Goal: Feedback & Contribution: Contribute content

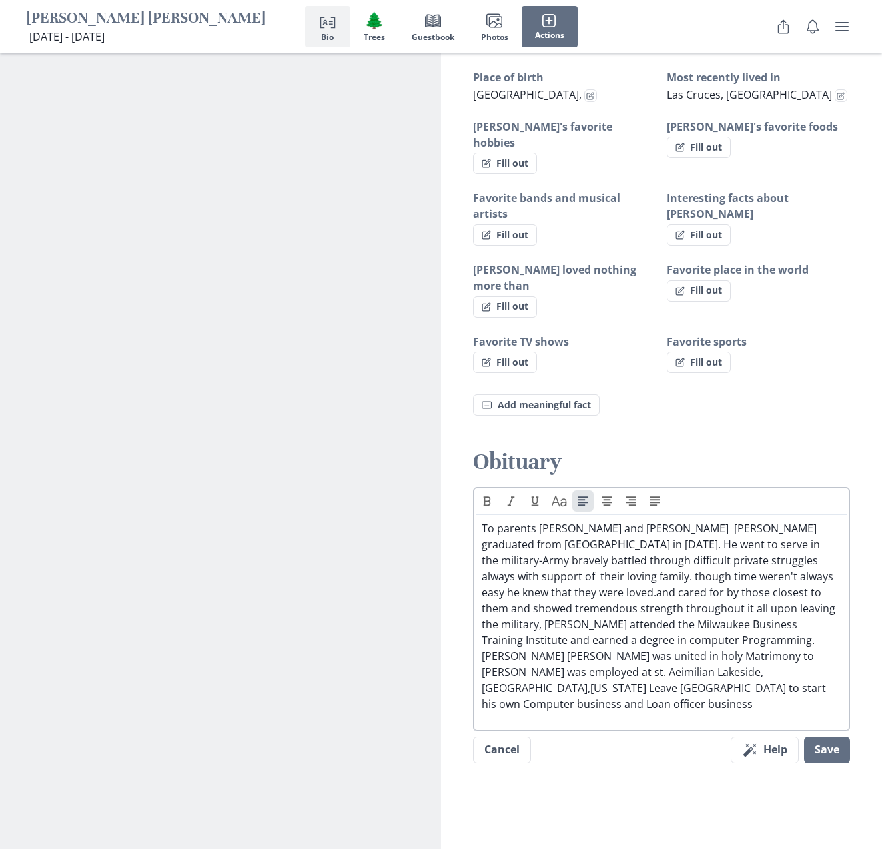
scroll to position [972, 0]
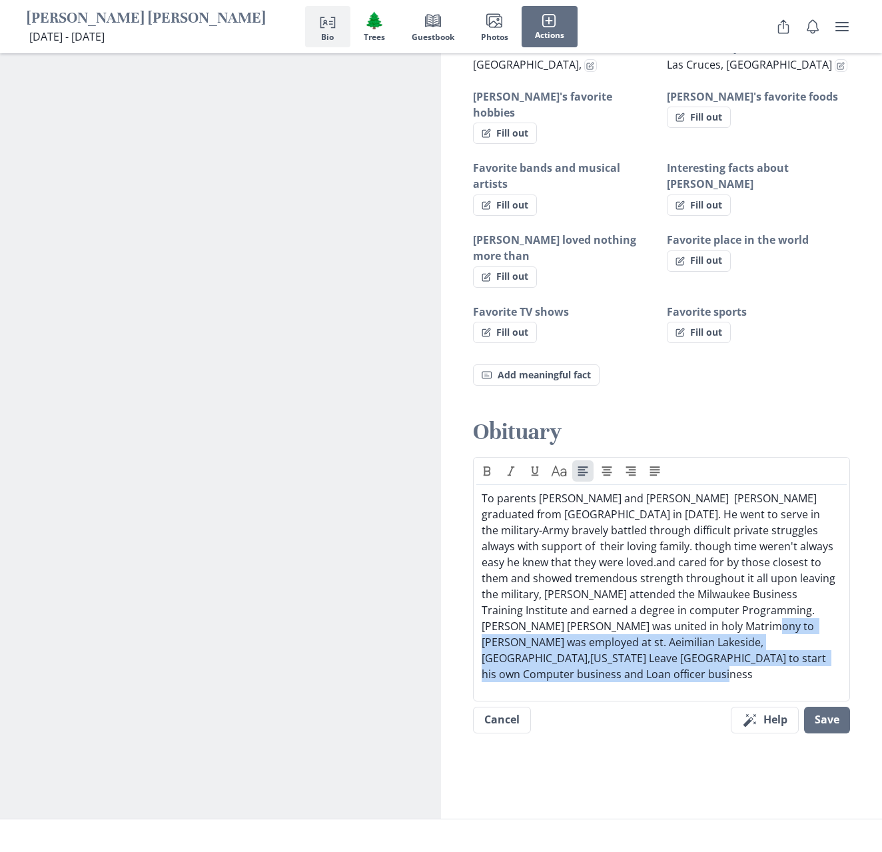
drag, startPoint x: 609, startPoint y: 546, endPoint x: 652, endPoint y: 628, distance: 93.3
click at [652, 628] on div "Text Caps To parents [PERSON_NAME] and [PERSON_NAME] [PERSON_NAME] graduated fr…" at bounding box center [661, 605] width 377 height 297
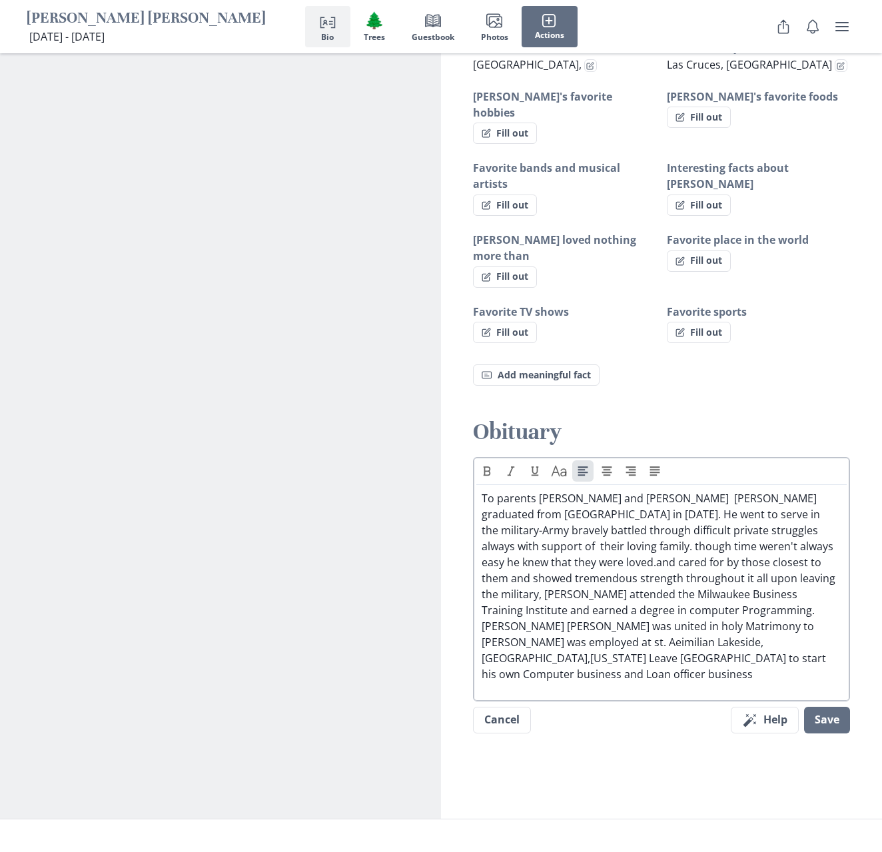
click at [478, 490] on div "To parents [PERSON_NAME] and [PERSON_NAME] [PERSON_NAME] graduated from [GEOGRA…" at bounding box center [661, 586] width 370 height 192
click at [482, 490] on p "To parents [PERSON_NAME] and [PERSON_NAME] [PERSON_NAME] graduated from [GEOGRA…" at bounding box center [662, 586] width 360 height 192
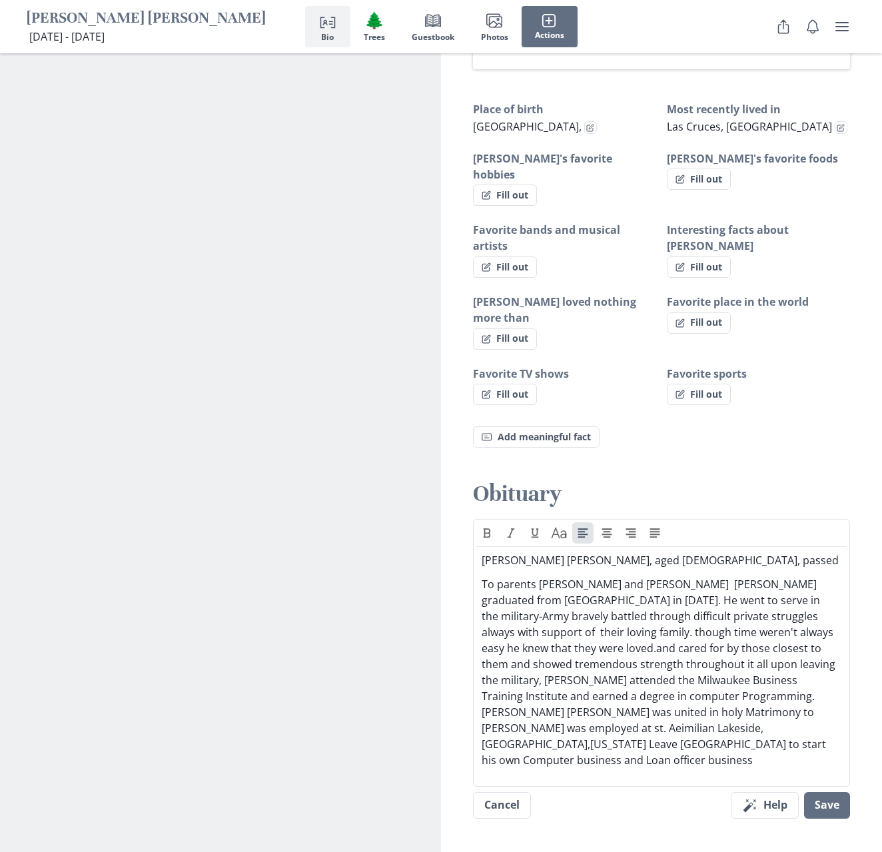
scroll to position [625, 0]
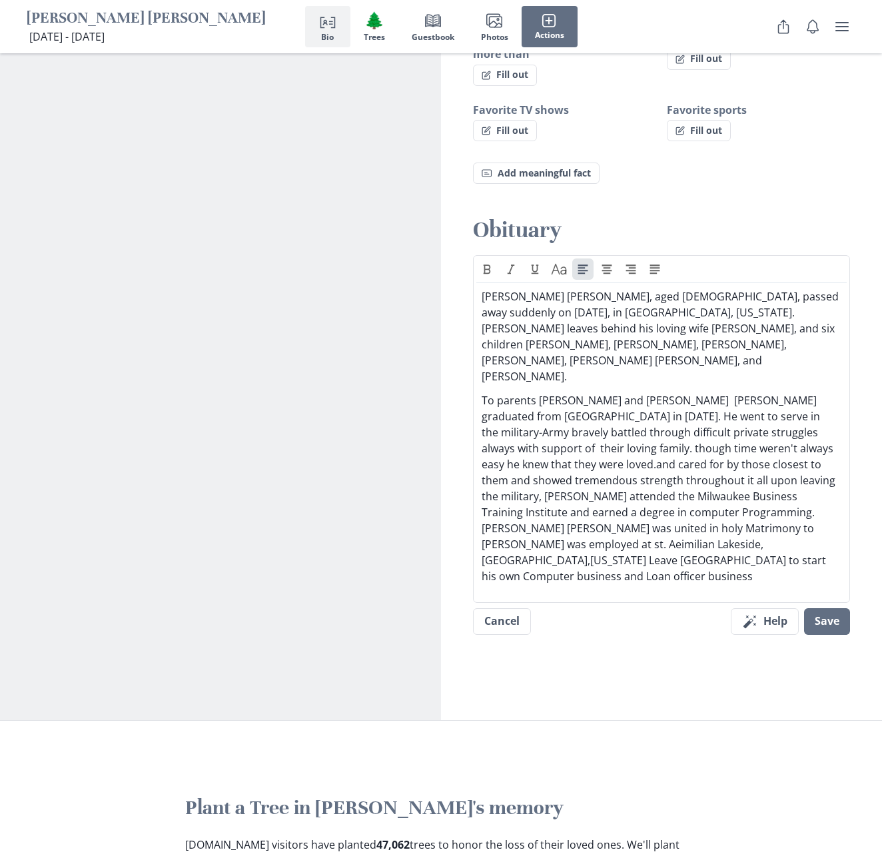
scroll to position [1150, 0]
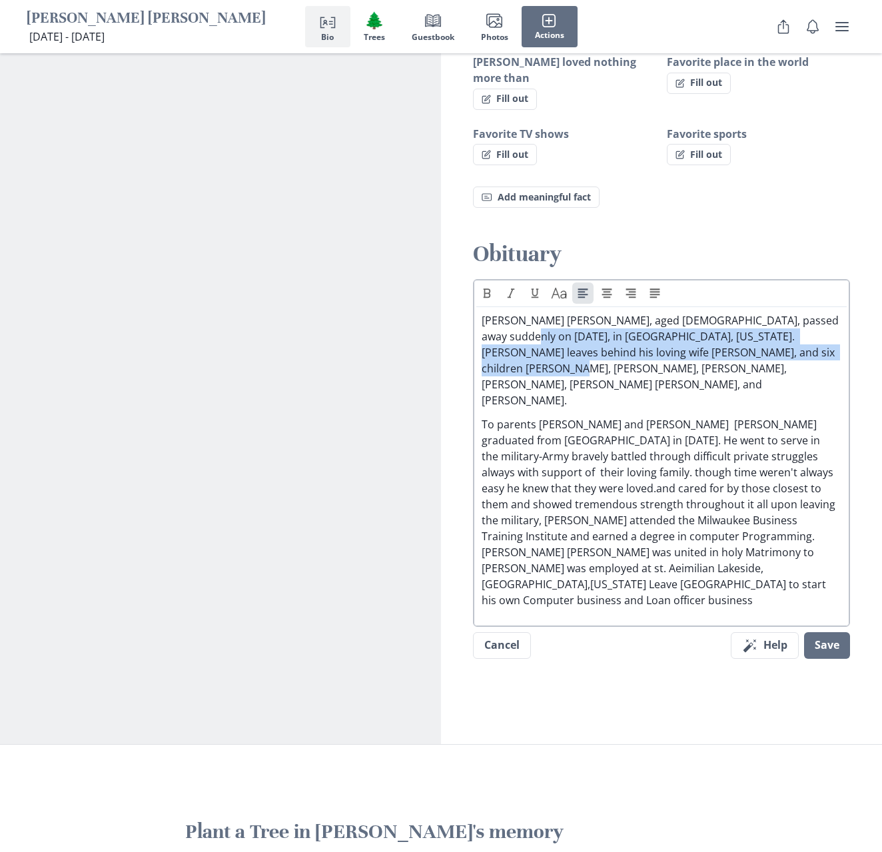
drag, startPoint x: 492, startPoint y: 291, endPoint x: 487, endPoint y: 259, distance: 33.0
click at [487, 313] on p "[PERSON_NAME] [PERSON_NAME], aged [DEMOGRAPHIC_DATA], passed away suddenly on […" at bounding box center [662, 361] width 360 height 96
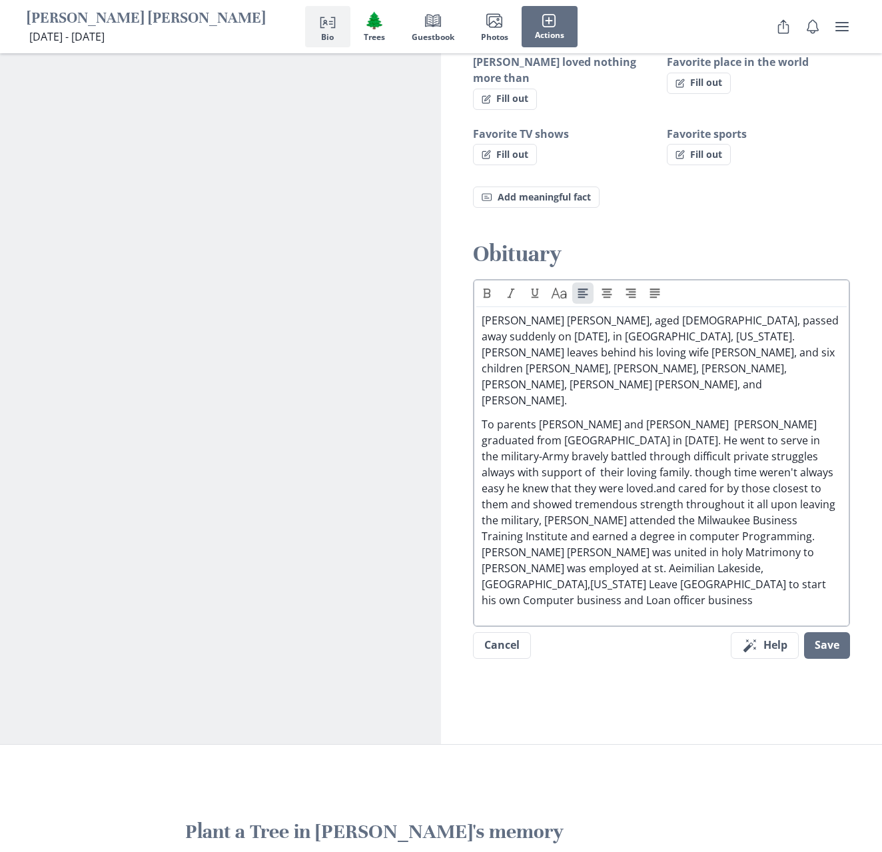
click at [544, 416] on p "To parents [PERSON_NAME] and [PERSON_NAME] [PERSON_NAME] graduated from [GEOGRA…" at bounding box center [662, 512] width 360 height 192
click at [600, 316] on p "[PERSON_NAME] [PERSON_NAME], aged [DEMOGRAPHIC_DATA], passed away suddenly on […" at bounding box center [662, 361] width 360 height 96
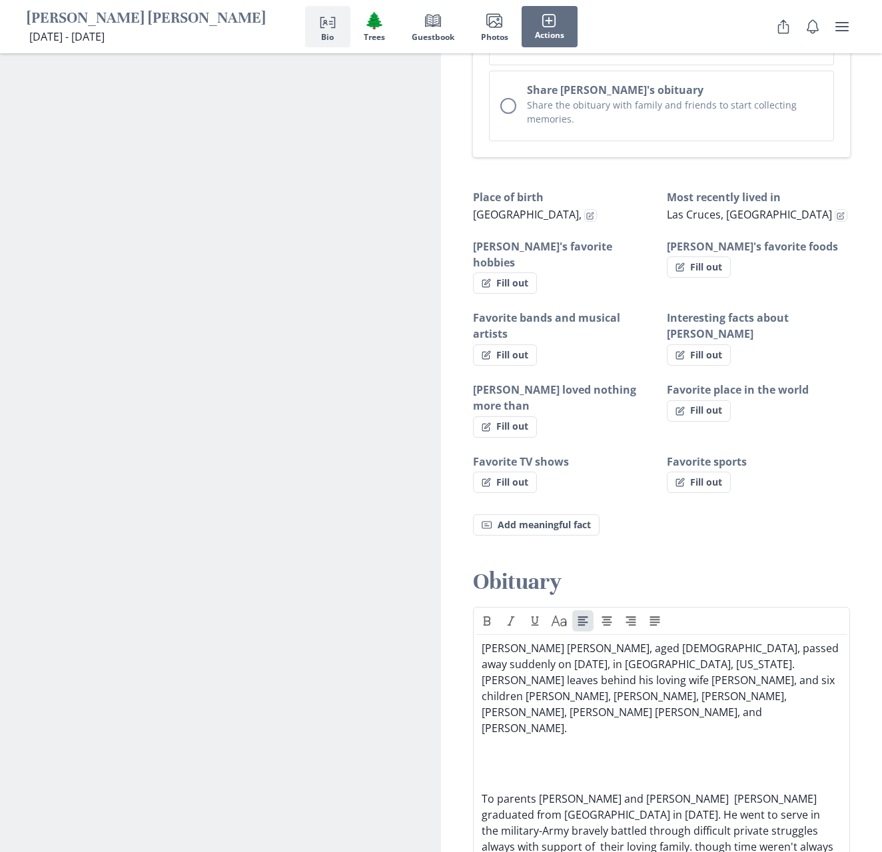
scroll to position [820, 0]
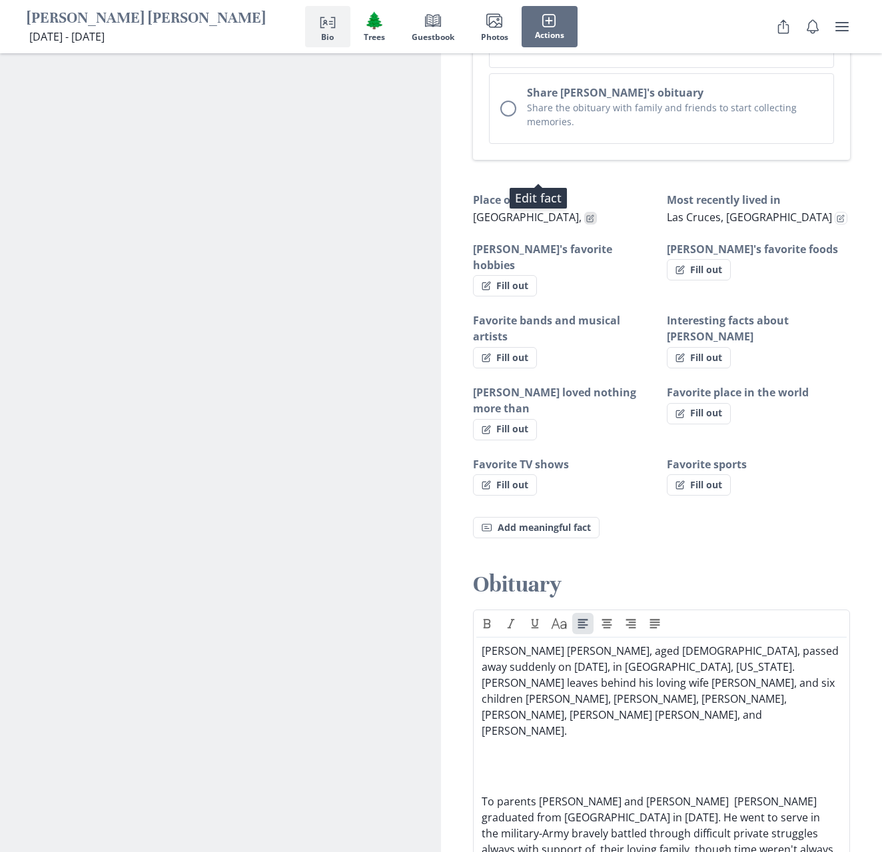
click at [584, 212] on button "Edit fact" at bounding box center [590, 218] width 13 height 13
select select "Place of birth"
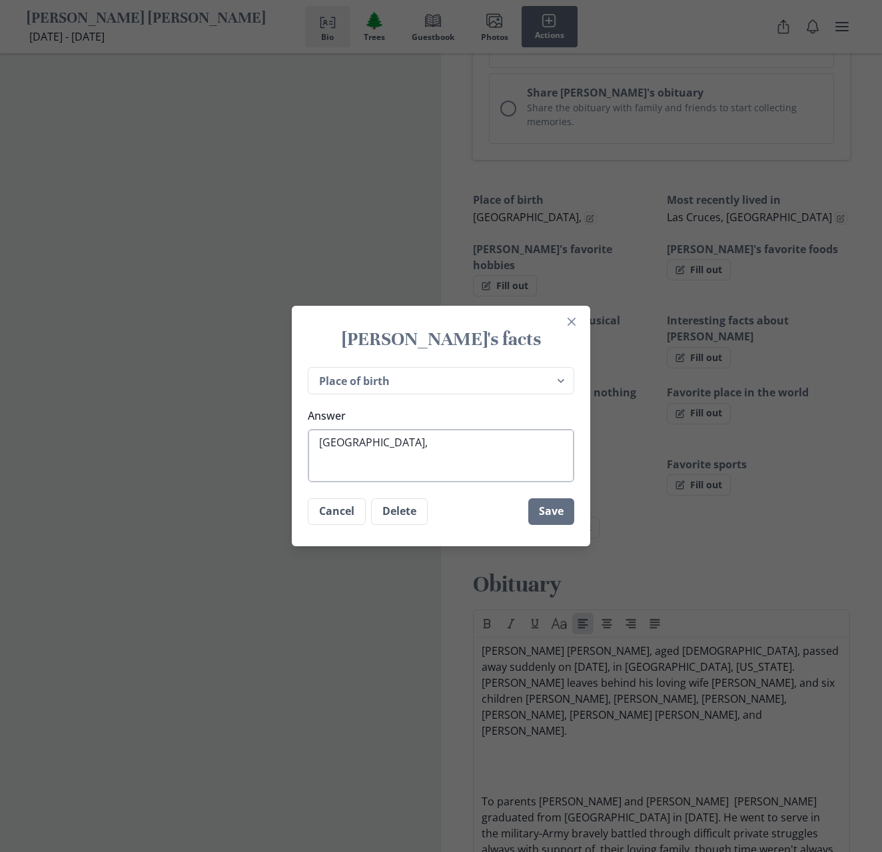
type textarea "x"
click at [431, 462] on textarea "[GEOGRAPHIC_DATA]," at bounding box center [441, 455] width 267 height 53
type textarea "[GEOGRAPHIC_DATA],"
type textarea "x"
type textarea "[GEOGRAPHIC_DATA], M"
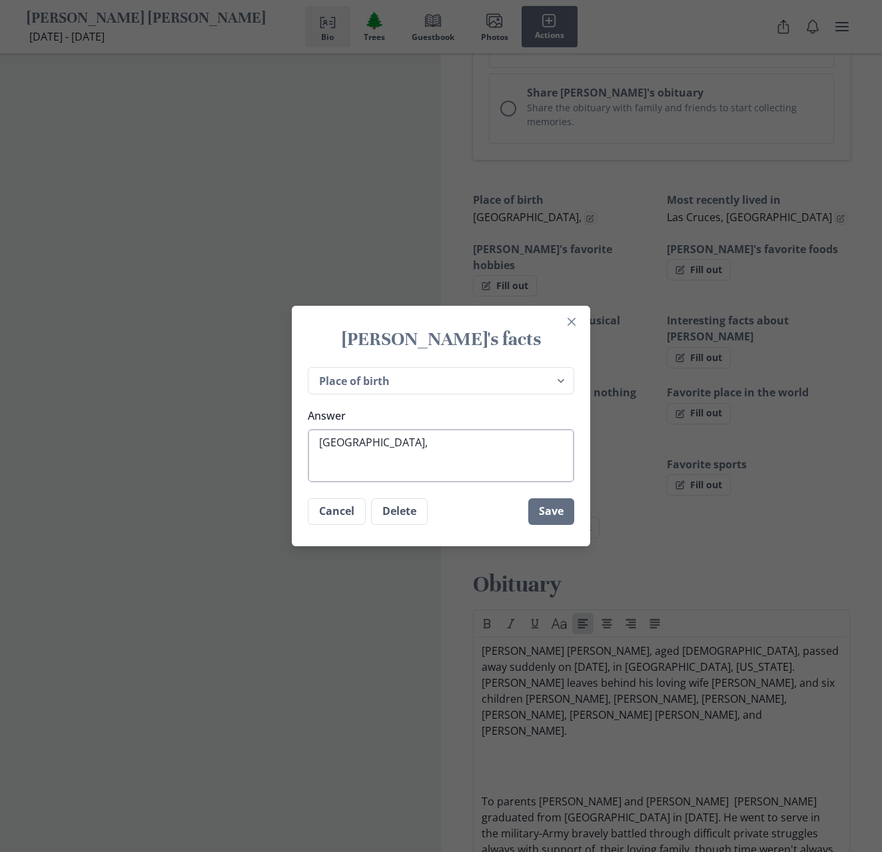
type textarea "x"
type textarea "[GEOGRAPHIC_DATA], Mi"
type textarea "x"
type textarea "[GEOGRAPHIC_DATA], Min"
type textarea "x"
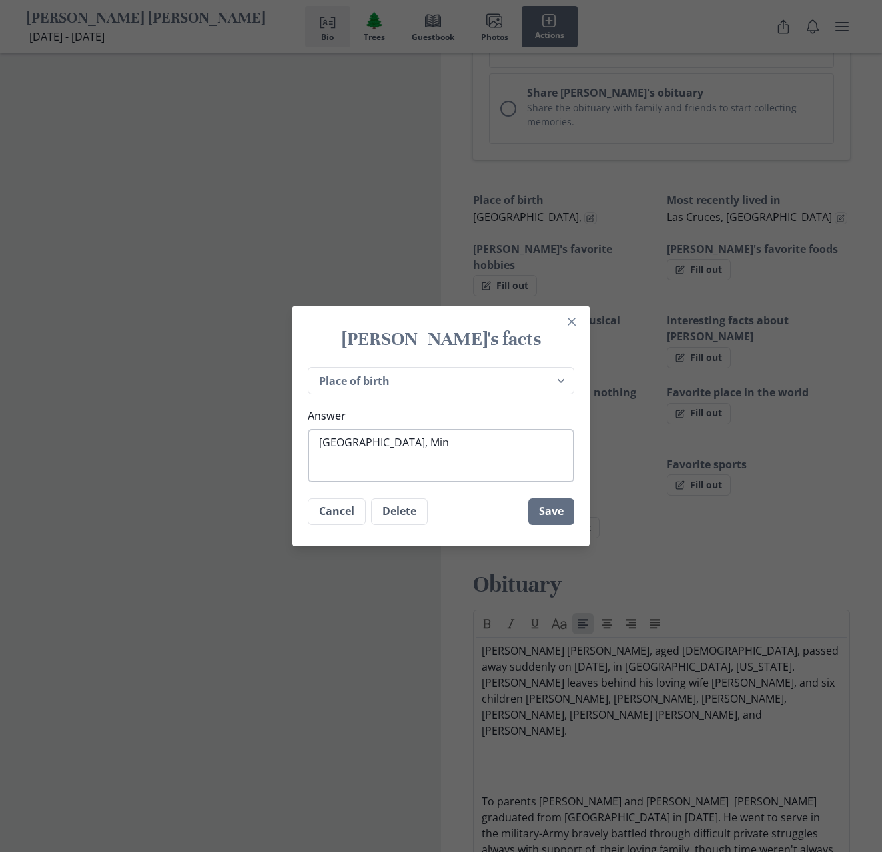
type textarea "[GEOGRAPHIC_DATA], Mi"
type textarea "x"
type textarea "[GEOGRAPHIC_DATA], M"
type textarea "x"
type textarea "[GEOGRAPHIC_DATA],"
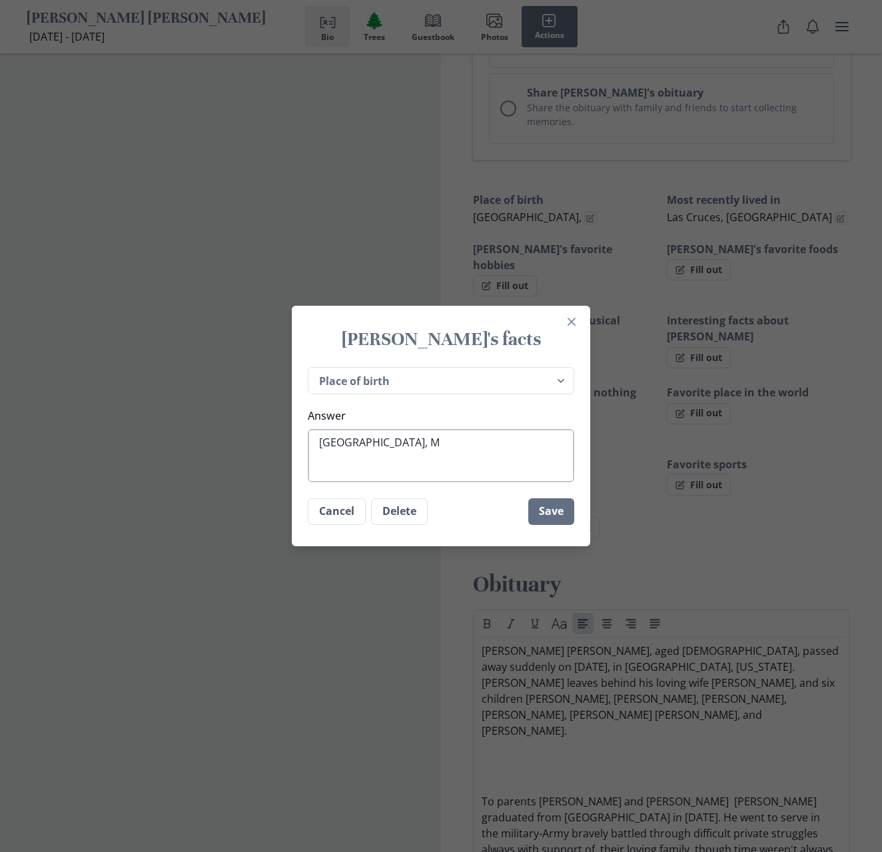
type textarea "x"
type textarea "[GEOGRAPHIC_DATA], W"
type textarea "x"
type textarea "[GEOGRAPHIC_DATA], [GEOGRAPHIC_DATA]"
type textarea "x"
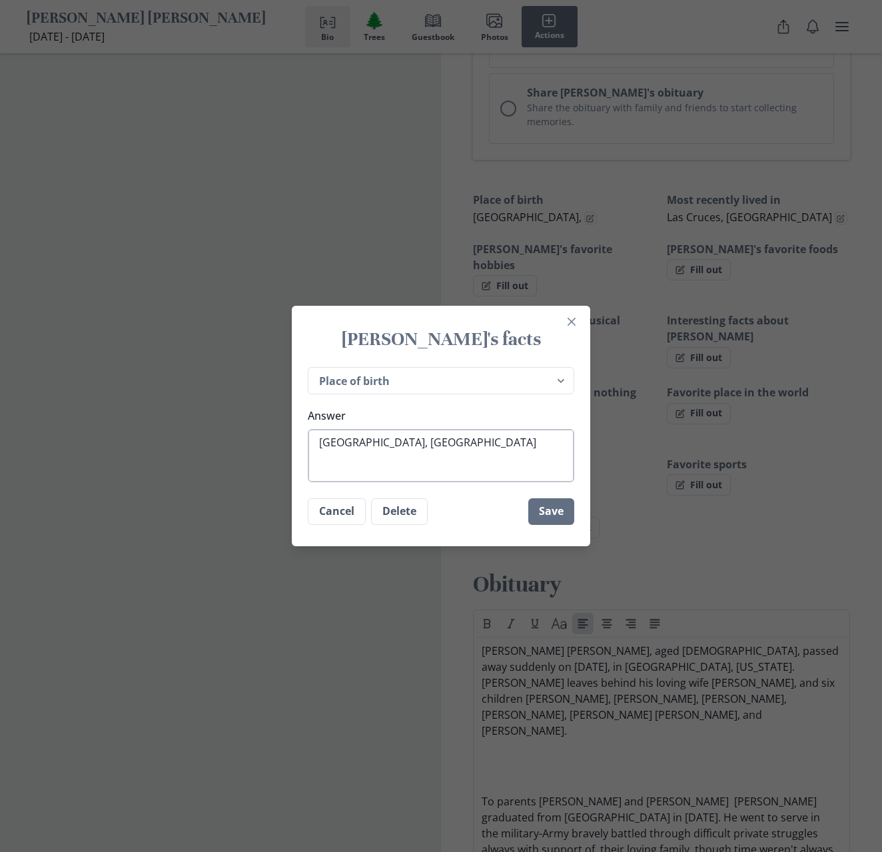
type textarea "[GEOGRAPHIC_DATA], Wis"
type textarea "x"
type textarea "[GEOGRAPHIC_DATA], Wiso"
type textarea "x"
type textarea "[GEOGRAPHIC_DATA], Wis"
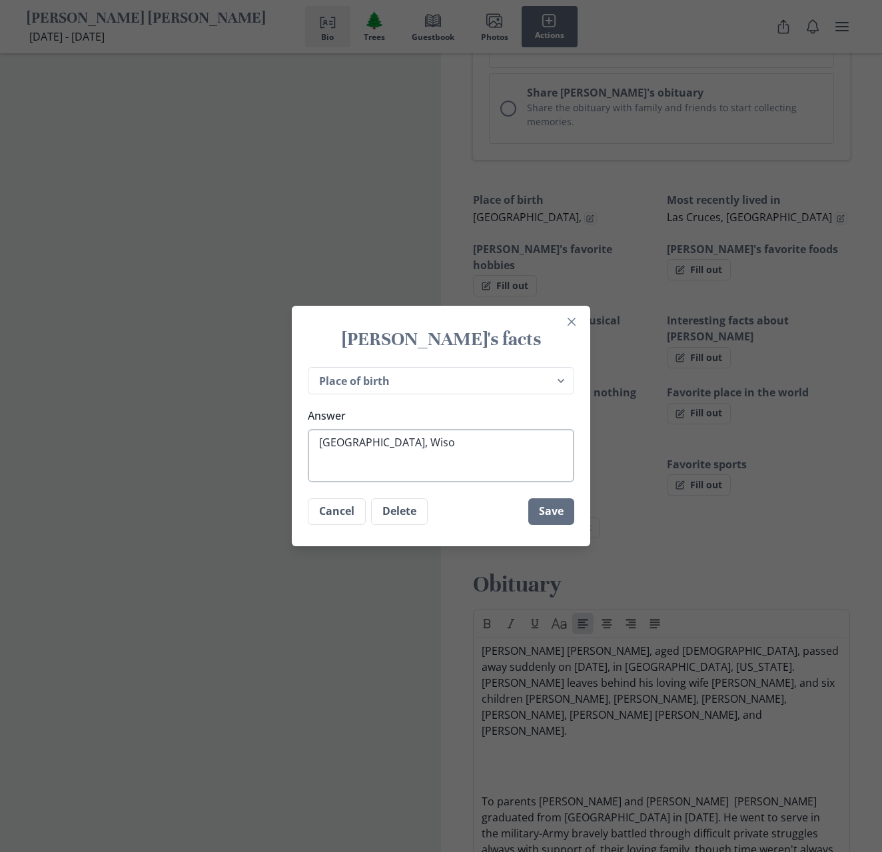
type textarea "x"
type textarea "[GEOGRAPHIC_DATA], Wisc"
type textarea "x"
type textarea "[GEOGRAPHIC_DATA], [GEOGRAPHIC_DATA]"
type textarea "x"
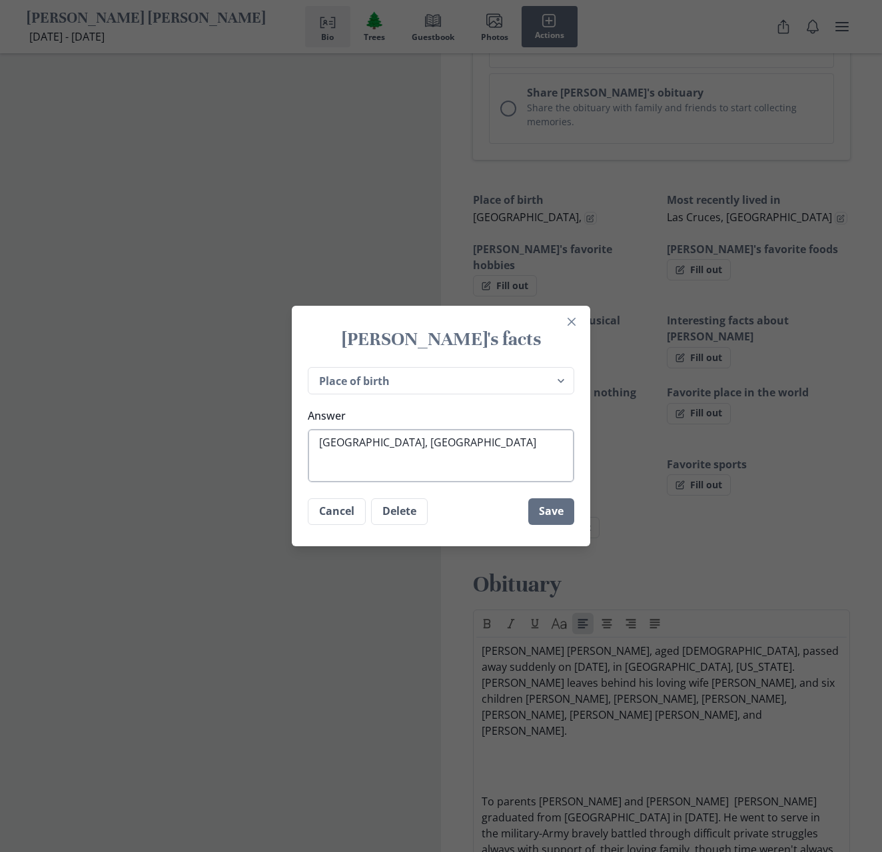
type textarea "[GEOGRAPHIC_DATA], [GEOGRAPHIC_DATA]"
type textarea "x"
type textarea "[GEOGRAPHIC_DATA], Wiscons"
type textarea "x"
type textarea "[GEOGRAPHIC_DATA], [GEOGRAPHIC_DATA]"
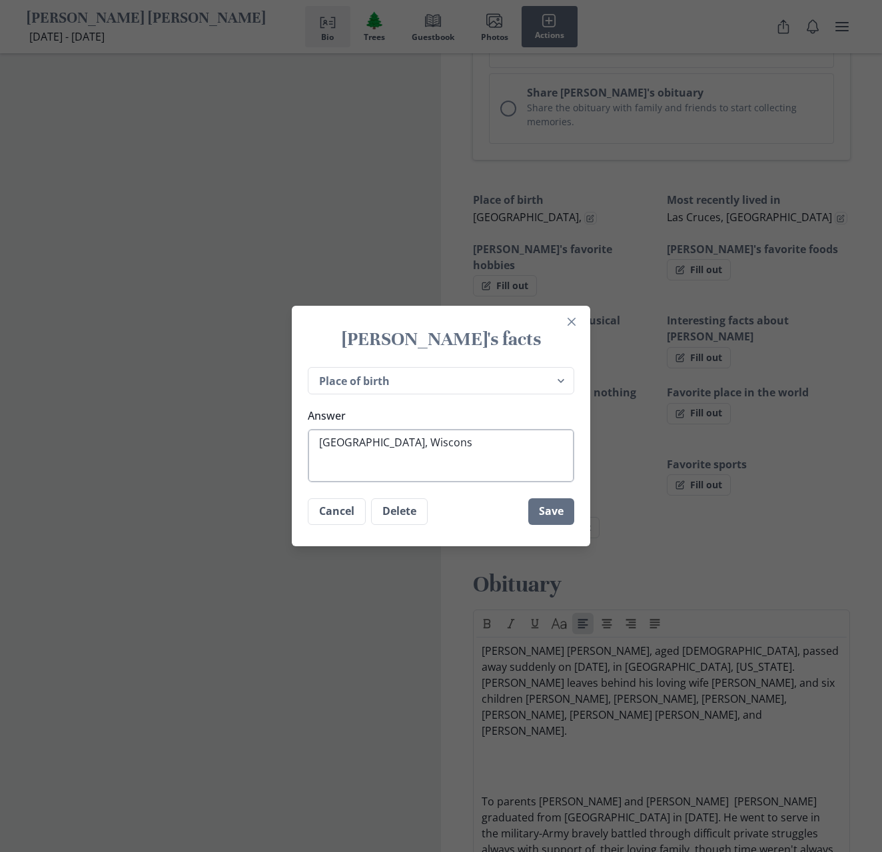
type textarea "x"
type textarea "[GEOGRAPHIC_DATA], [US_STATE]"
type textarea "x"
type textarea "[GEOGRAPHIC_DATA], [US_STATE]"
click at [537, 518] on button "Save" at bounding box center [551, 511] width 46 height 27
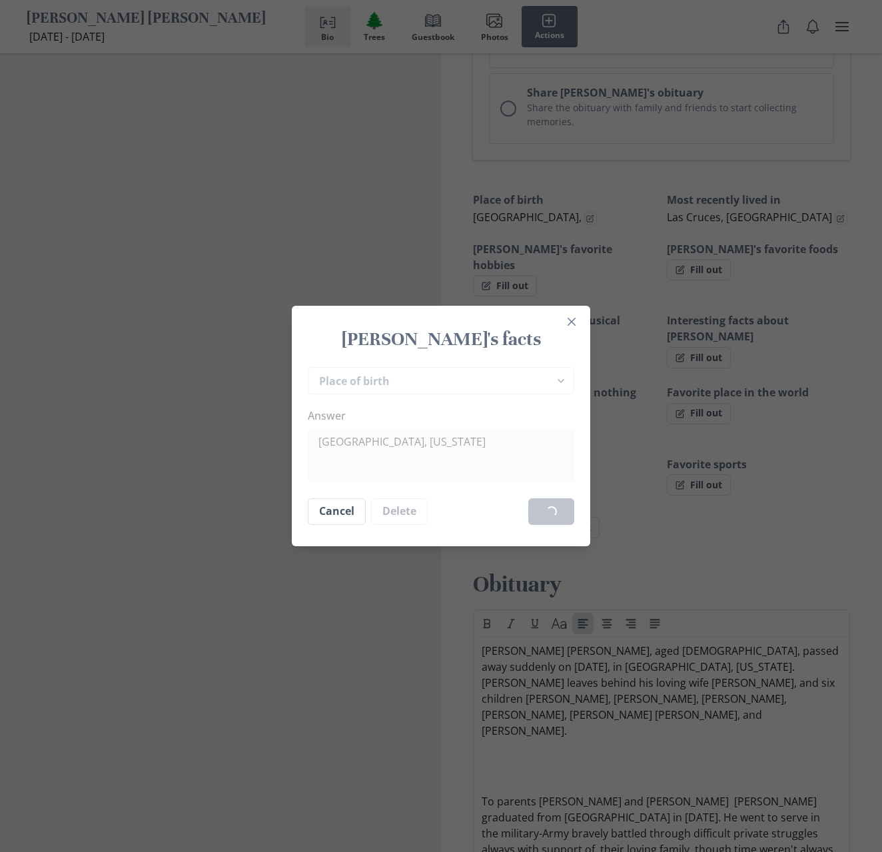
type textarea "x"
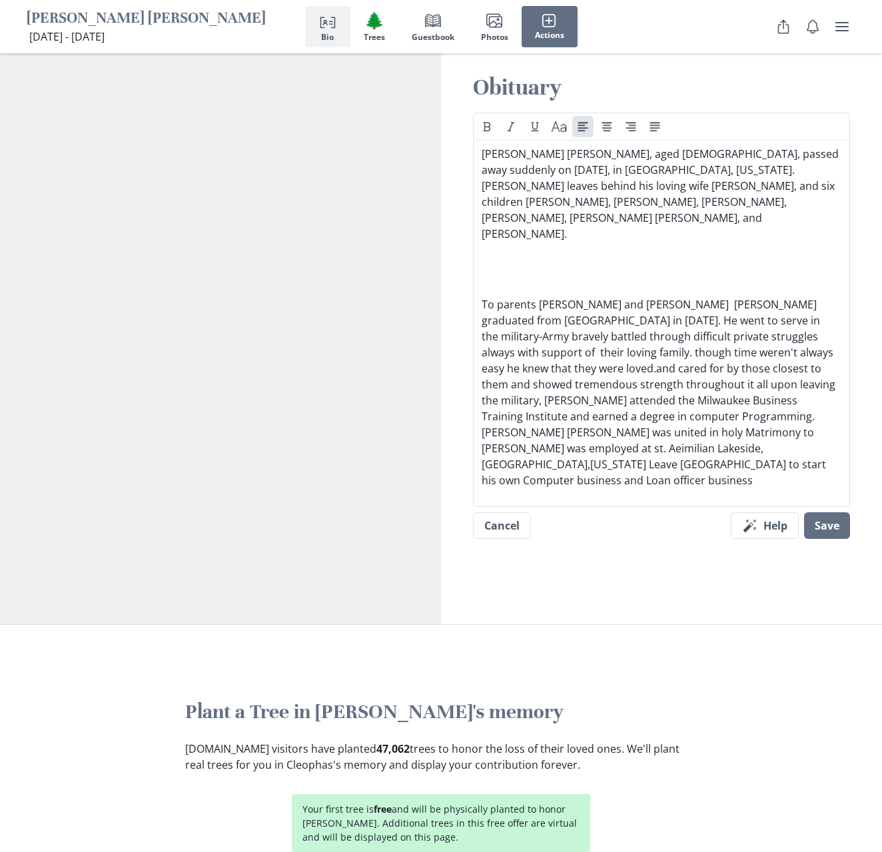
scroll to position [1193, 0]
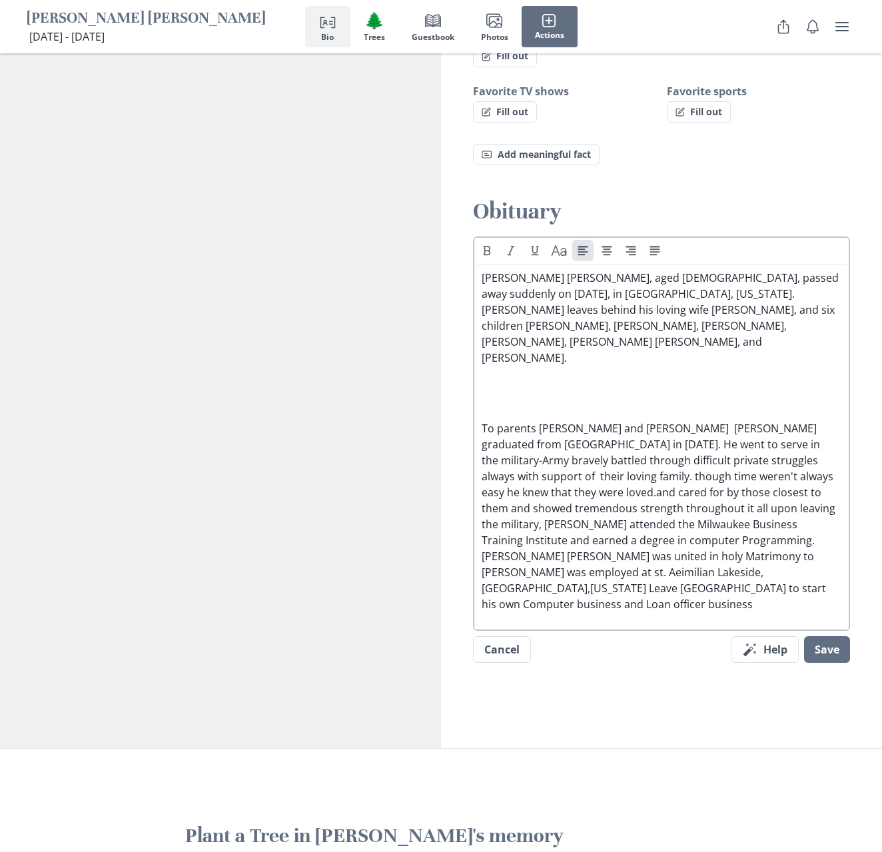
click at [524, 374] on p at bounding box center [662, 382] width 360 height 16
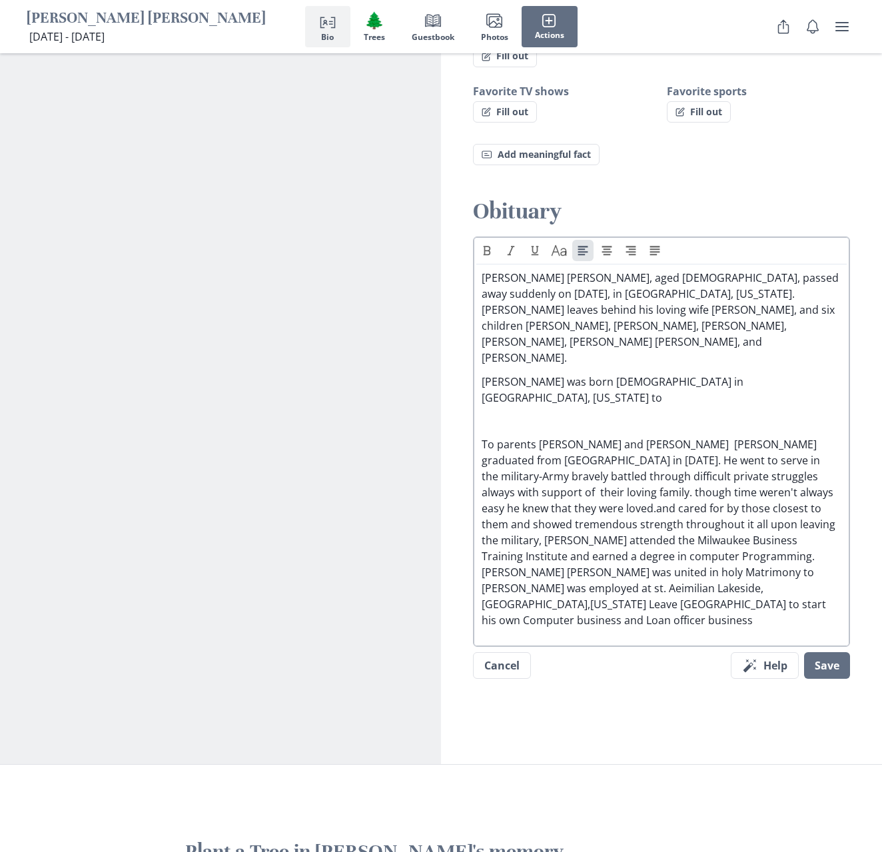
click at [482, 436] on p "To parents [PERSON_NAME] and [PERSON_NAME] [PERSON_NAME] graduated from [GEOGRA…" at bounding box center [662, 532] width 360 height 192
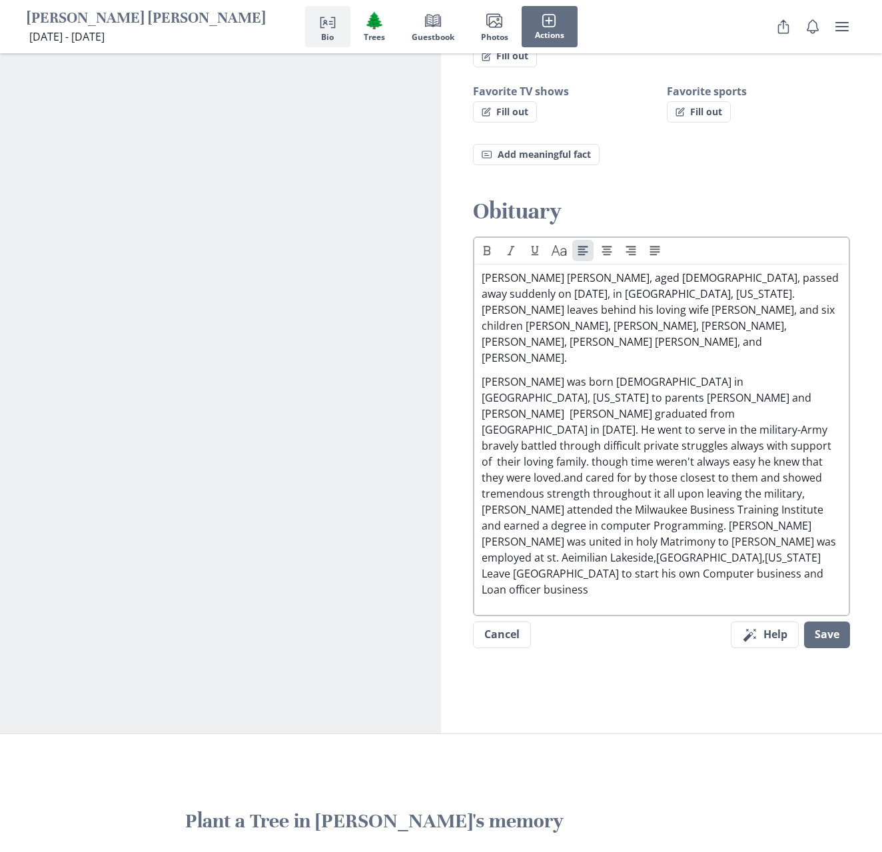
click at [644, 374] on p "[PERSON_NAME] was born [DEMOGRAPHIC_DATA] in [GEOGRAPHIC_DATA], [US_STATE] to p…" at bounding box center [662, 486] width 360 height 224
click at [542, 270] on p "[PERSON_NAME] [PERSON_NAME], aged [DEMOGRAPHIC_DATA], passed away suddenly on […" at bounding box center [662, 318] width 360 height 96
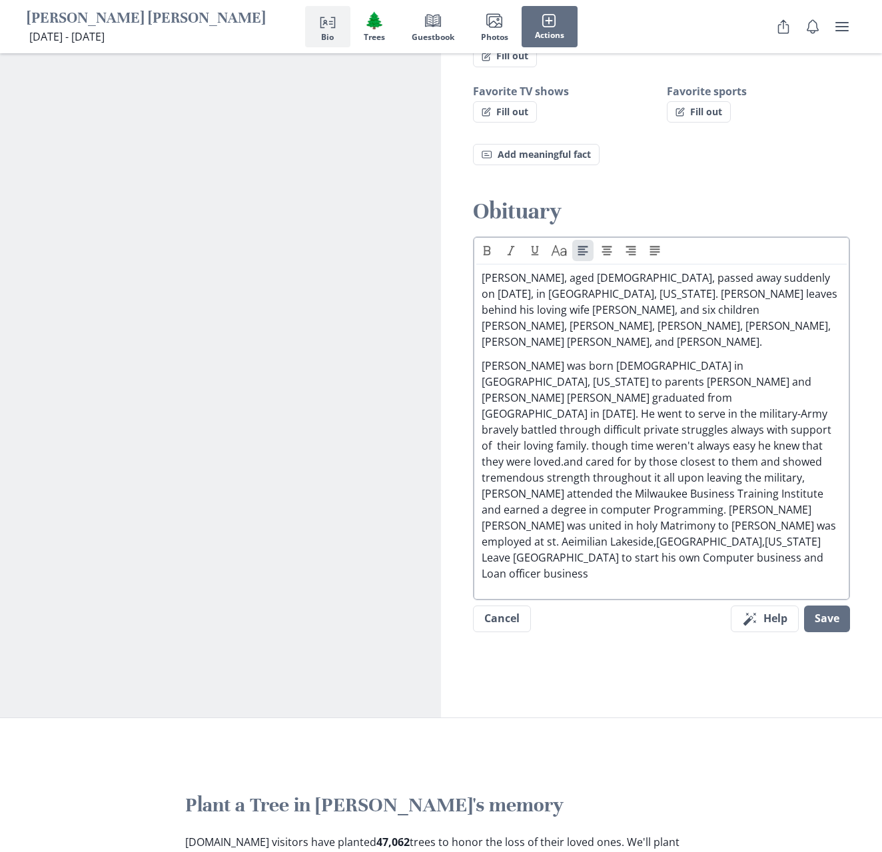
click at [572, 358] on p "[PERSON_NAME] was born [DEMOGRAPHIC_DATA] in [GEOGRAPHIC_DATA], [US_STATE] to p…" at bounding box center [662, 470] width 360 height 224
click at [706, 358] on p "[PERSON_NAME] was born [DEMOGRAPHIC_DATA] in [GEOGRAPHIC_DATA], [US_STATE] to p…" at bounding box center [662, 470] width 360 height 224
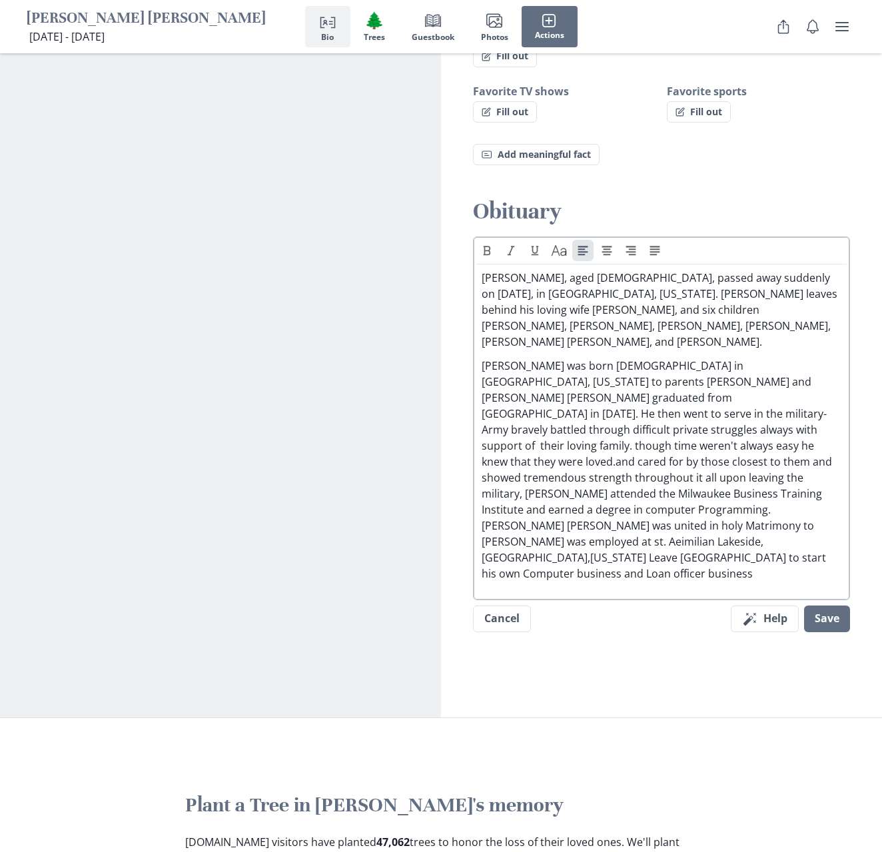
click at [542, 358] on p "[PERSON_NAME] was born [DEMOGRAPHIC_DATA] in [GEOGRAPHIC_DATA], [US_STATE] to p…" at bounding box center [662, 470] width 360 height 224
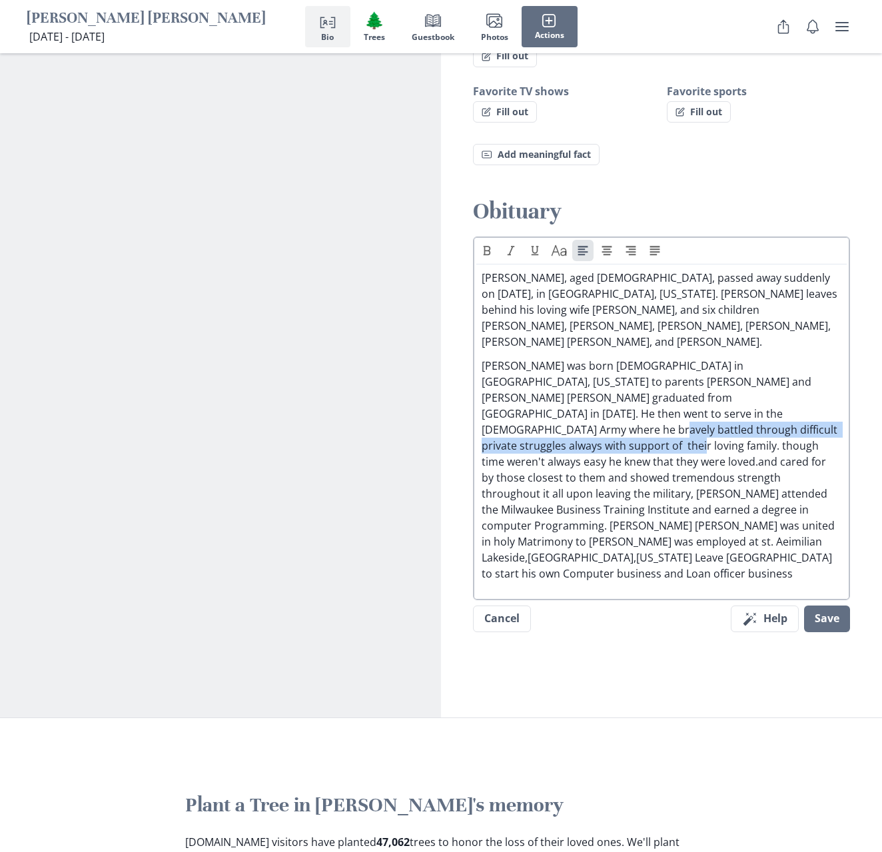
drag, startPoint x: 735, startPoint y: 356, endPoint x: 680, endPoint y: 343, distance: 56.1
click at [680, 358] on p "[PERSON_NAME] was born [DEMOGRAPHIC_DATA] in [GEOGRAPHIC_DATA], [US_STATE] to p…" at bounding box center [662, 470] width 360 height 224
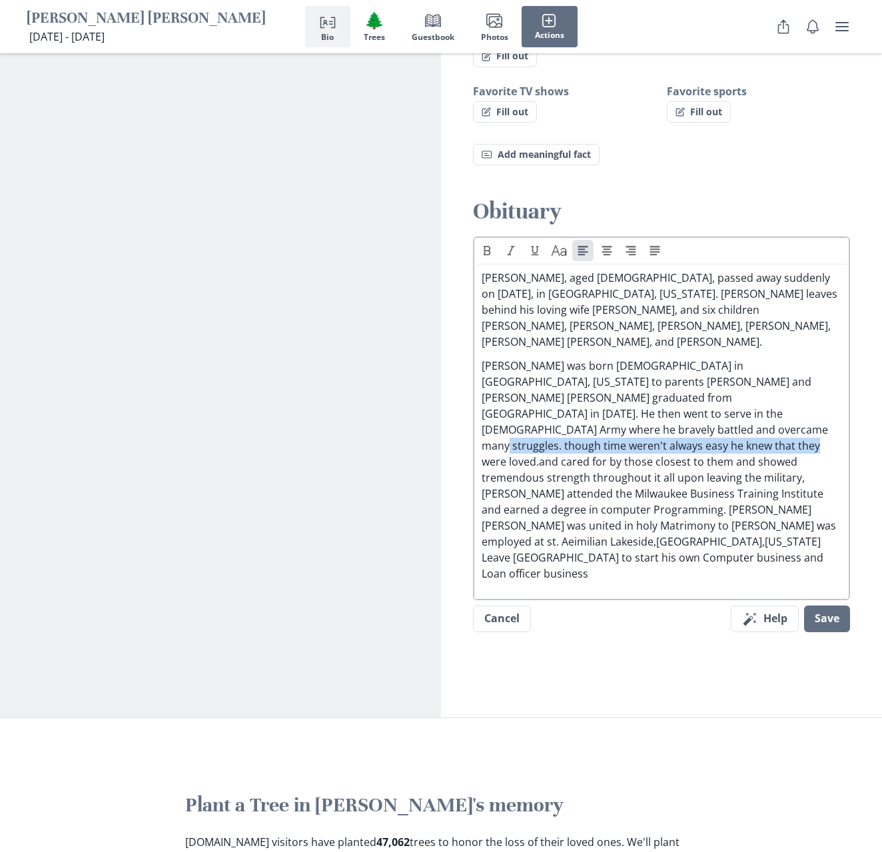
drag, startPoint x: 813, startPoint y: 356, endPoint x: 502, endPoint y: 352, distance: 311.2
click at [502, 358] on p "[PERSON_NAME] was born [DEMOGRAPHIC_DATA] in [GEOGRAPHIC_DATA], [US_STATE] to p…" at bounding box center [662, 470] width 360 height 224
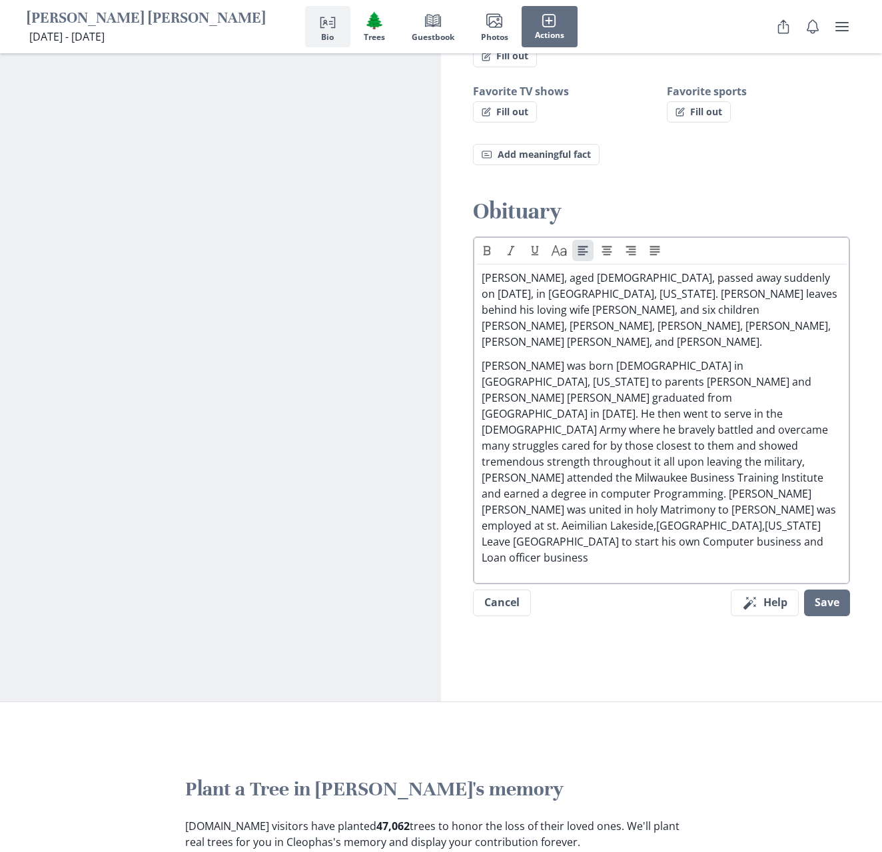
click at [572, 358] on p "[PERSON_NAME] was born [DEMOGRAPHIC_DATA] in [GEOGRAPHIC_DATA], [US_STATE] to p…" at bounding box center [662, 462] width 360 height 208
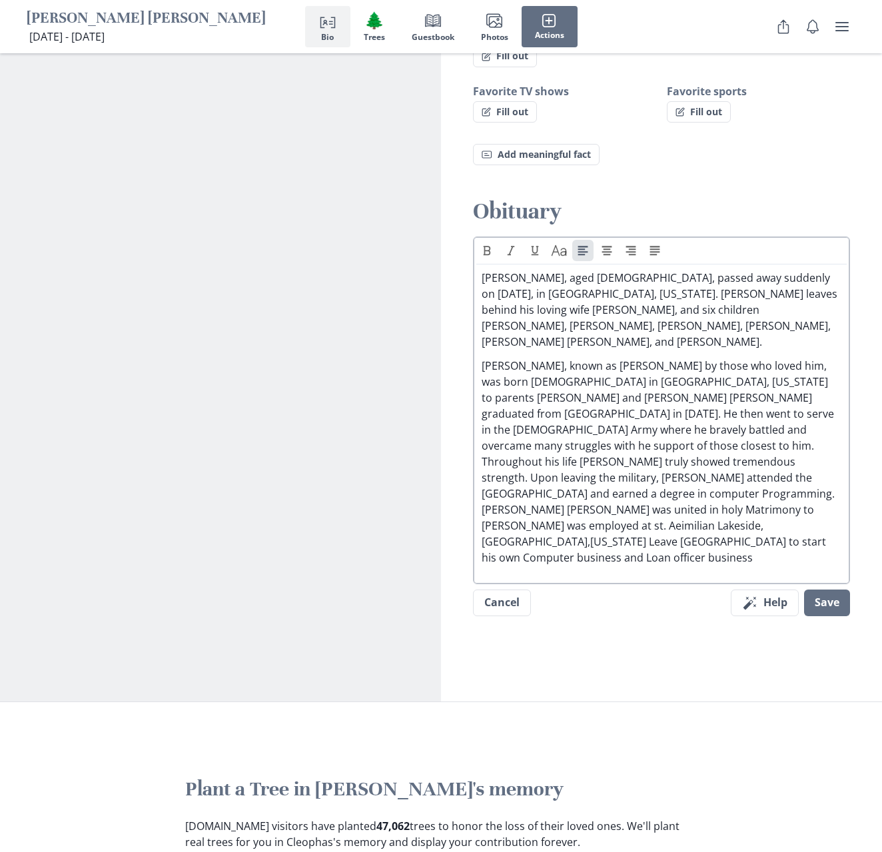
click at [582, 358] on p "[PERSON_NAME], known as [PERSON_NAME] by those who loved him, was born [DEMOGRA…" at bounding box center [662, 462] width 360 height 208
click at [662, 366] on p "[PERSON_NAME], known as [PERSON_NAME] by those who loved him, was born [DEMOGRA…" at bounding box center [662, 462] width 360 height 208
click at [804, 404] on p "[PERSON_NAME], known as [PERSON_NAME] by those who loved him, was born [DEMOGRA…" at bounding box center [662, 462] width 360 height 208
click at [810, 404] on p "[PERSON_NAME], known as [PERSON_NAME] by those who loved him, was born [DEMOGRA…" at bounding box center [662, 462] width 360 height 208
click at [805, 403] on p "[PERSON_NAME], known as [PERSON_NAME] by those who loved him, was born [DEMOGRA…" at bounding box center [662, 462] width 360 height 208
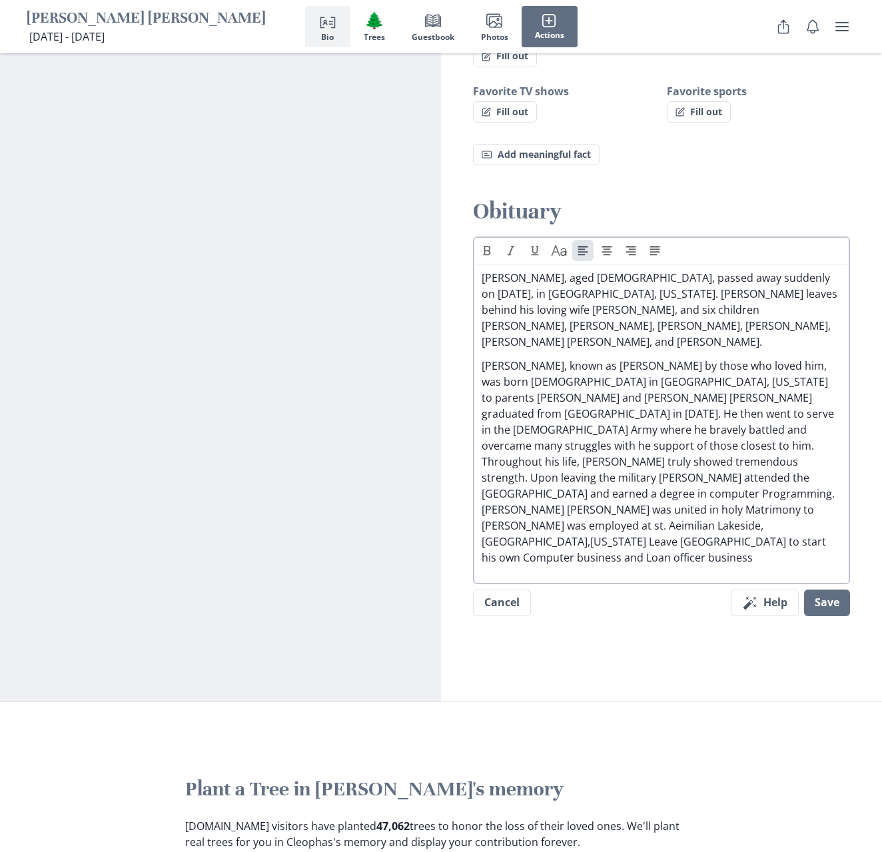
click at [814, 400] on p "[PERSON_NAME], known as [PERSON_NAME] by those who loved him, was born [DEMOGRA…" at bounding box center [662, 462] width 360 height 208
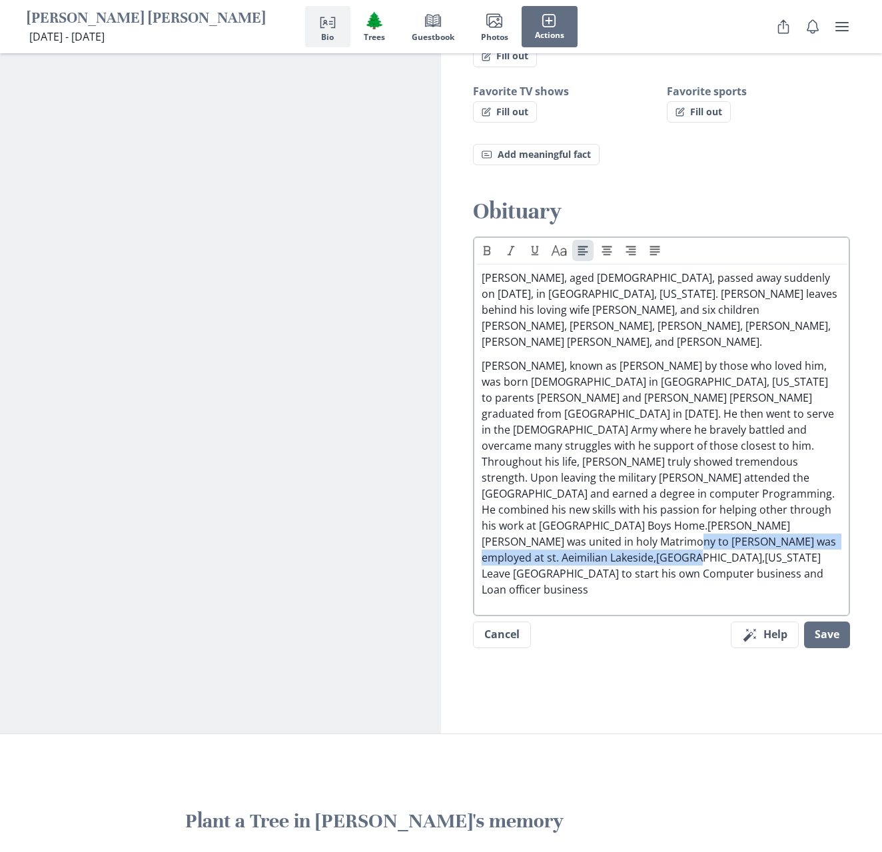
drag, startPoint x: 696, startPoint y: 449, endPoint x: 686, endPoint y: 464, distance: 17.7
click at [686, 464] on p "[PERSON_NAME], known as [PERSON_NAME] by those who loved him, was born [DEMOGRA…" at bounding box center [662, 478] width 360 height 240
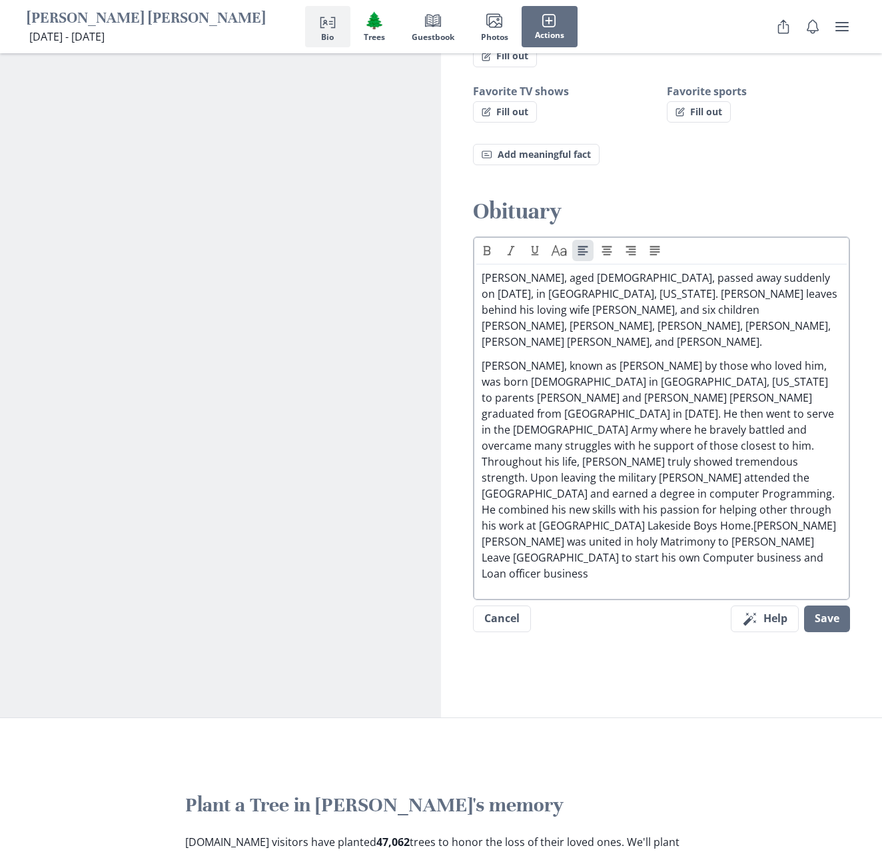
click at [690, 435] on p "[PERSON_NAME], known as [PERSON_NAME] by those who loved him, was born [DEMOGRA…" at bounding box center [662, 470] width 360 height 224
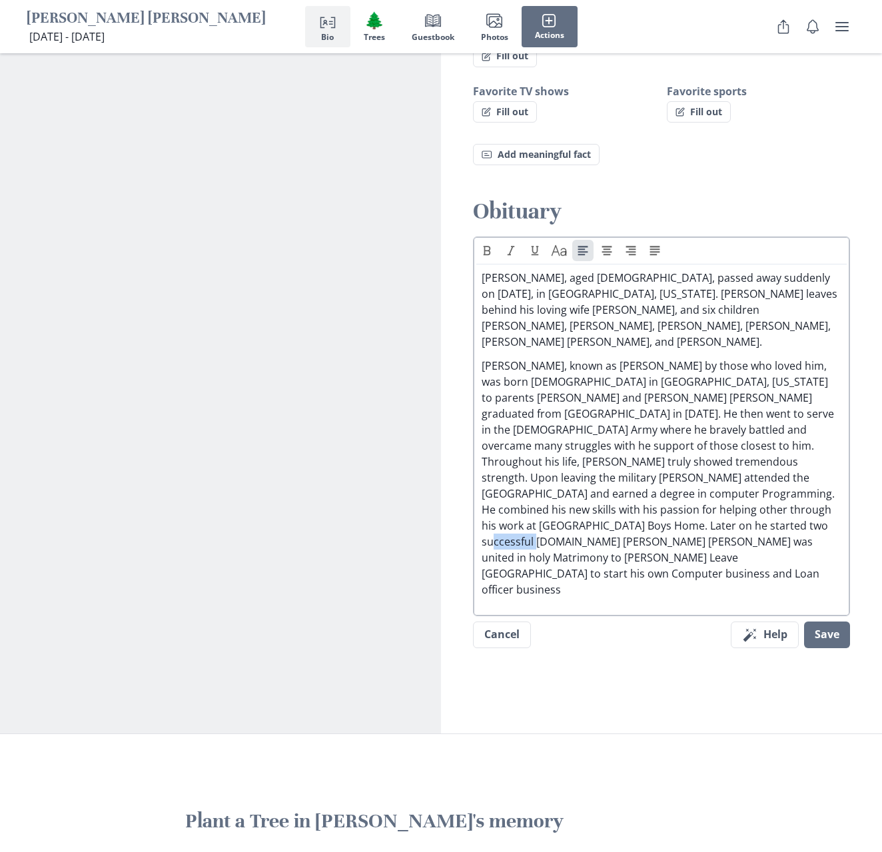
drag, startPoint x: 580, startPoint y: 446, endPoint x: 630, endPoint y: 453, distance: 50.5
click at [630, 453] on p "[PERSON_NAME], known as [PERSON_NAME] by those who loved him, was born [DEMOGRA…" at bounding box center [662, 478] width 360 height 240
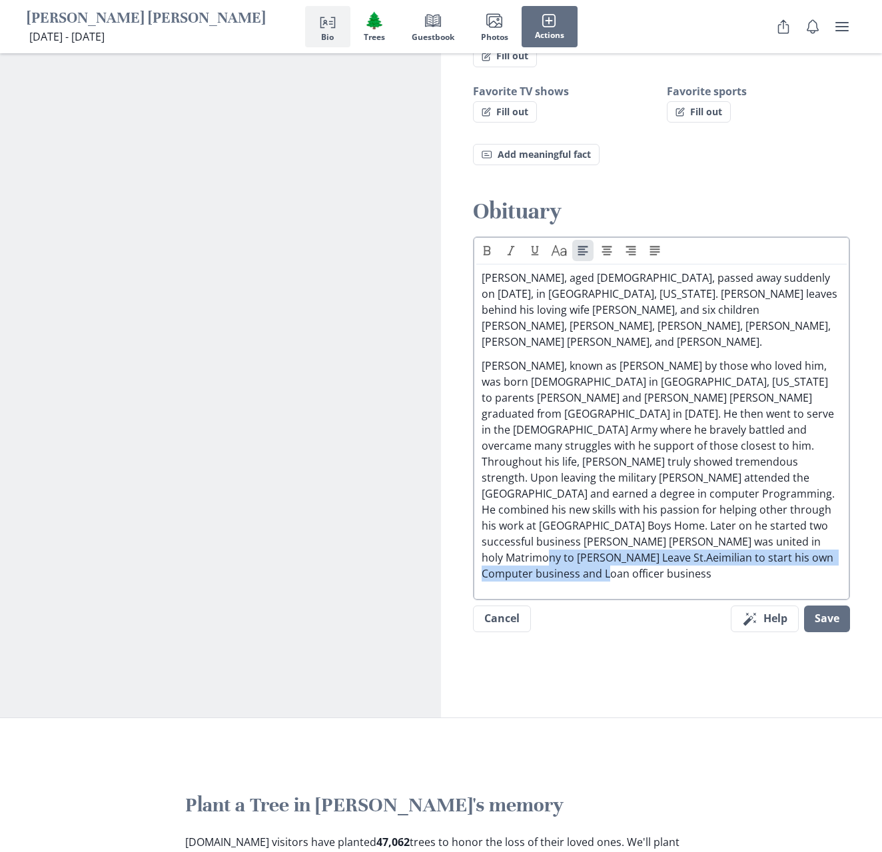
drag, startPoint x: 587, startPoint y: 466, endPoint x: 703, endPoint y: 500, distance: 121.0
click at [703, 500] on div "Text Caps [PERSON_NAME], aged [DEMOGRAPHIC_DATA], passed away suddenly on [DATE…" at bounding box center [661, 418] width 377 height 363
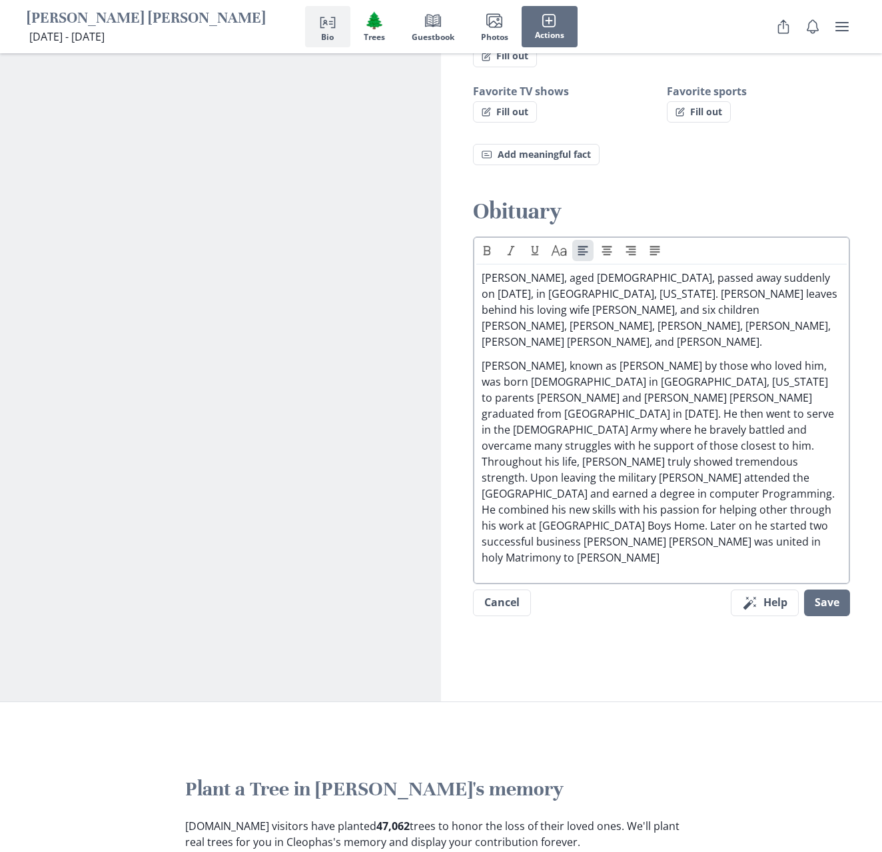
click at [579, 449] on p "[PERSON_NAME], known as [PERSON_NAME] by those who loved him, was born [DEMOGRA…" at bounding box center [662, 462] width 360 height 208
click at [613, 463] on p "[PERSON_NAME], known as [PERSON_NAME] by those who loved him, was born [DEMOGRA…" at bounding box center [662, 462] width 360 height 208
click at [602, 447] on p "[PERSON_NAME], known as [PERSON_NAME] by those who loved him, was born [DEMOGRA…" at bounding box center [662, 462] width 360 height 208
click at [600, 447] on p "[PERSON_NAME], known as [PERSON_NAME] by those who loved him, was born [DEMOGRA…" at bounding box center [662, 462] width 360 height 208
click at [708, 270] on p "[PERSON_NAME], aged [DEMOGRAPHIC_DATA], passed away suddenly on [DATE], in [GEO…" at bounding box center [662, 310] width 360 height 80
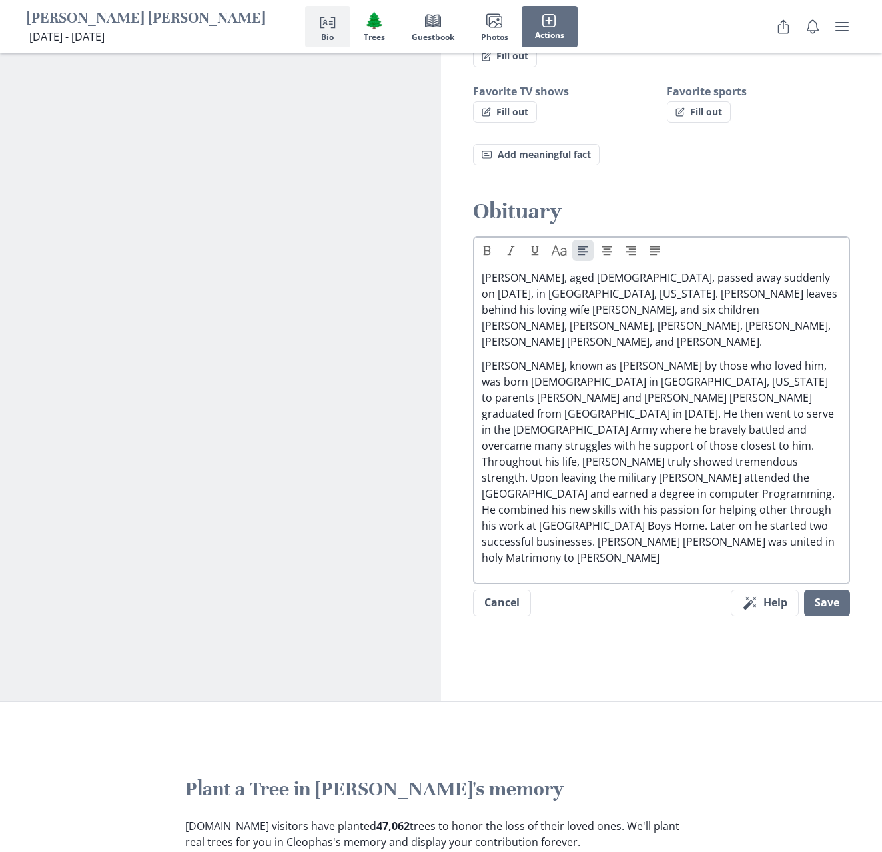
click at [625, 270] on p "[PERSON_NAME], aged [DEMOGRAPHIC_DATA], passed away suddenly on [DATE], in [GEO…" at bounding box center [662, 310] width 360 height 80
click at [610, 270] on p "[PERSON_NAME], aged [DEMOGRAPHIC_DATA], passed away suddenly on [DATE], in [GEO…" at bounding box center [662, 310] width 360 height 80
click at [577, 270] on p "[PERSON_NAME], aged [DEMOGRAPHIC_DATA], passed away suddenly on [DATE], in [GEO…" at bounding box center [662, 310] width 360 height 80
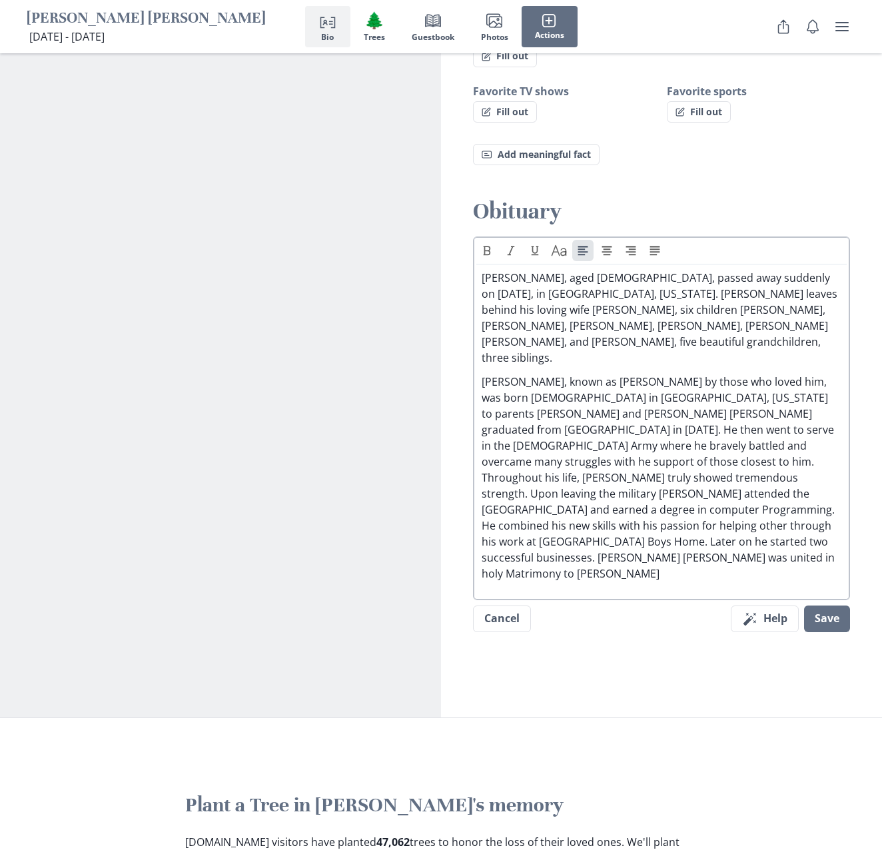
click at [718, 270] on p "[PERSON_NAME], aged [DEMOGRAPHIC_DATA], passed away suddenly on [DATE], in [GEO…" at bounding box center [662, 318] width 360 height 96
click at [710, 270] on p "[PERSON_NAME], aged [DEMOGRAPHIC_DATA], passed away suddenly on [DATE], in [GEO…" at bounding box center [662, 318] width 360 height 96
click at [566, 270] on p "[PERSON_NAME], aged [DEMOGRAPHIC_DATA], passed away suddenly on [DATE], in [GEO…" at bounding box center [662, 318] width 360 height 96
drag, startPoint x: 566, startPoint y: 267, endPoint x: 694, endPoint y: 266, distance: 127.9
click at [694, 270] on p "[PERSON_NAME], aged [DEMOGRAPHIC_DATA], passed away suddenly on [DATE], in [GEO…" at bounding box center [662, 318] width 360 height 96
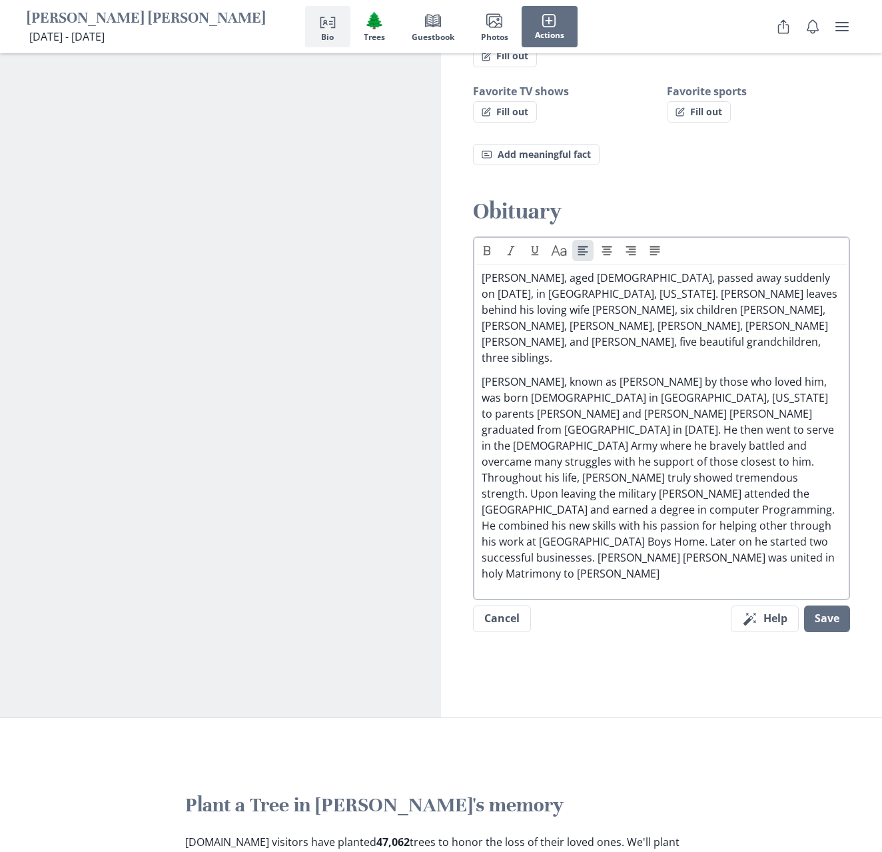
click at [706, 270] on p "[PERSON_NAME], aged [DEMOGRAPHIC_DATA], passed away suddenly on [DATE], in [GEO…" at bounding box center [662, 318] width 360 height 96
drag, startPoint x: 567, startPoint y: 269, endPoint x: 672, endPoint y: 266, distance: 104.6
click at [668, 270] on p "[PERSON_NAME], aged [DEMOGRAPHIC_DATA], passed away suddenly on [DATE], in [GEO…" at bounding box center [662, 318] width 360 height 96
click at [729, 270] on p "[PERSON_NAME], aged [DEMOGRAPHIC_DATA], passed away suddenly on [DATE], in [GEO…" at bounding box center [662, 318] width 360 height 96
click at [775, 270] on p "[PERSON_NAME], aged [DEMOGRAPHIC_DATA], passed away suddenly on [DATE], in [GEO…" at bounding box center [662, 318] width 360 height 96
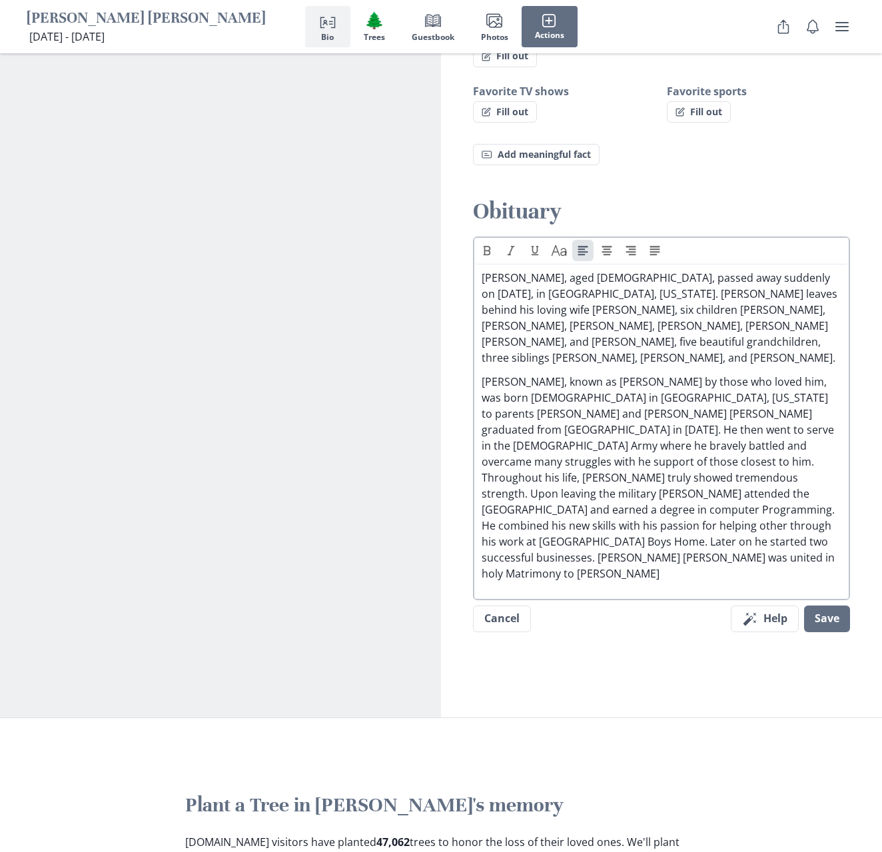
click at [628, 475] on p "[PERSON_NAME], known as [PERSON_NAME] by those who loved him, was born [DEMOGRA…" at bounding box center [662, 478] width 360 height 208
click at [657, 291] on p "[PERSON_NAME], aged [DEMOGRAPHIC_DATA], passed away suddenly on [DATE], in [GEO…" at bounding box center [662, 318] width 360 height 96
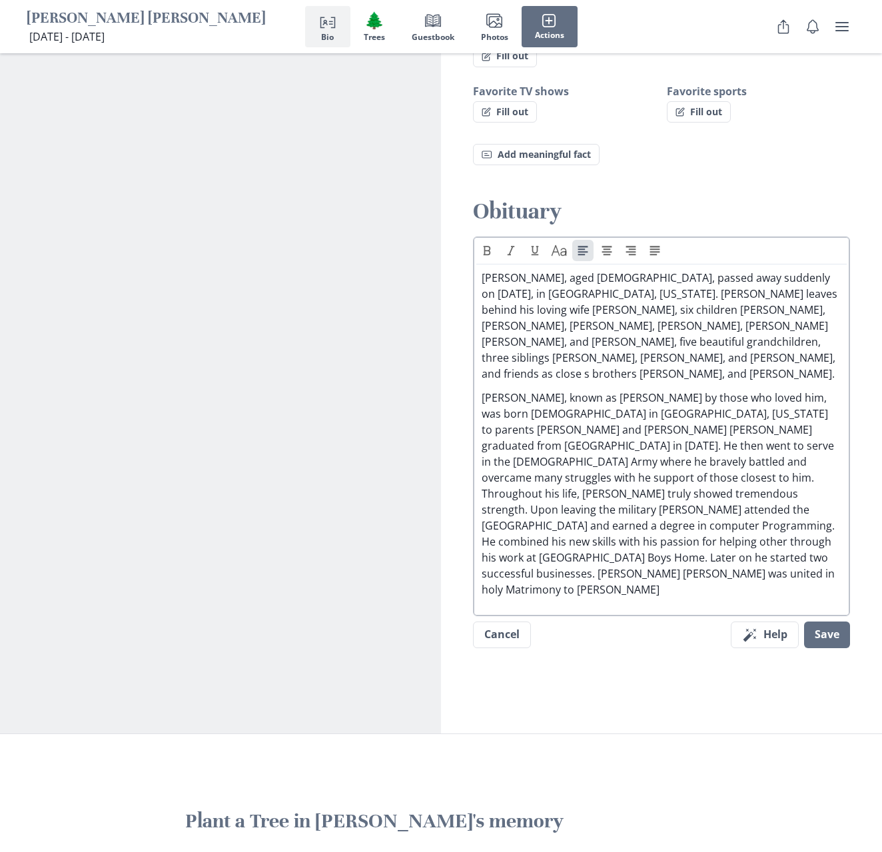
click at [761, 280] on p "[PERSON_NAME], aged [DEMOGRAPHIC_DATA], passed away suddenly on [DATE], in [GEO…" at bounding box center [662, 326] width 360 height 112
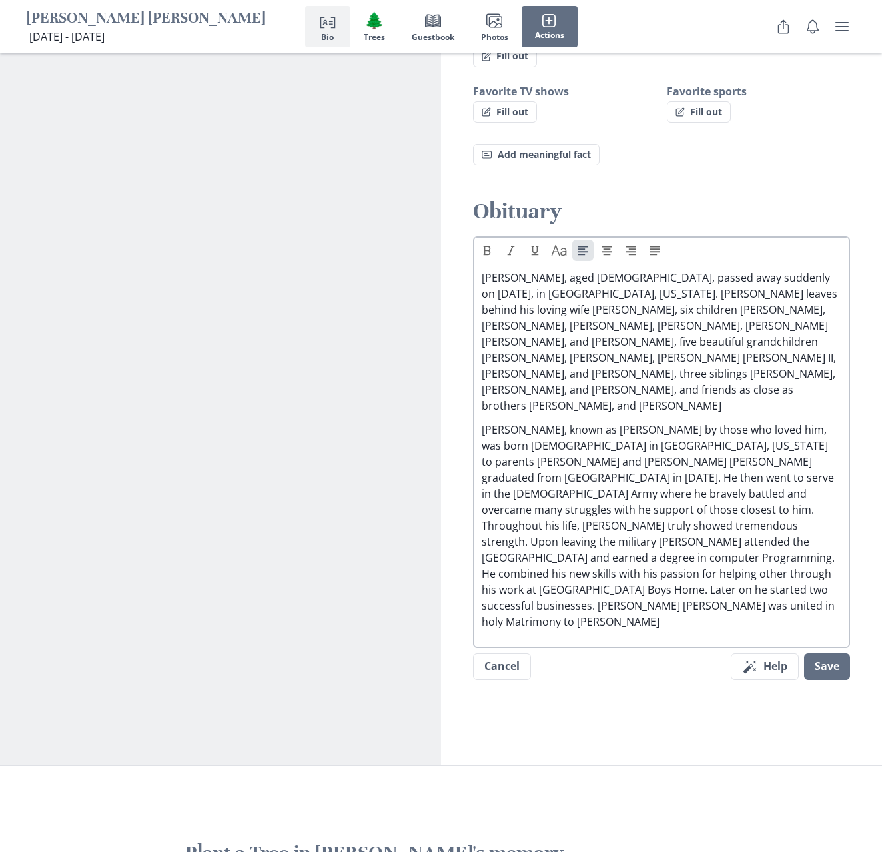
click at [700, 299] on p "[PERSON_NAME], aged [DEMOGRAPHIC_DATA], passed away suddenly on [DATE], in [GEO…" at bounding box center [662, 342] width 360 height 144
click at [604, 524] on div "Text Caps [PERSON_NAME], aged [DEMOGRAPHIC_DATA], passed away suddenly on [DATE…" at bounding box center [661, 442] width 377 height 411
click at [616, 520] on p "[PERSON_NAME], known as [PERSON_NAME] by those who loved him, was born [DEMOGRA…" at bounding box center [662, 526] width 360 height 208
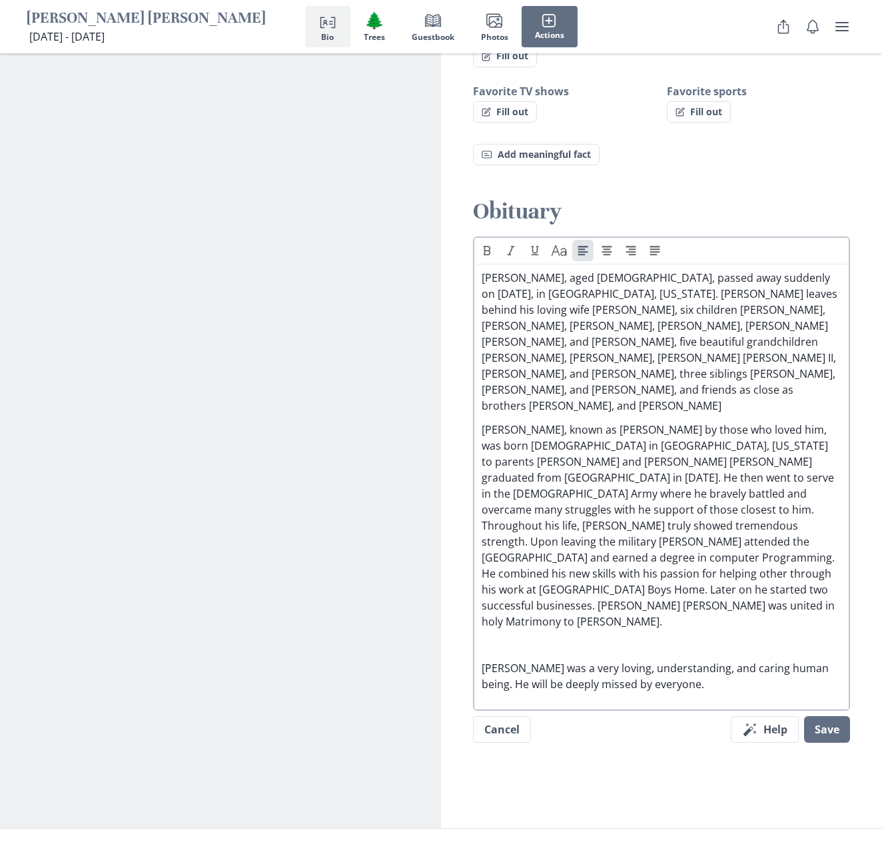
click at [616, 520] on p "[PERSON_NAME], known as [PERSON_NAME] by those who loved him, was born [DEMOGRA…" at bounding box center [662, 526] width 360 height 208
click at [748, 485] on p "[PERSON_NAME], known as [PERSON_NAME] by those who loved him, was born [DEMOGRA…" at bounding box center [662, 526] width 360 height 208
click at [731, 488] on p "[PERSON_NAME], known as [PERSON_NAME] by those who loved him, was born [DEMOGRA…" at bounding box center [662, 526] width 360 height 208
drag, startPoint x: 598, startPoint y: 498, endPoint x: 617, endPoint y: 512, distance: 23.3
click at [617, 512] on p "[PERSON_NAME], known as [PERSON_NAME] by those who loved him, was born [DEMOGRA…" at bounding box center [662, 526] width 360 height 208
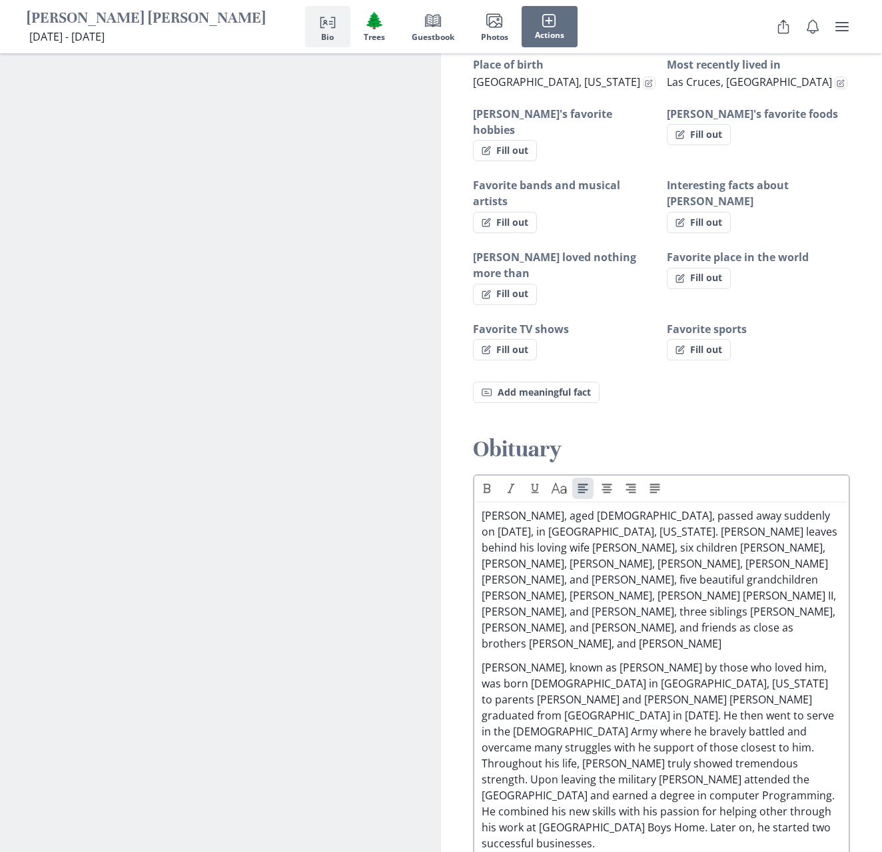
scroll to position [976, 0]
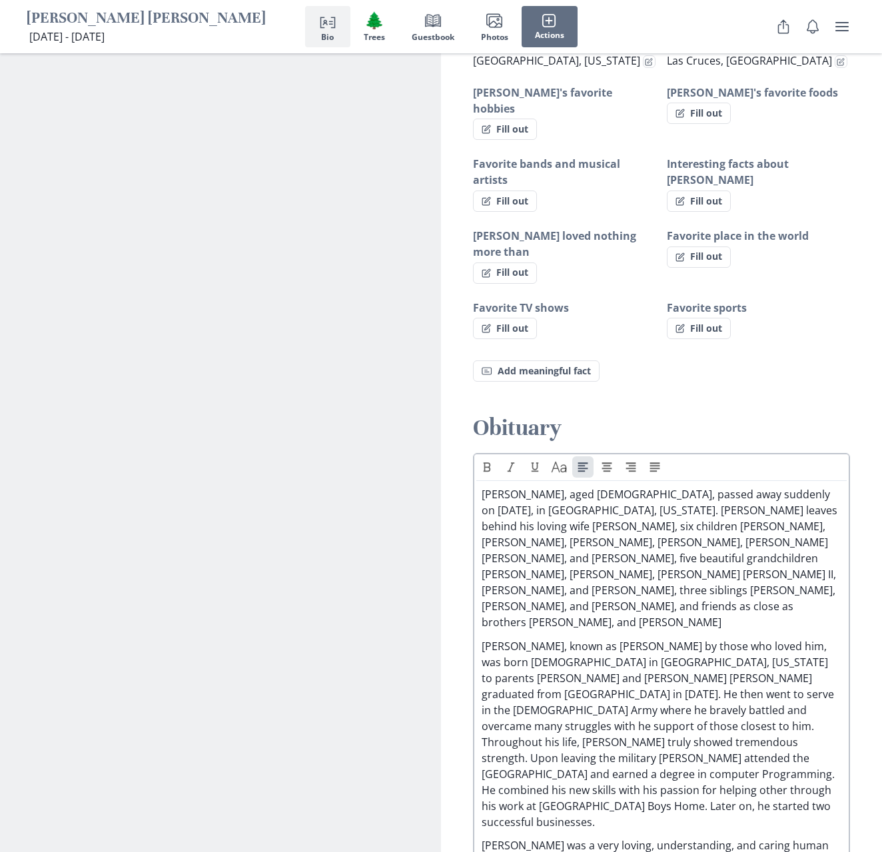
click at [700, 638] on p "[PERSON_NAME], known as [PERSON_NAME] by those who loved him, was born [DEMOGRA…" at bounding box center [662, 734] width 360 height 192
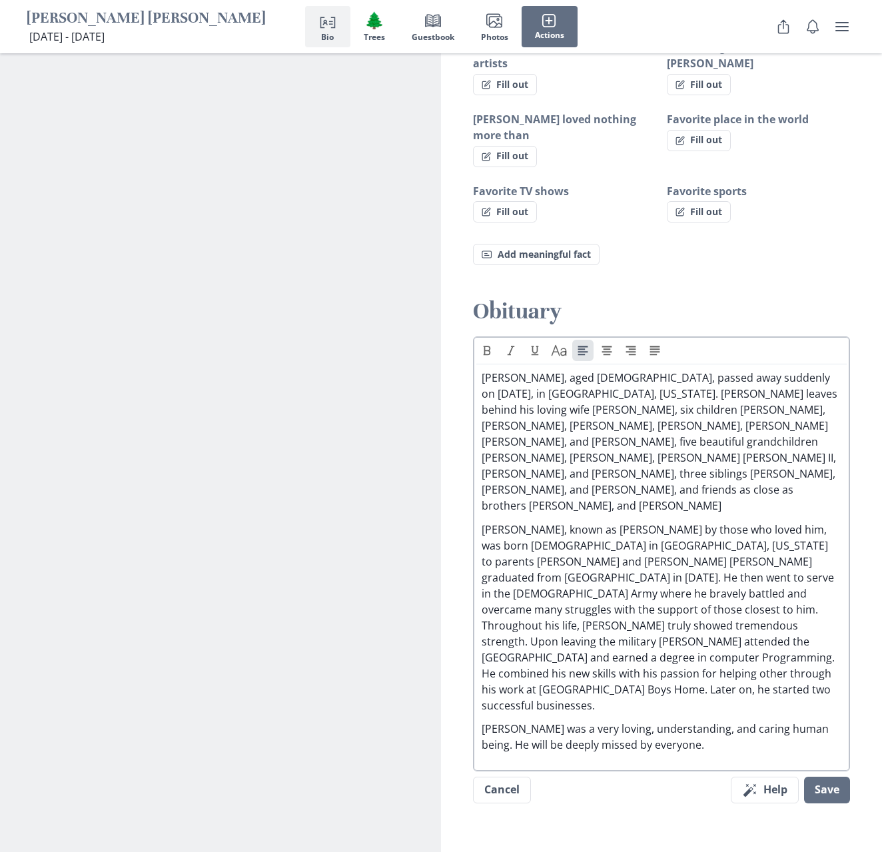
scroll to position [990, 0]
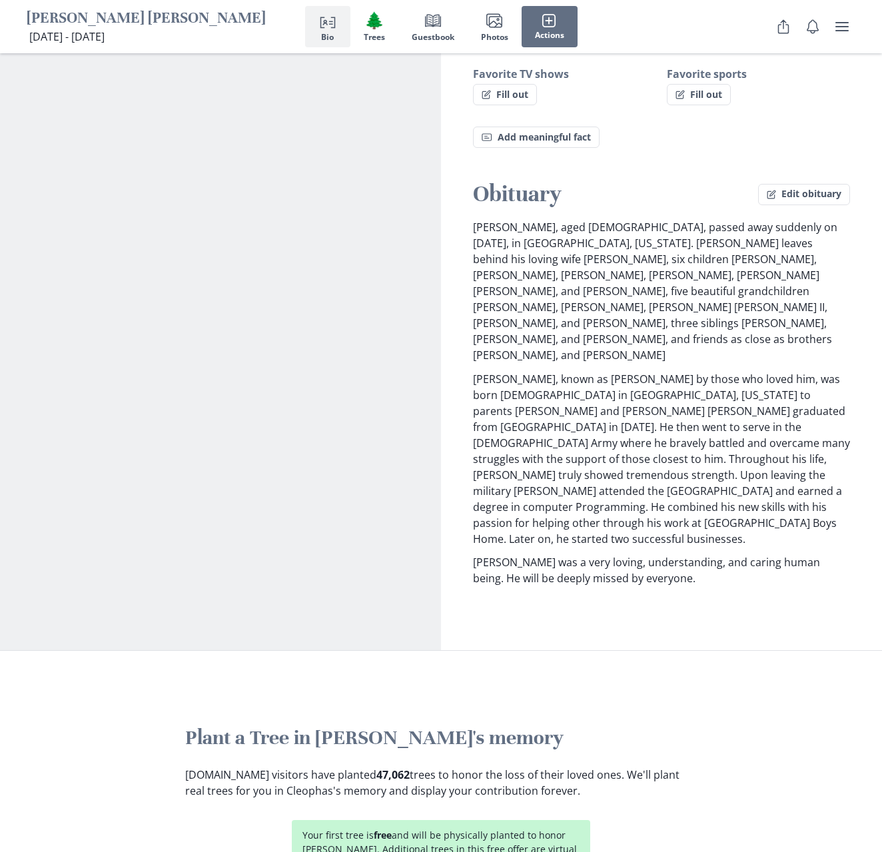
scroll to position [1204, 0]
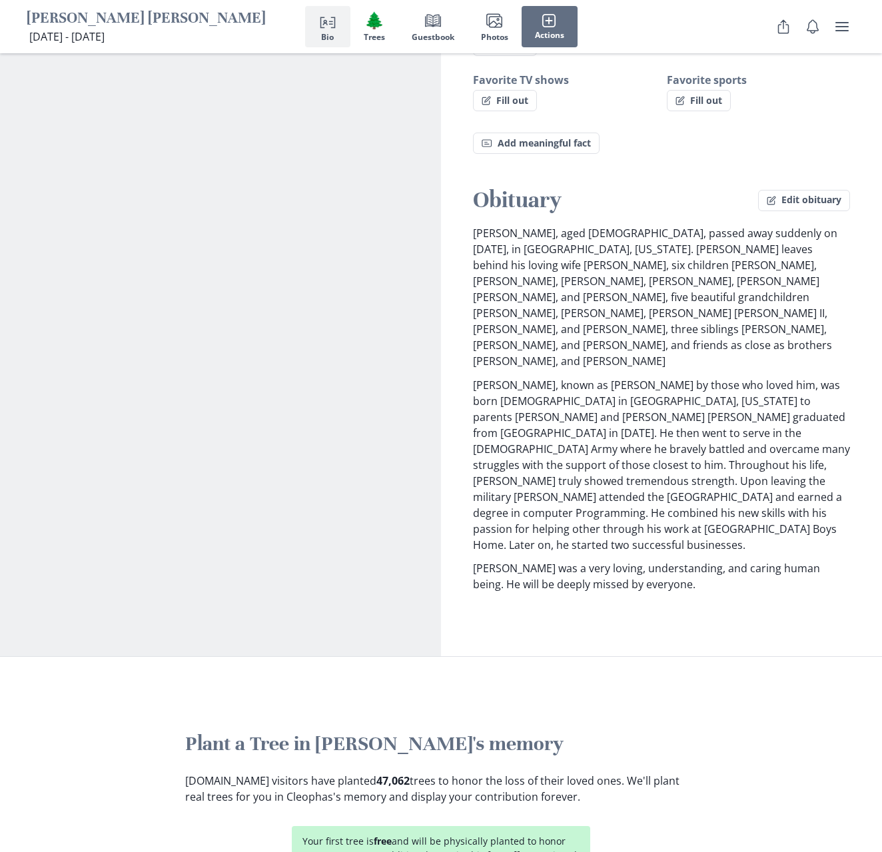
click at [622, 560] on p "[PERSON_NAME] was a very loving, understanding, and caring human being. He will…" at bounding box center [661, 576] width 377 height 32
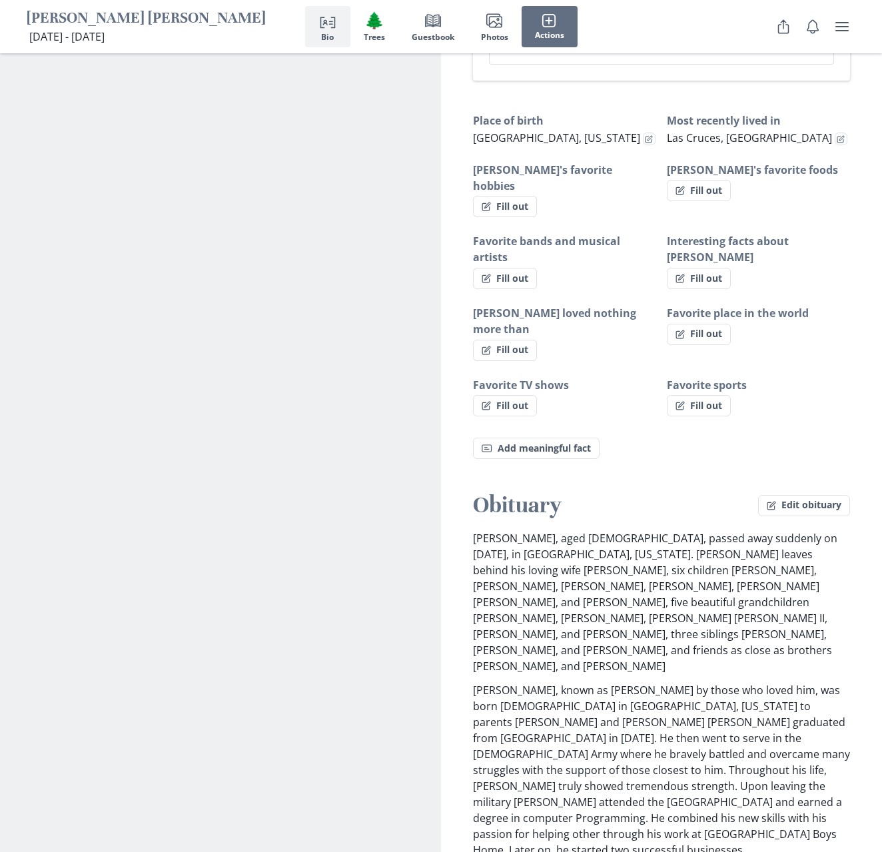
scroll to position [818, 0]
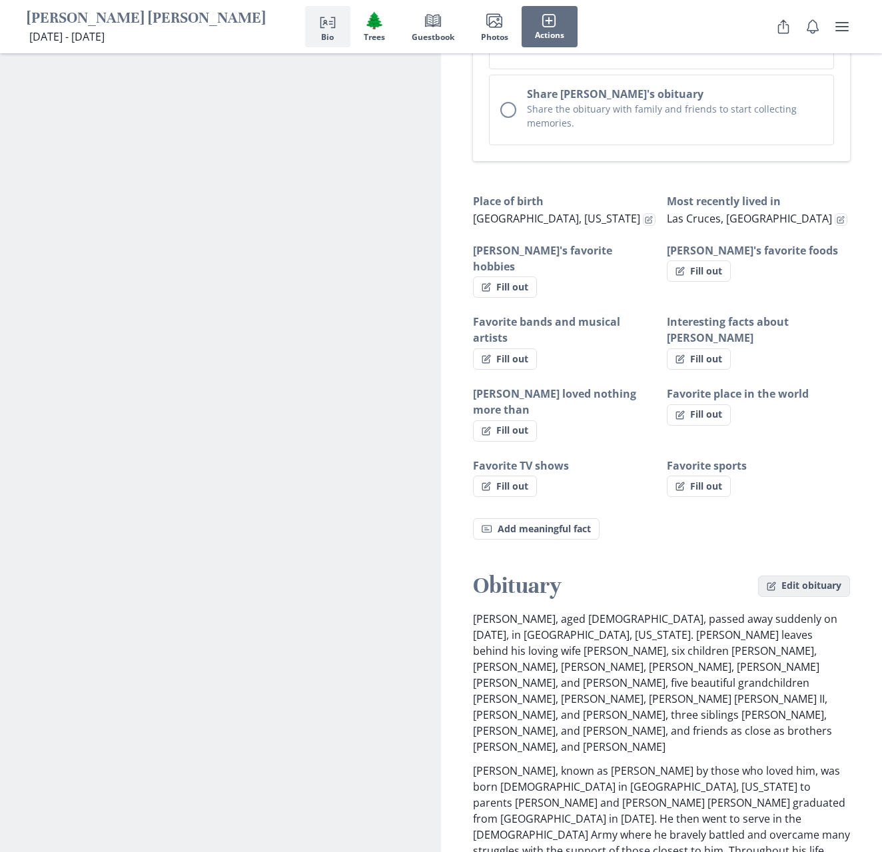
click at [807, 576] on button "Edit obituary" at bounding box center [804, 586] width 92 height 21
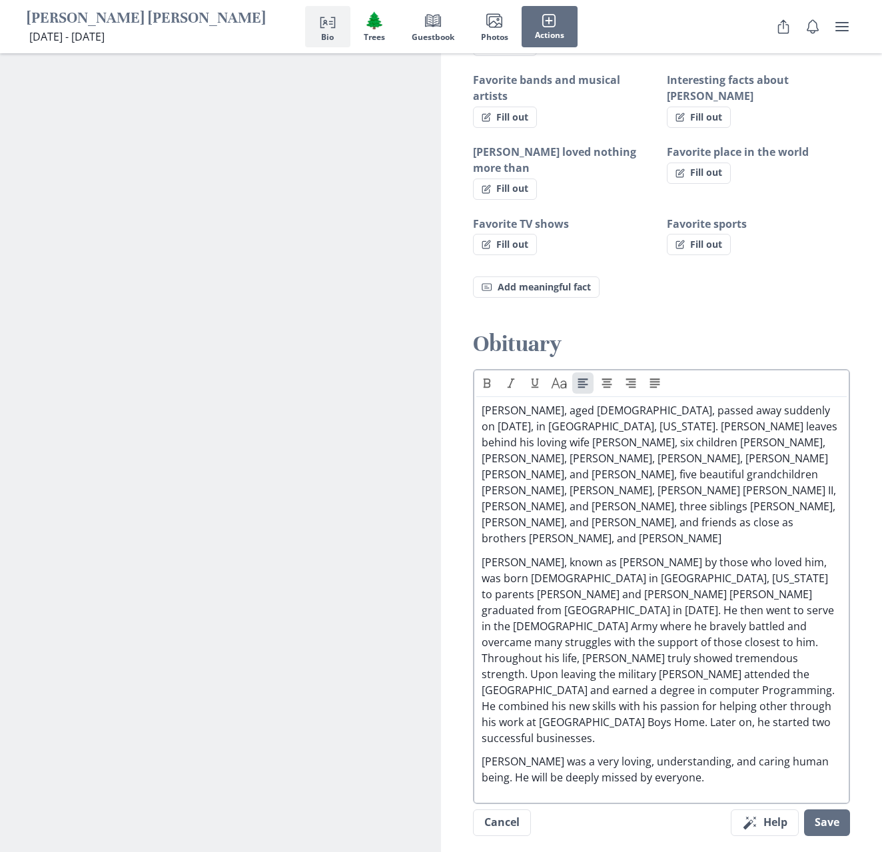
scroll to position [1217, 0]
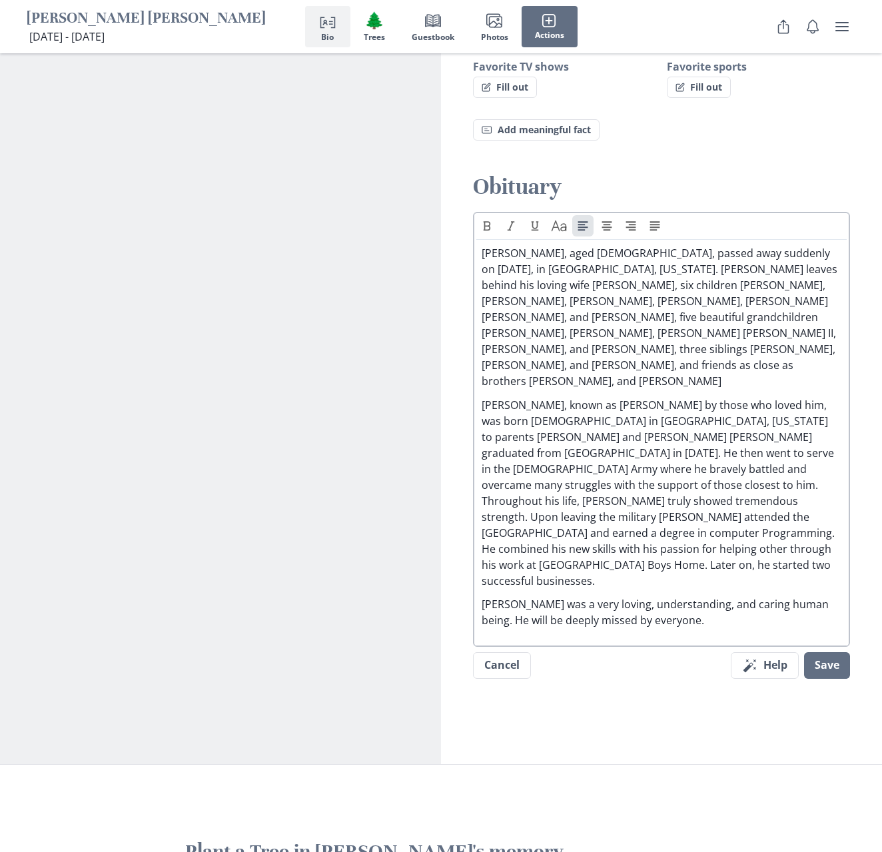
click at [492, 596] on p "[PERSON_NAME] was a very loving, understanding, and caring human being. He will…" at bounding box center [662, 612] width 360 height 32
click at [497, 488] on div "[PERSON_NAME], aged [DEMOGRAPHIC_DATA], passed away suddenly on [DATE], in [GEO…" at bounding box center [662, 436] width 360 height 382
click at [824, 652] on button "Save" at bounding box center [827, 665] width 46 height 27
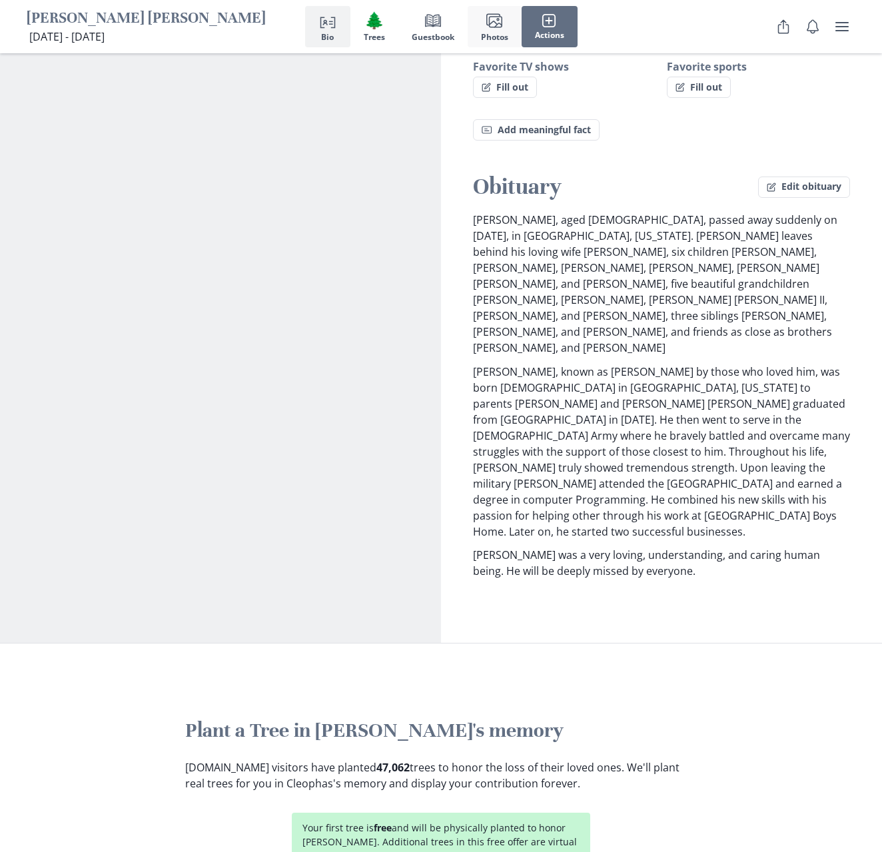
click at [484, 33] on span "Photos" at bounding box center [494, 37] width 27 height 9
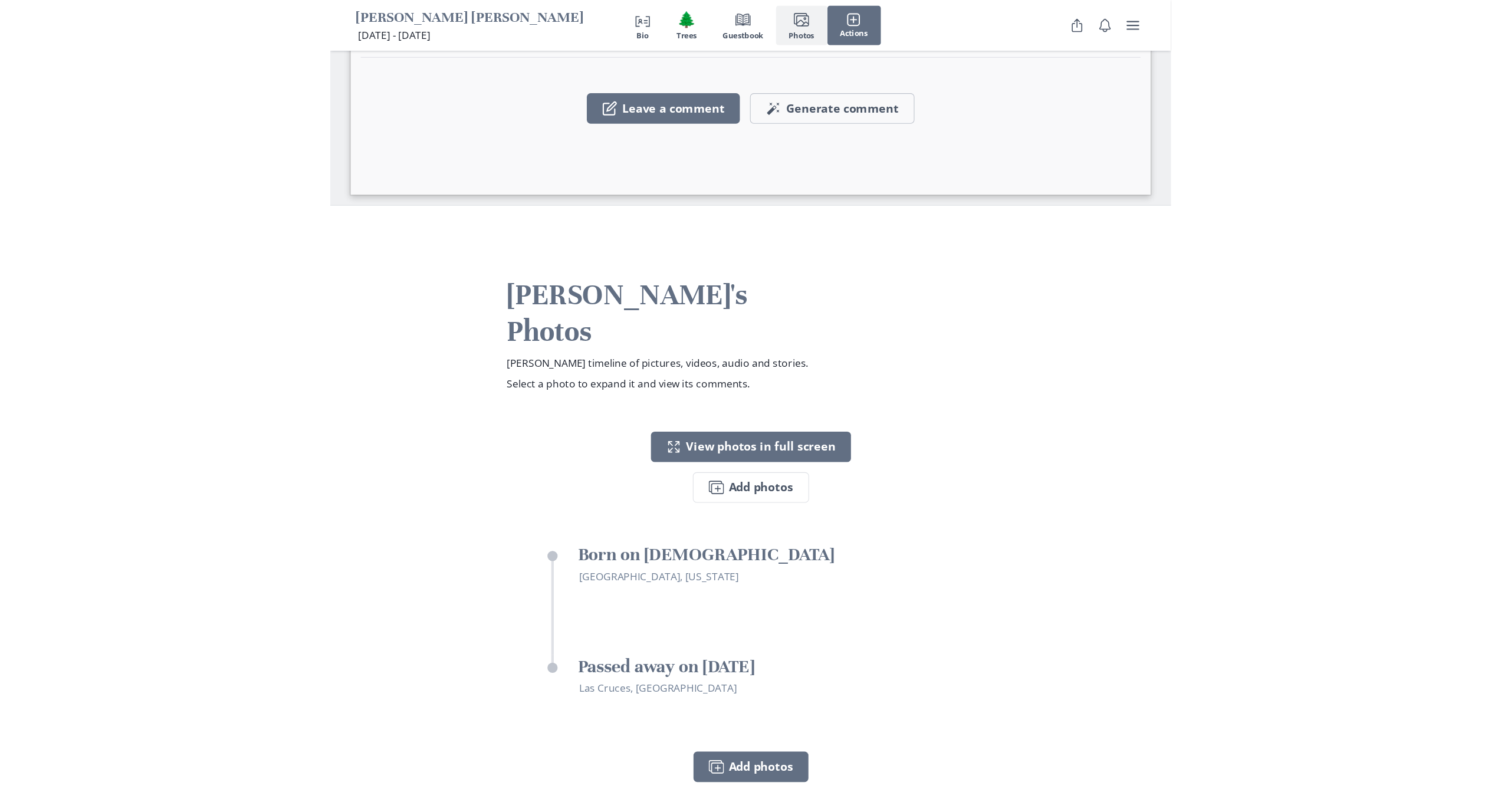
scroll to position [2508, 0]
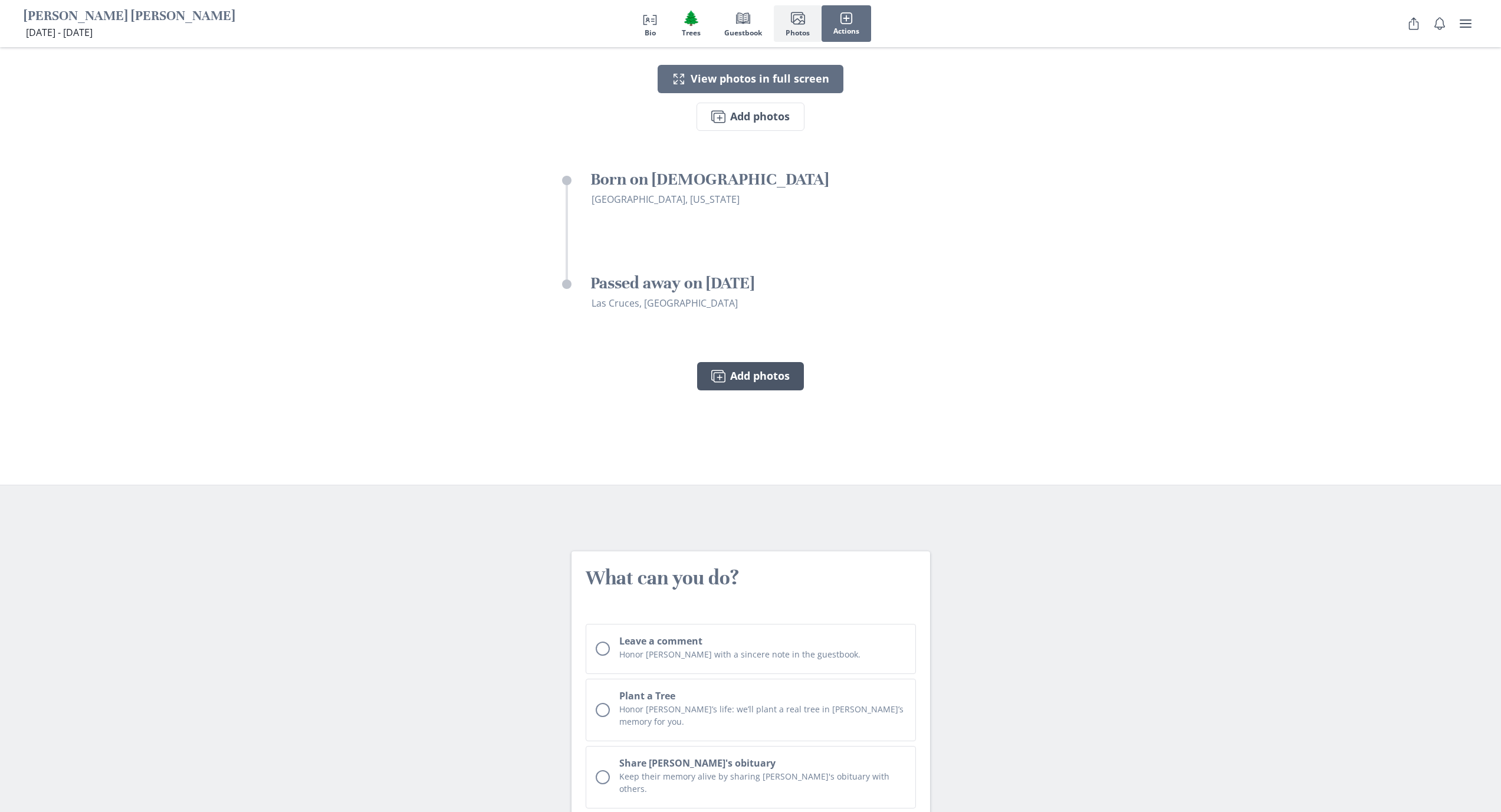
click at [781, 362] on button "Images Add photos" at bounding box center [750, 376] width 107 height 28
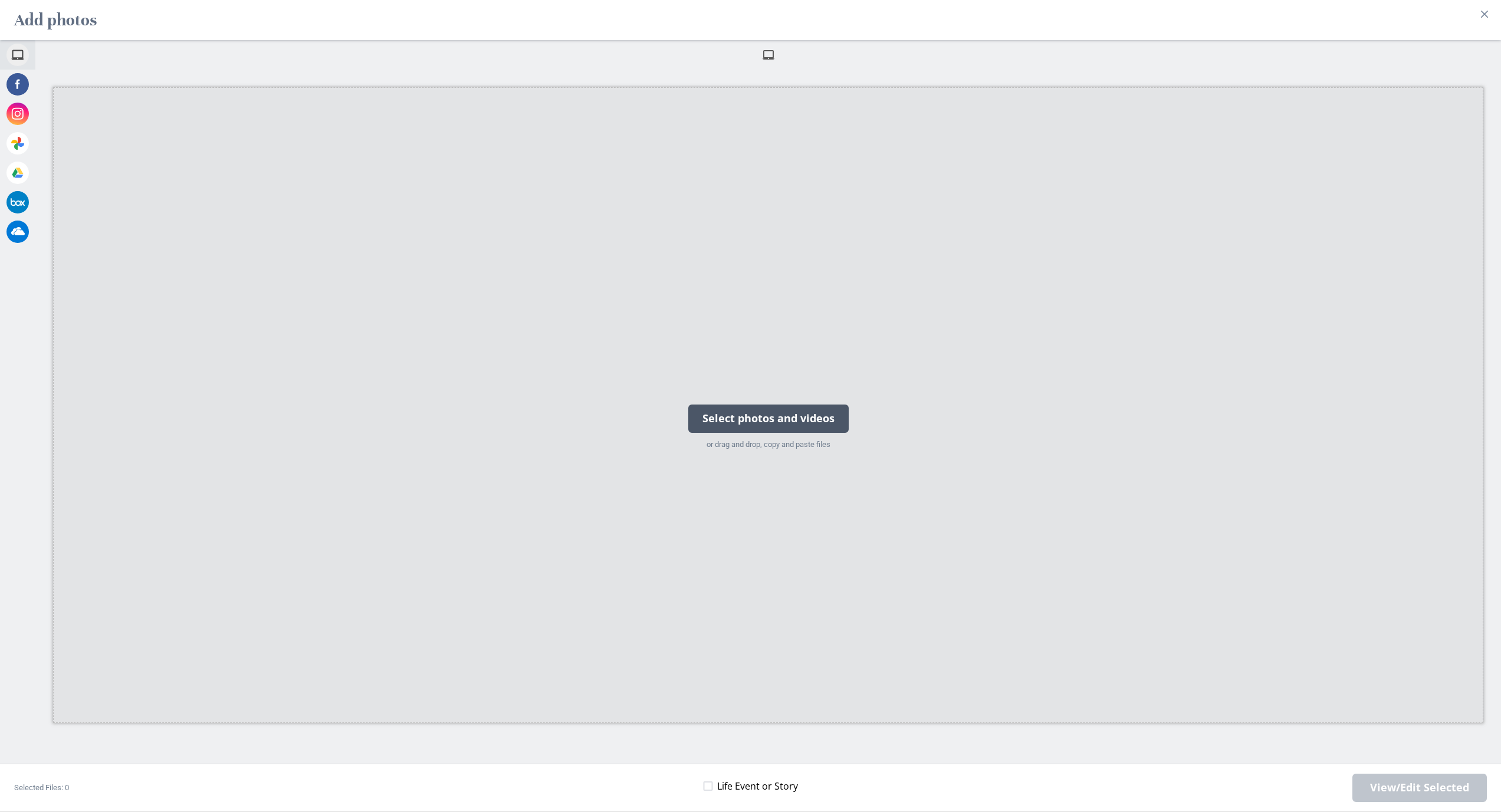
click at [749, 433] on div "Select photos and videos" at bounding box center [768, 418] width 160 height 28
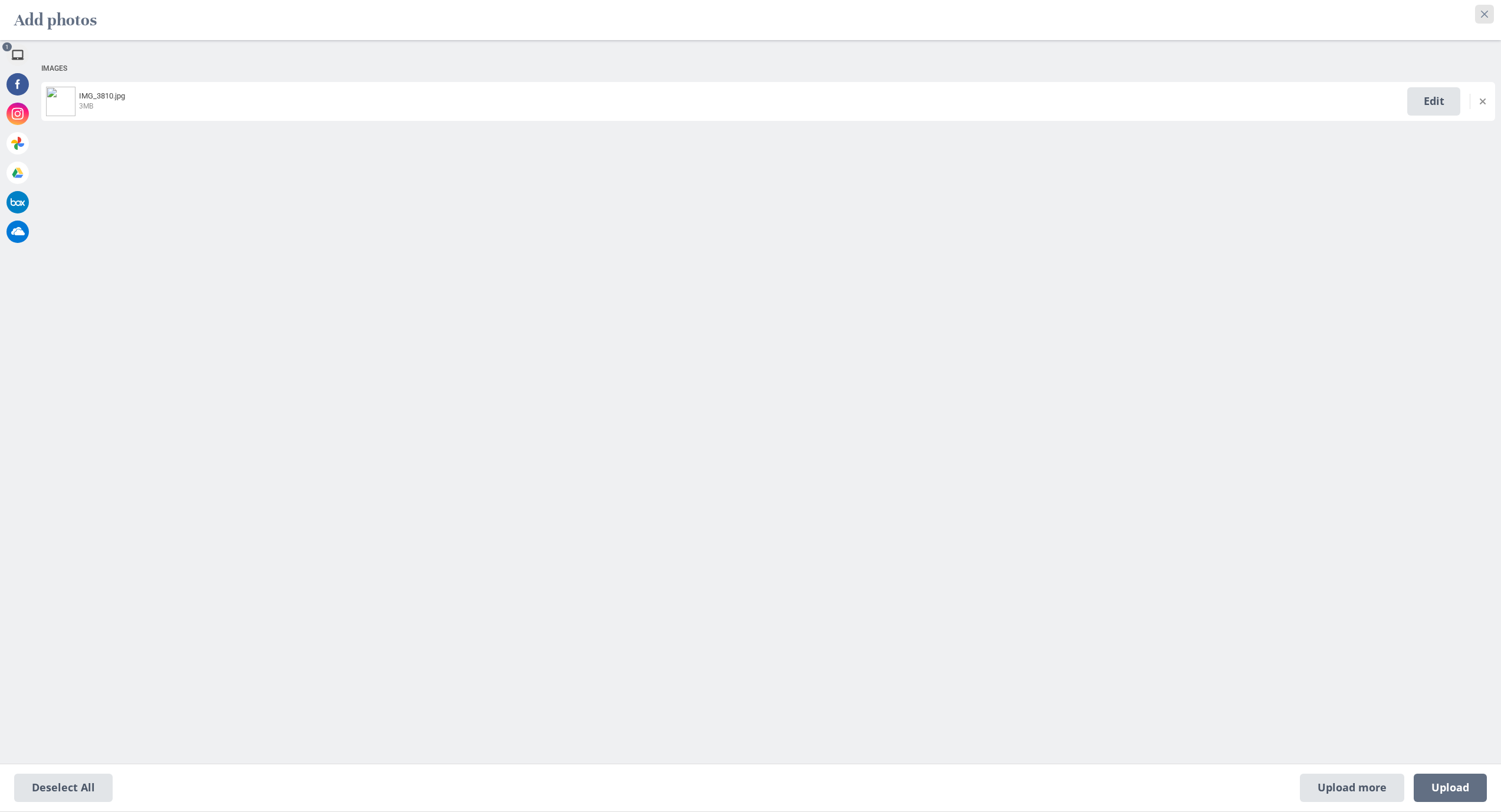
click at [781, 11] on icon "Close" at bounding box center [1484, 14] width 7 height 7
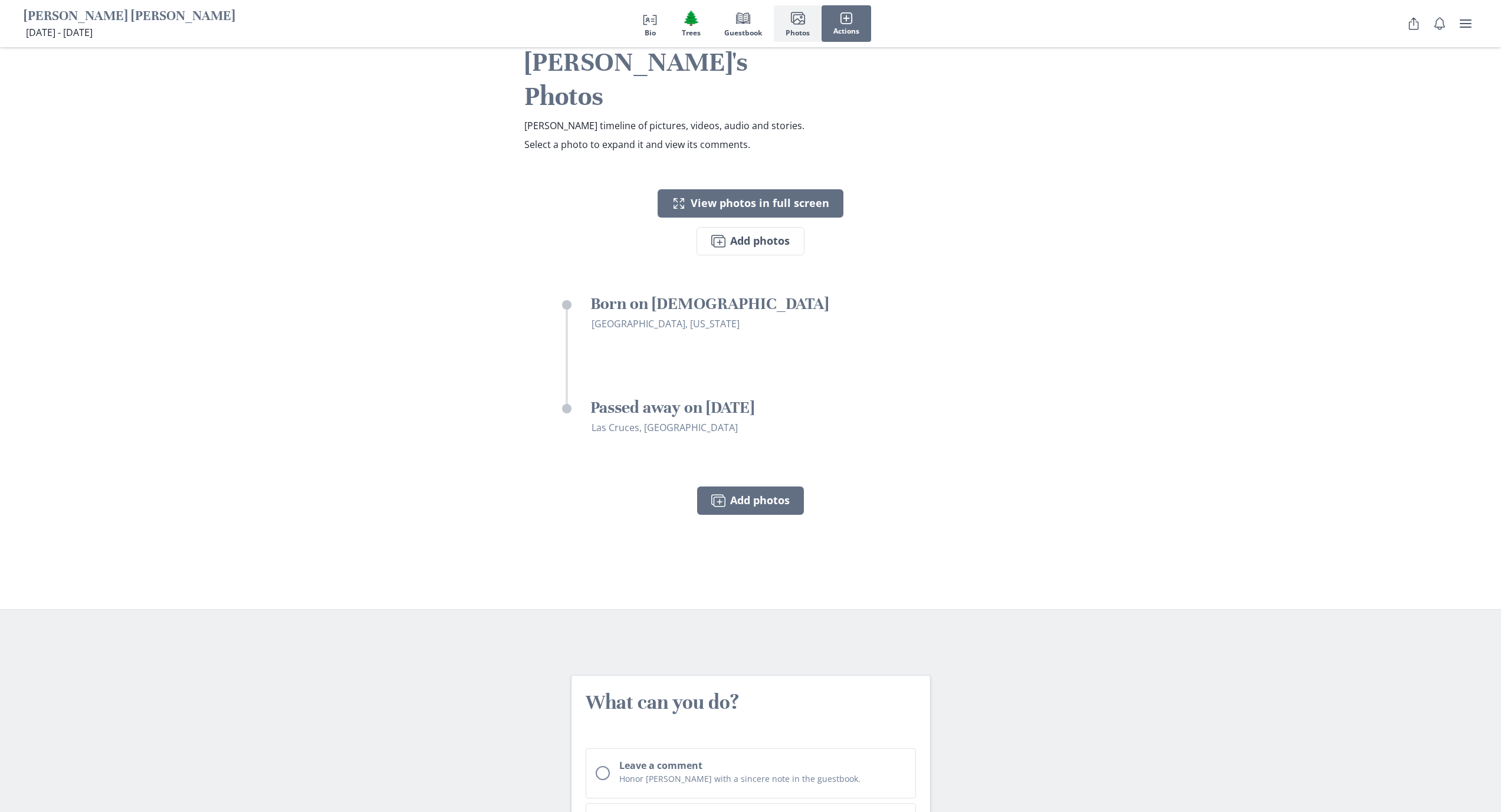
scroll to position [2386, 0]
click at [772, 225] on button "Images Add photos" at bounding box center [750, 239] width 108 height 28
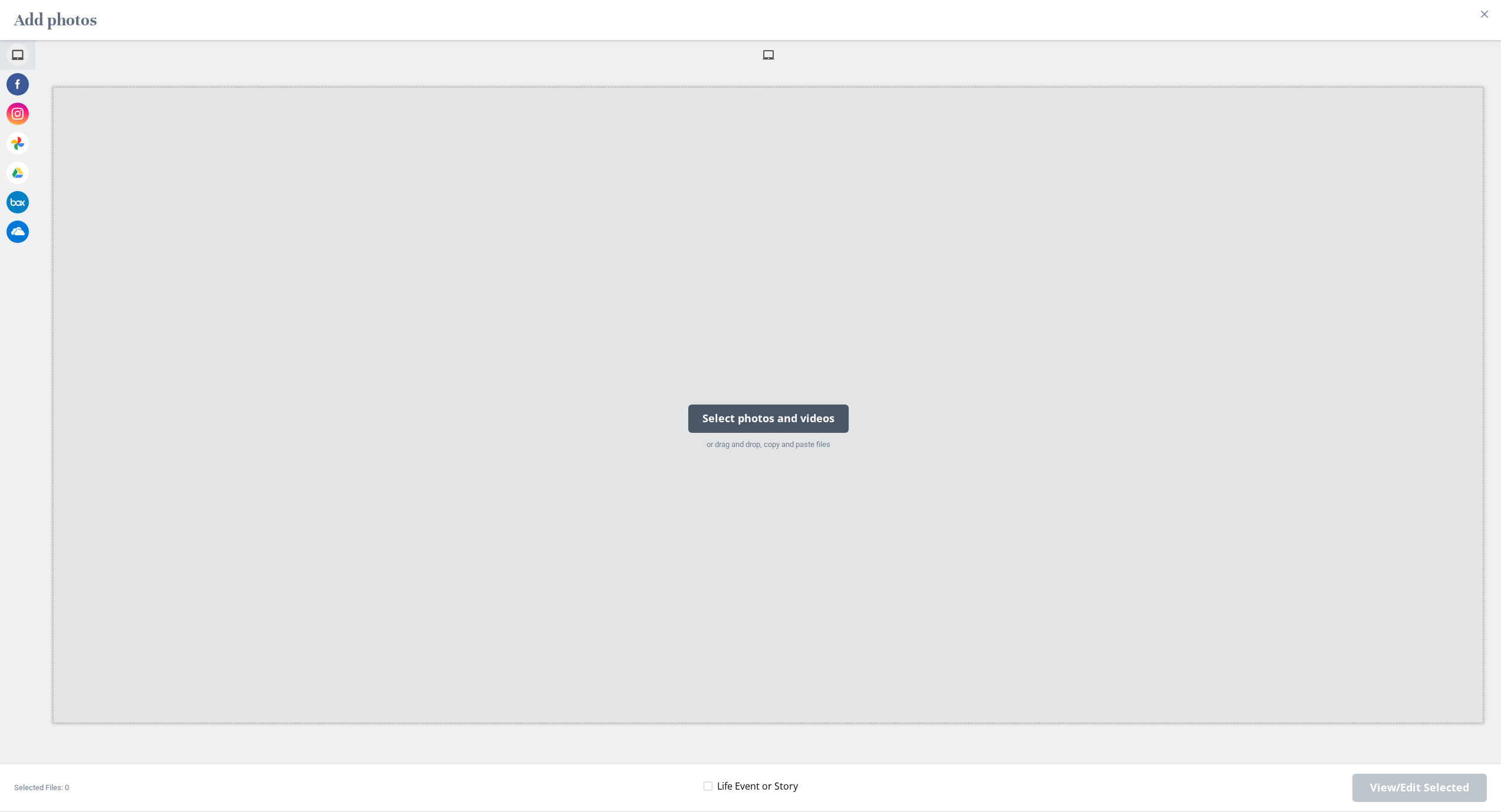
click at [781, 428] on div "Select photos and videos" at bounding box center [768, 418] width 160 height 28
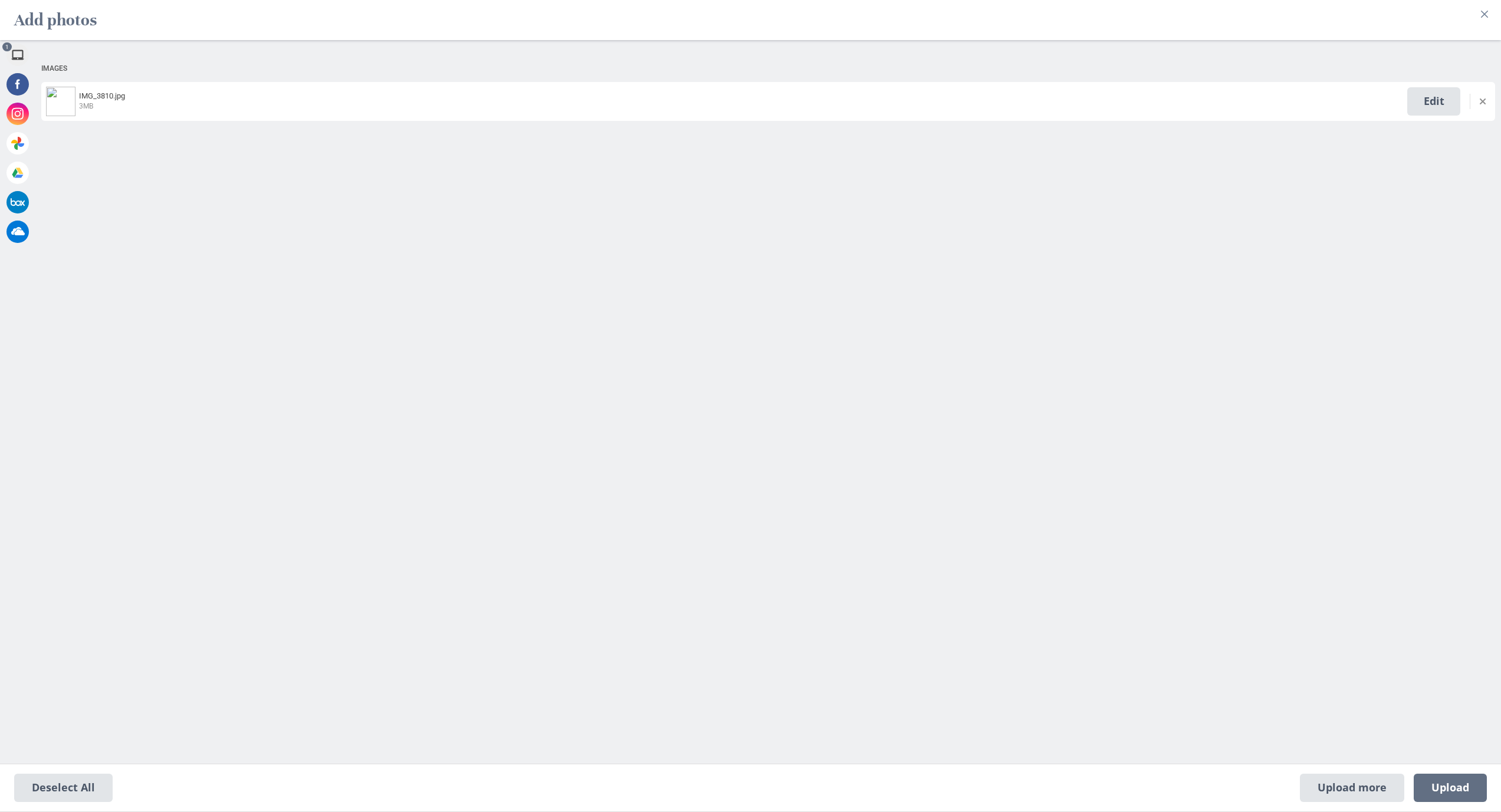
click at [565, 105] on span "3MB" at bounding box center [741, 105] width 1325 height 11
click at [50, 110] on img at bounding box center [60, 101] width 29 height 29
click at [64, 102] on img at bounding box center [60, 101] width 29 height 29
click at [235, 110] on span "3MB" at bounding box center [741, 105] width 1325 height 11
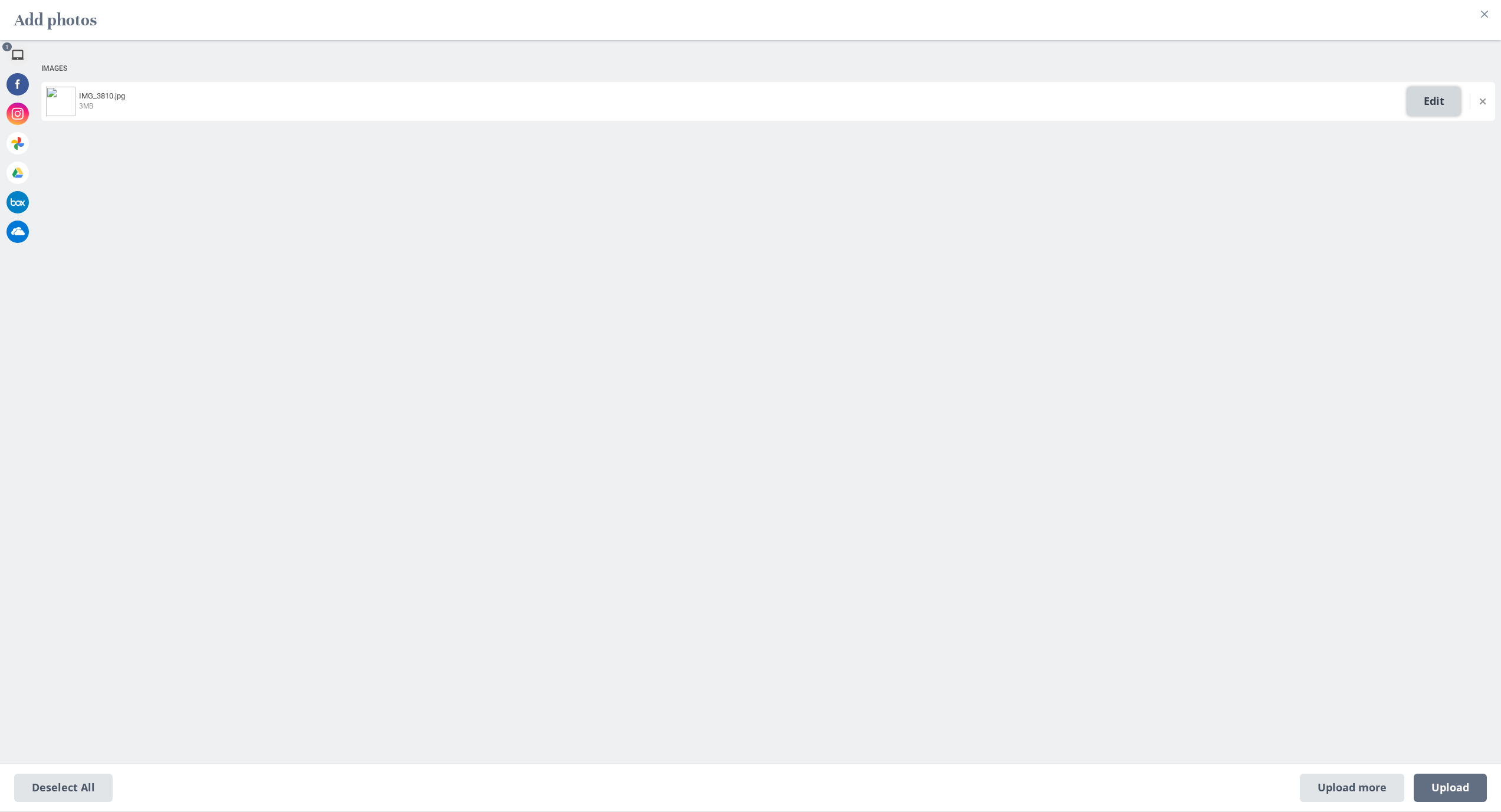
click at [781, 98] on span "Edit" at bounding box center [1434, 102] width 53 height 28
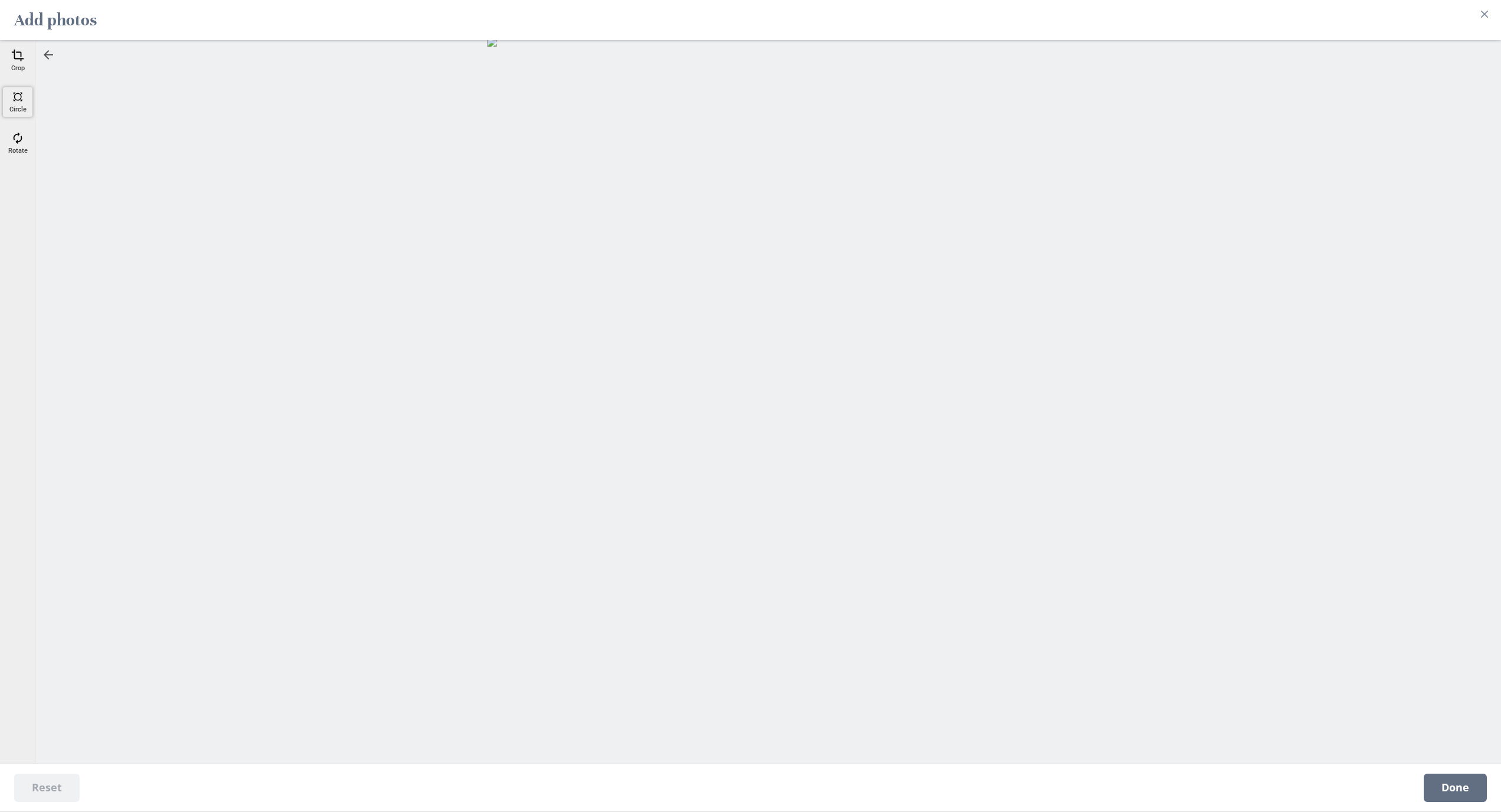
click at [23, 101] on span at bounding box center [18, 96] width 13 height 13
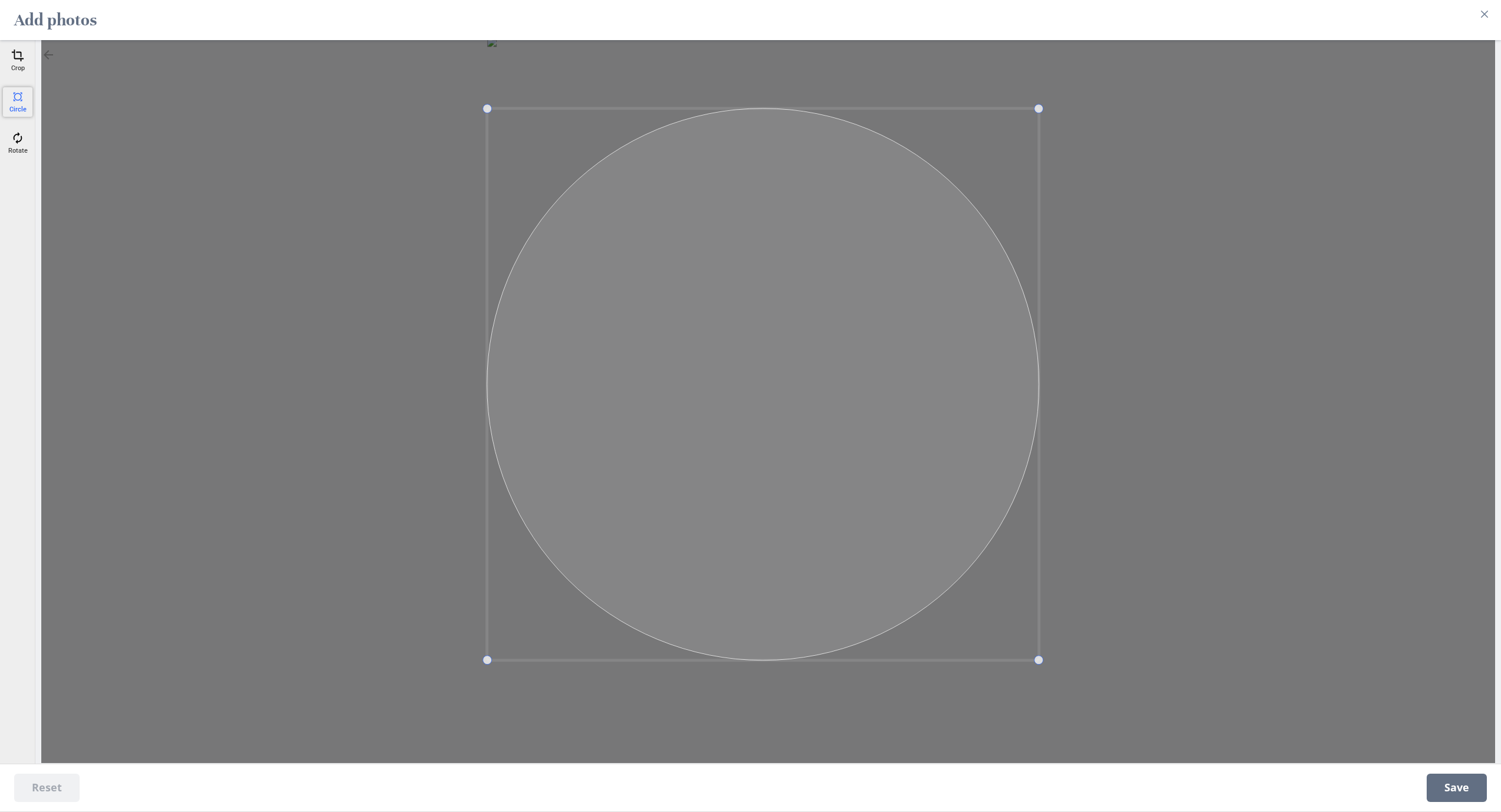
click at [704, 337] on span at bounding box center [762, 384] width 551 height 551
click at [249, 197] on div at bounding box center [768, 395] width 1453 height 735
click at [781, 334] on div at bounding box center [768, 395] width 1453 height 735
click at [781, 754] on span "Save" at bounding box center [1457, 787] width 60 height 28
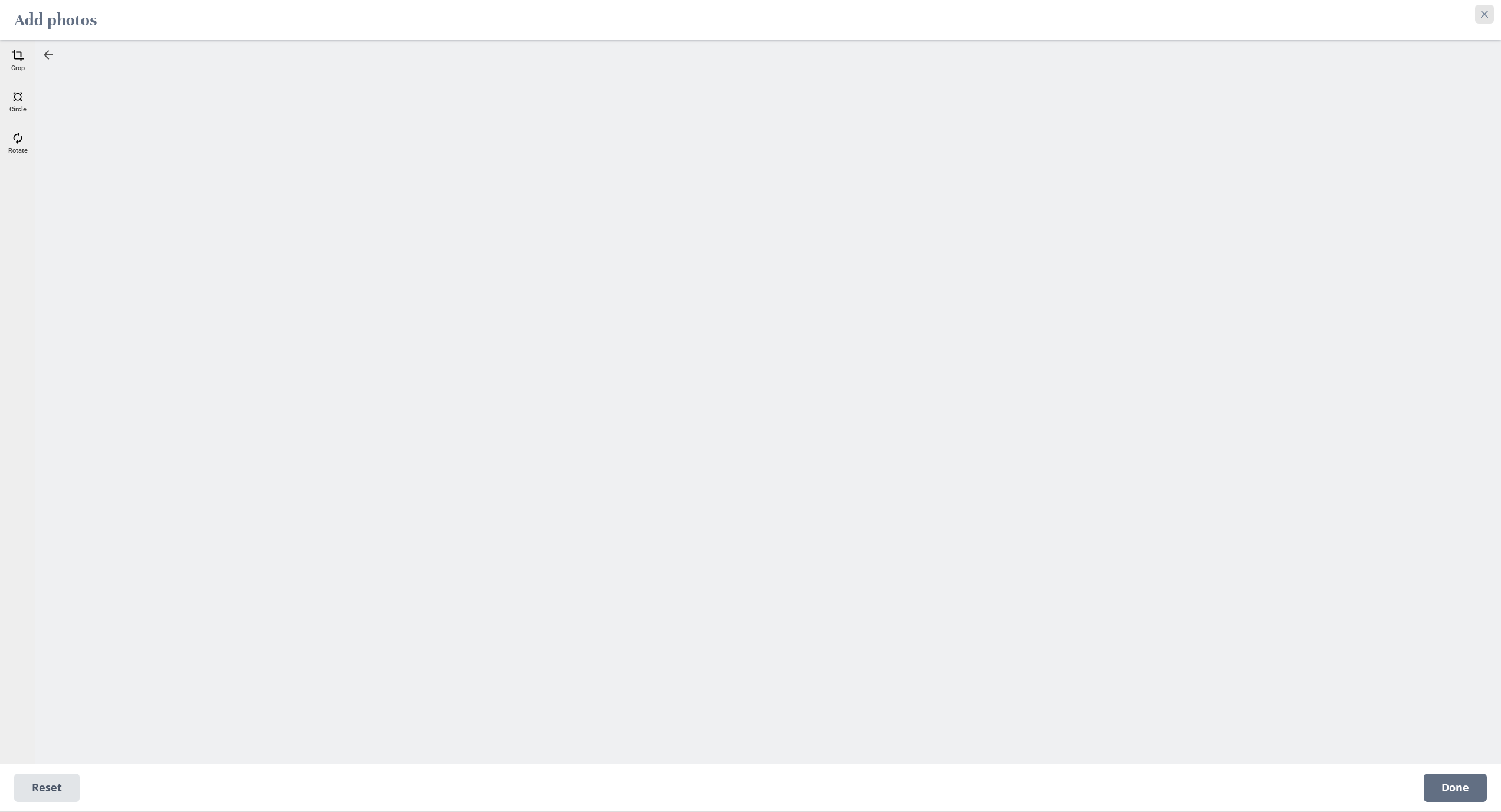
click at [781, 15] on icon "Close" at bounding box center [1484, 14] width 7 height 7
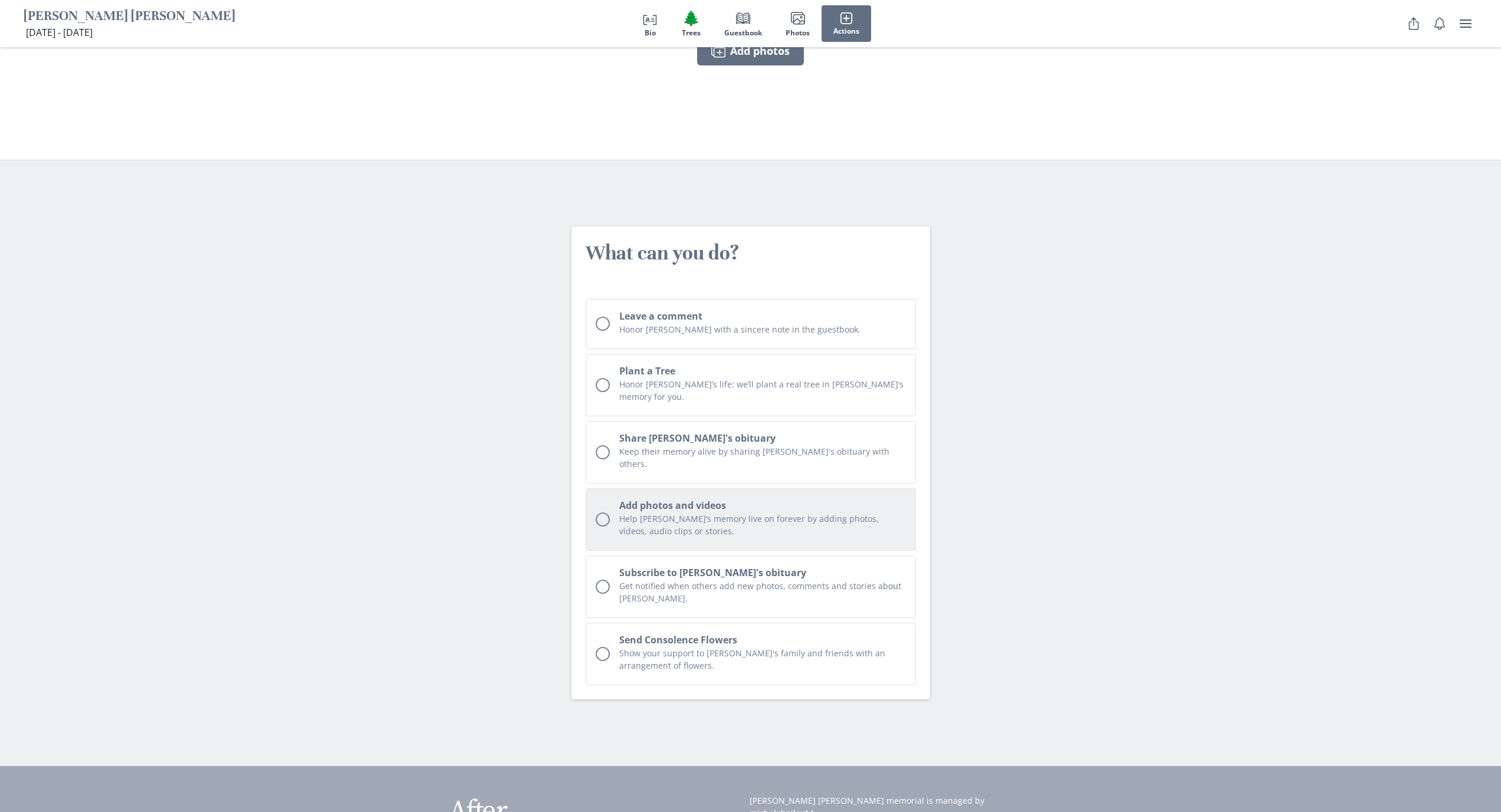
scroll to position [2831, 0]
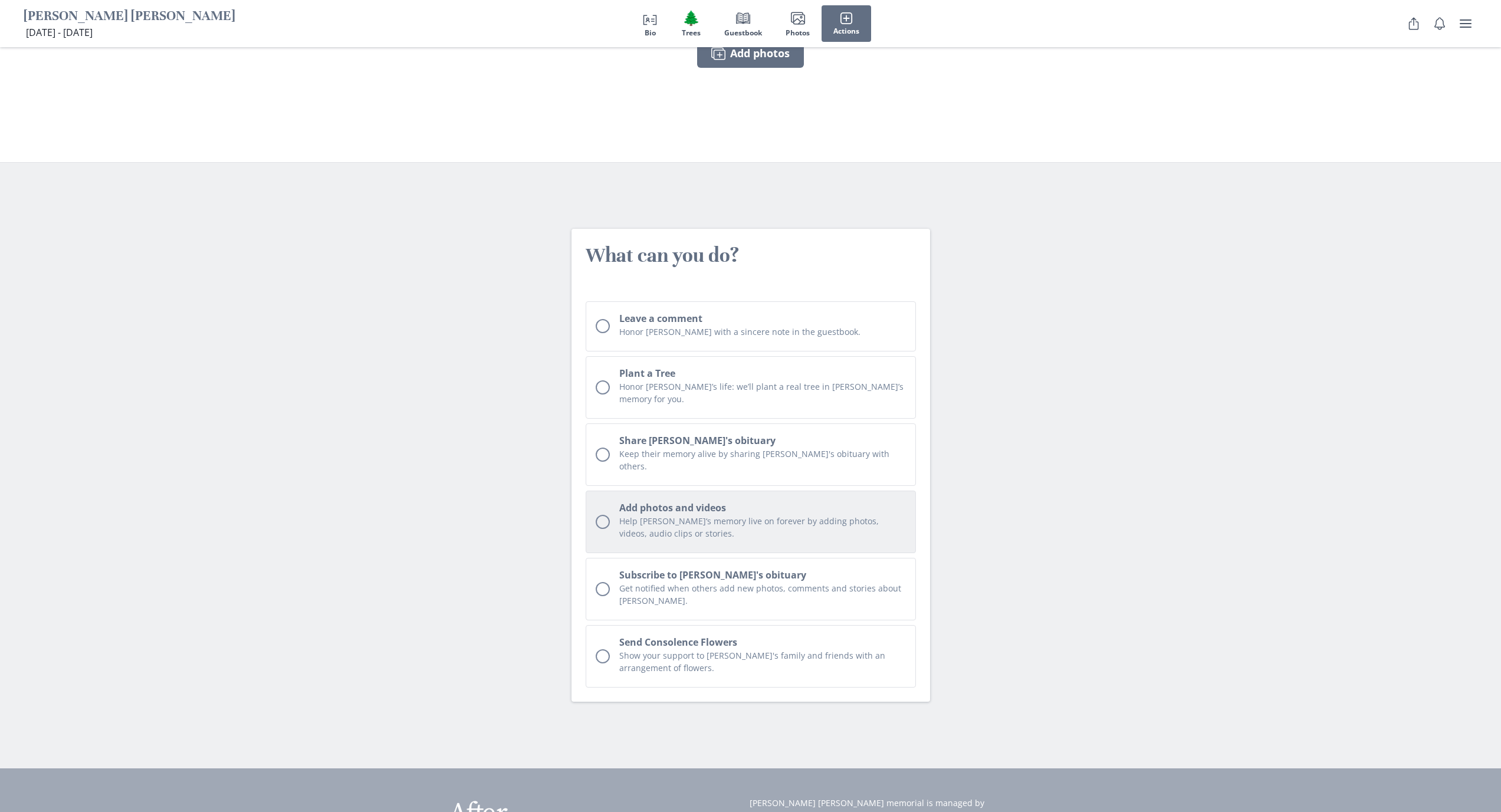
click at [781, 515] on p "Help [PERSON_NAME]‘s memory live on forever by adding photos, videos, audio cli…" at bounding box center [763, 527] width 287 height 25
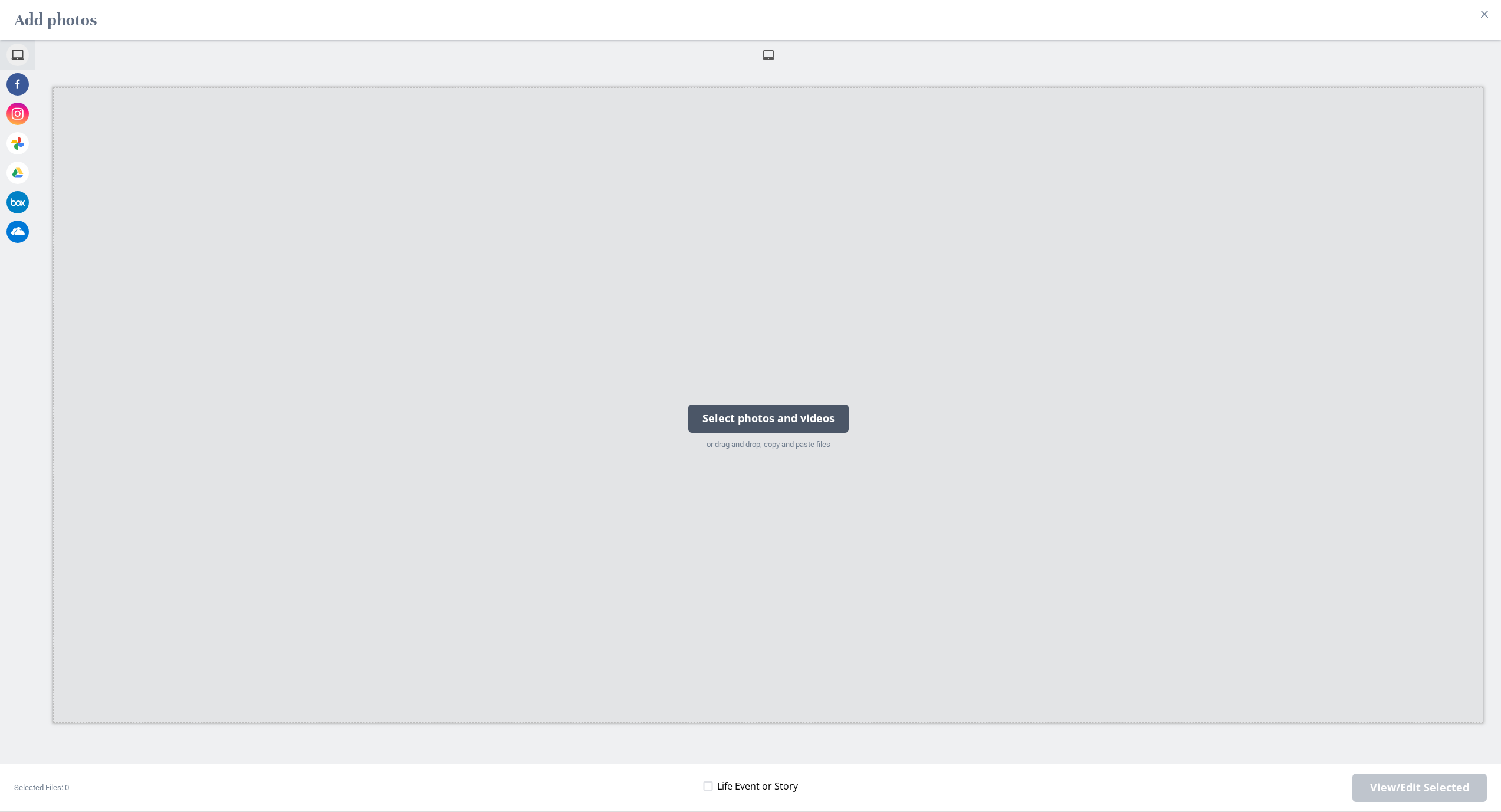
click at [775, 433] on div "Select photos and videos" at bounding box center [768, 418] width 160 height 28
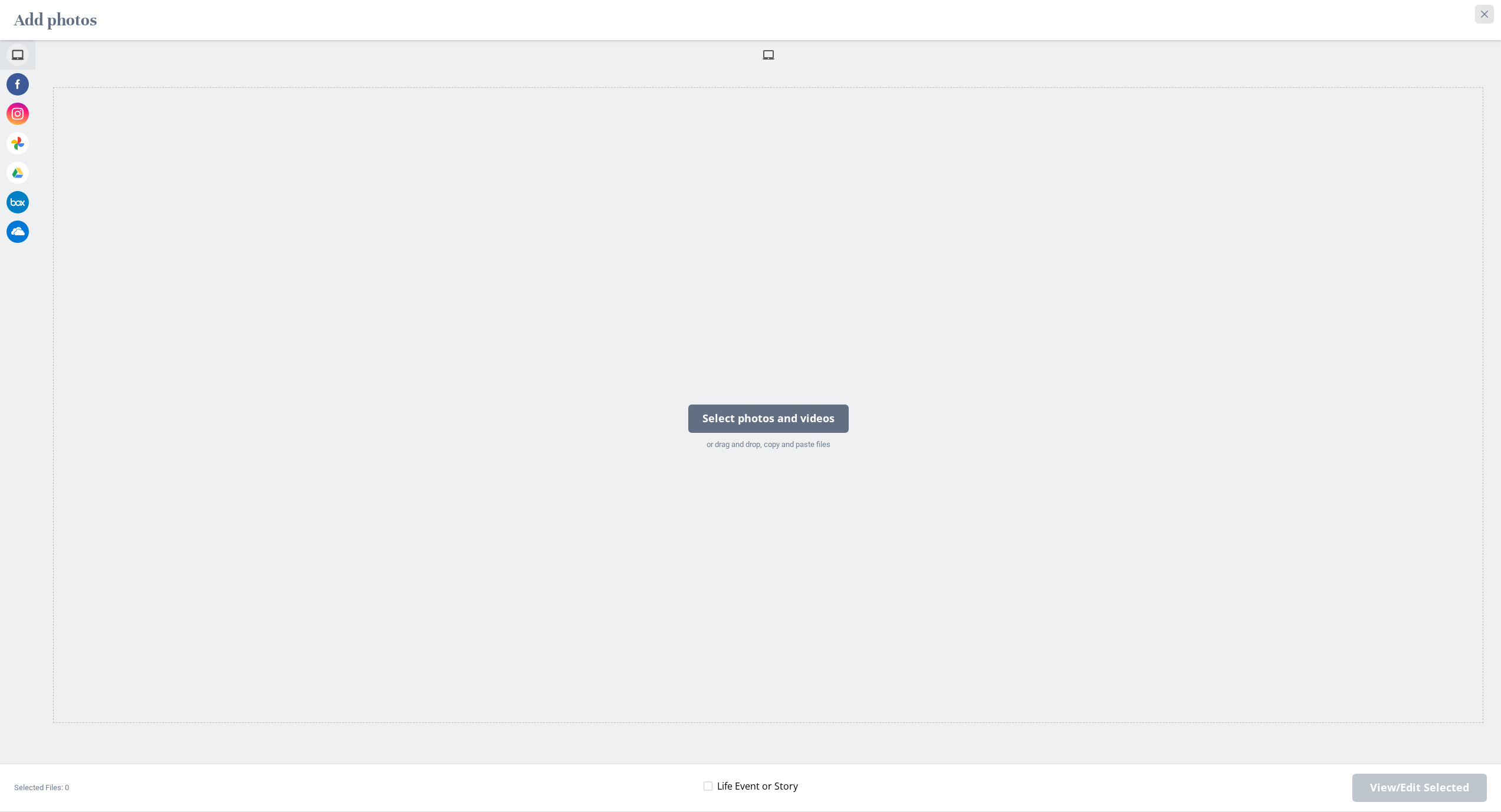
click at [781, 13] on icon "Close" at bounding box center [1484, 14] width 7 height 7
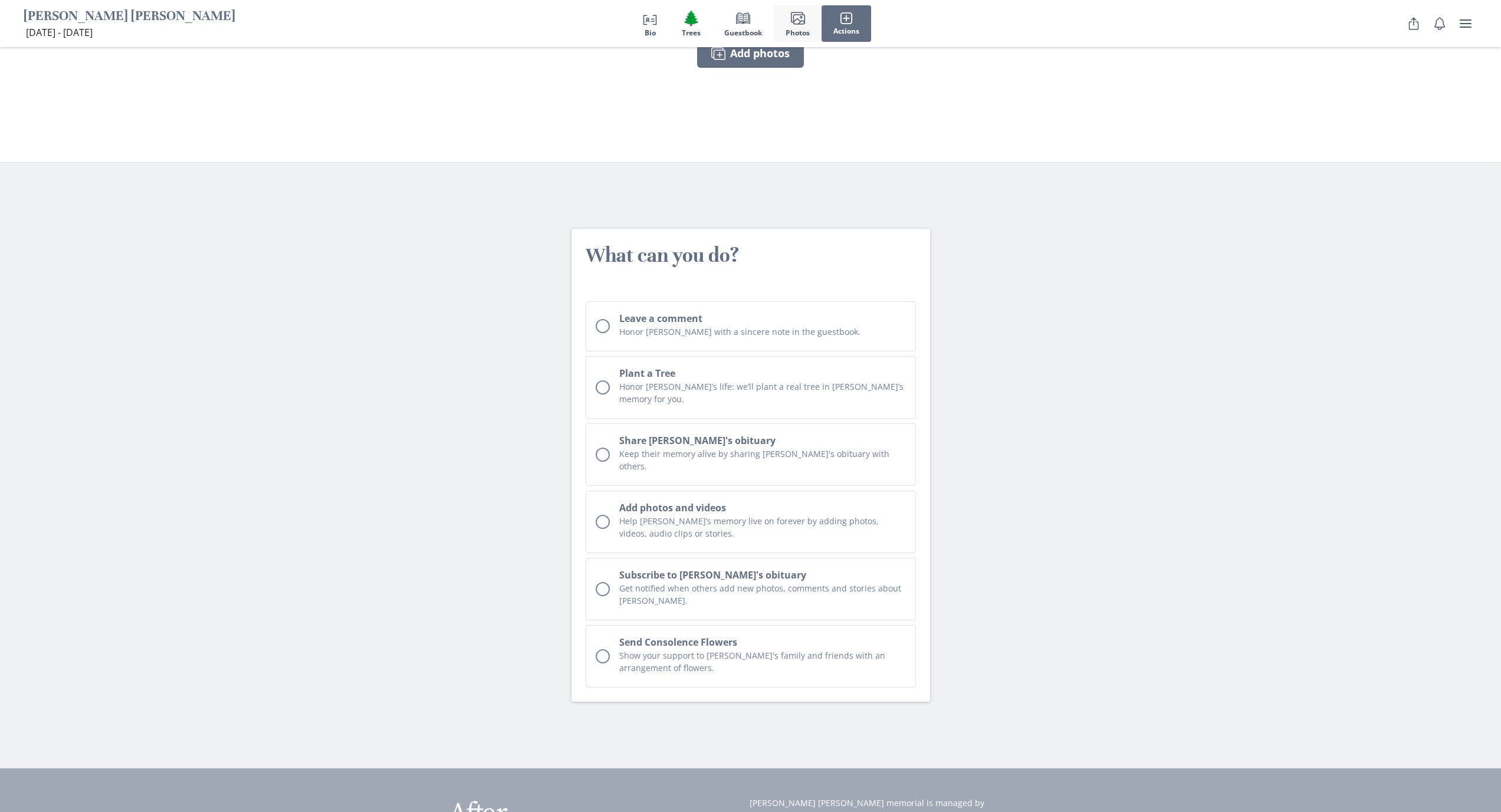
click at [781, 29] on span "Photos" at bounding box center [797, 33] width 24 height 8
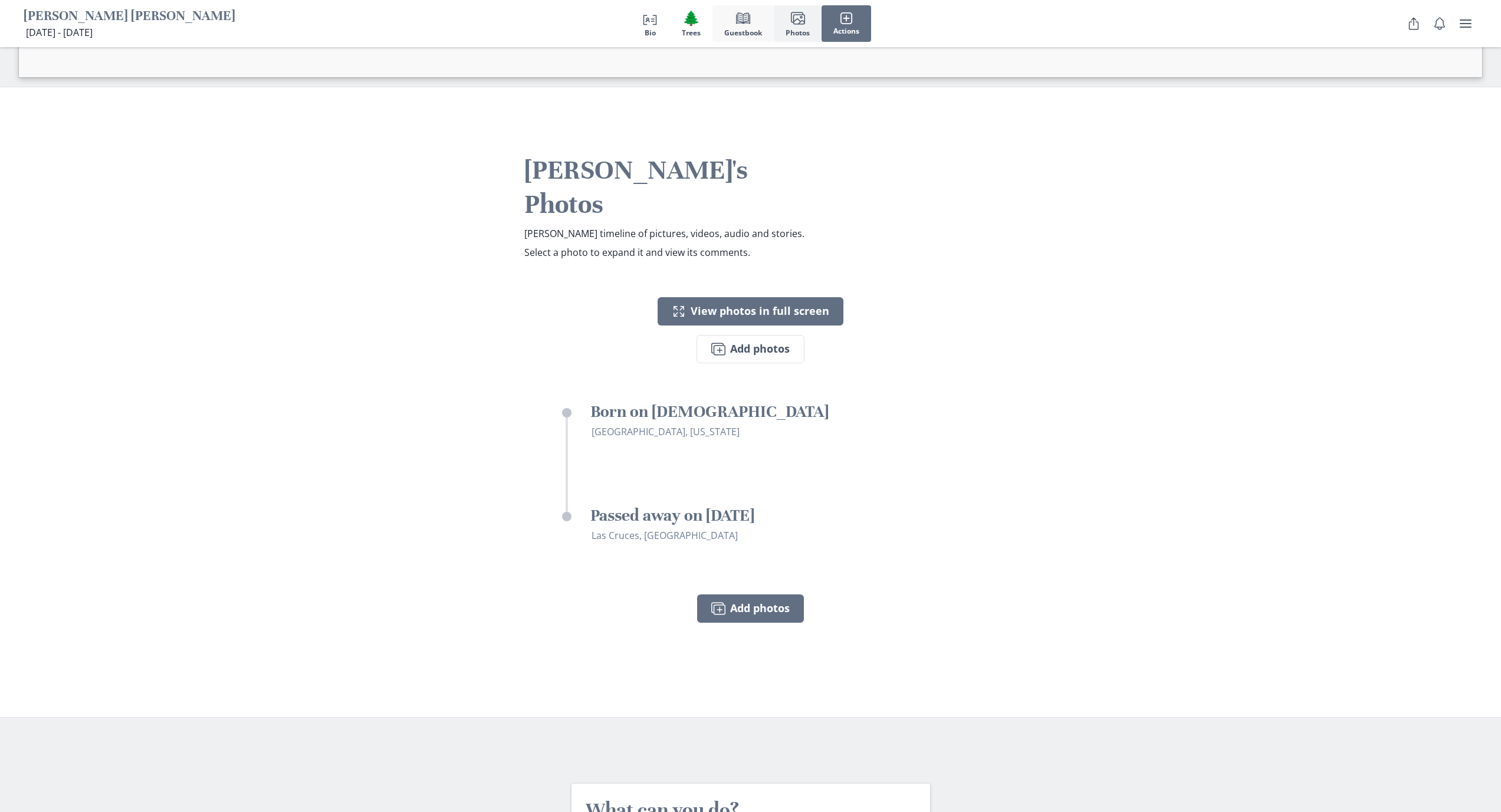
click at [755, 29] on span "Guestbook" at bounding box center [743, 33] width 38 height 8
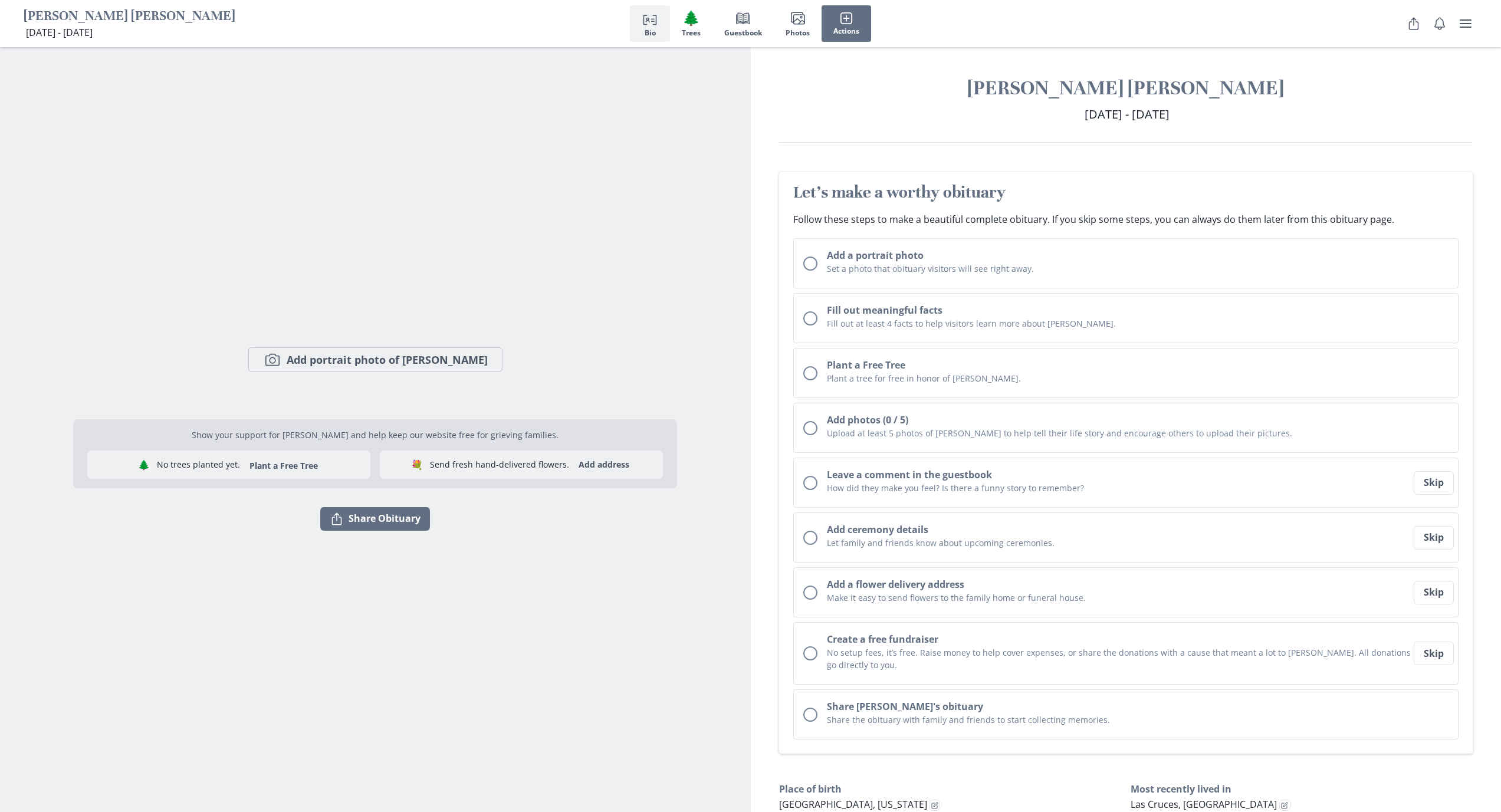
scroll to position [3, 0]
click at [439, 370] on button "Camera Add portrait photo of [PERSON_NAME]" at bounding box center [375, 357] width 254 height 25
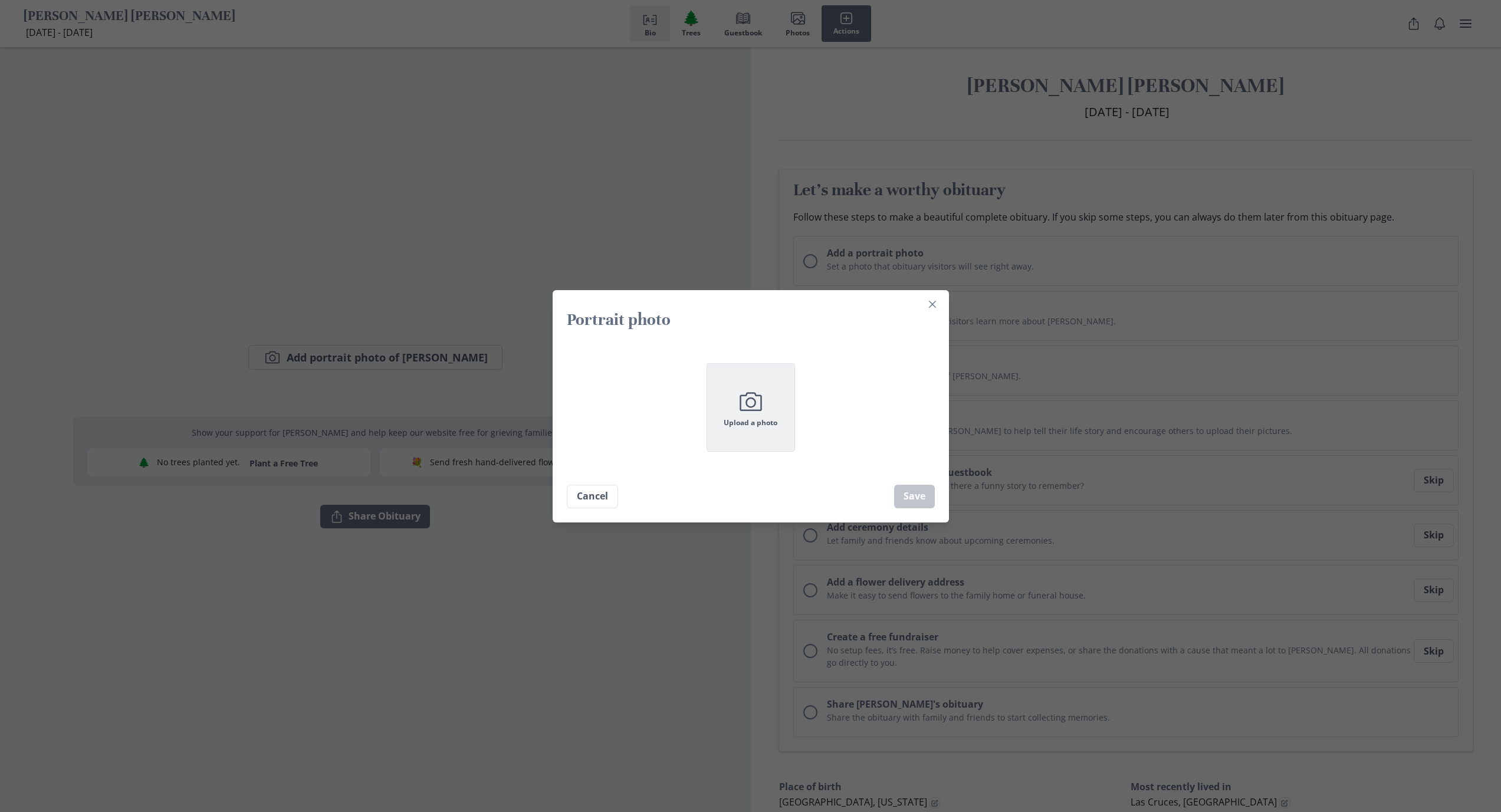
click at [771, 414] on button "Camera Upload a photo" at bounding box center [750, 407] width 89 height 88
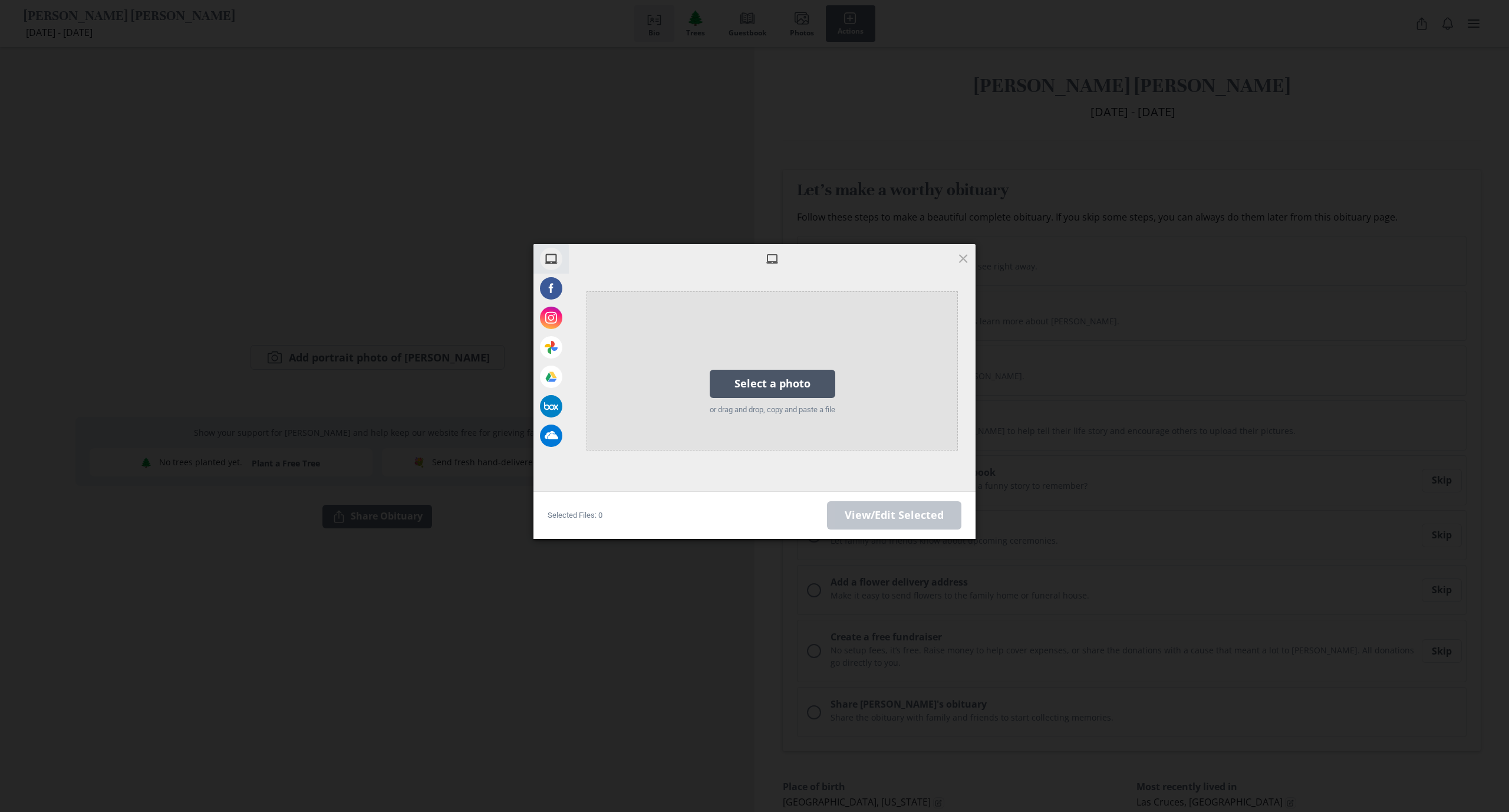
click at [746, 389] on div "Select a photo" at bounding box center [772, 384] width 126 height 28
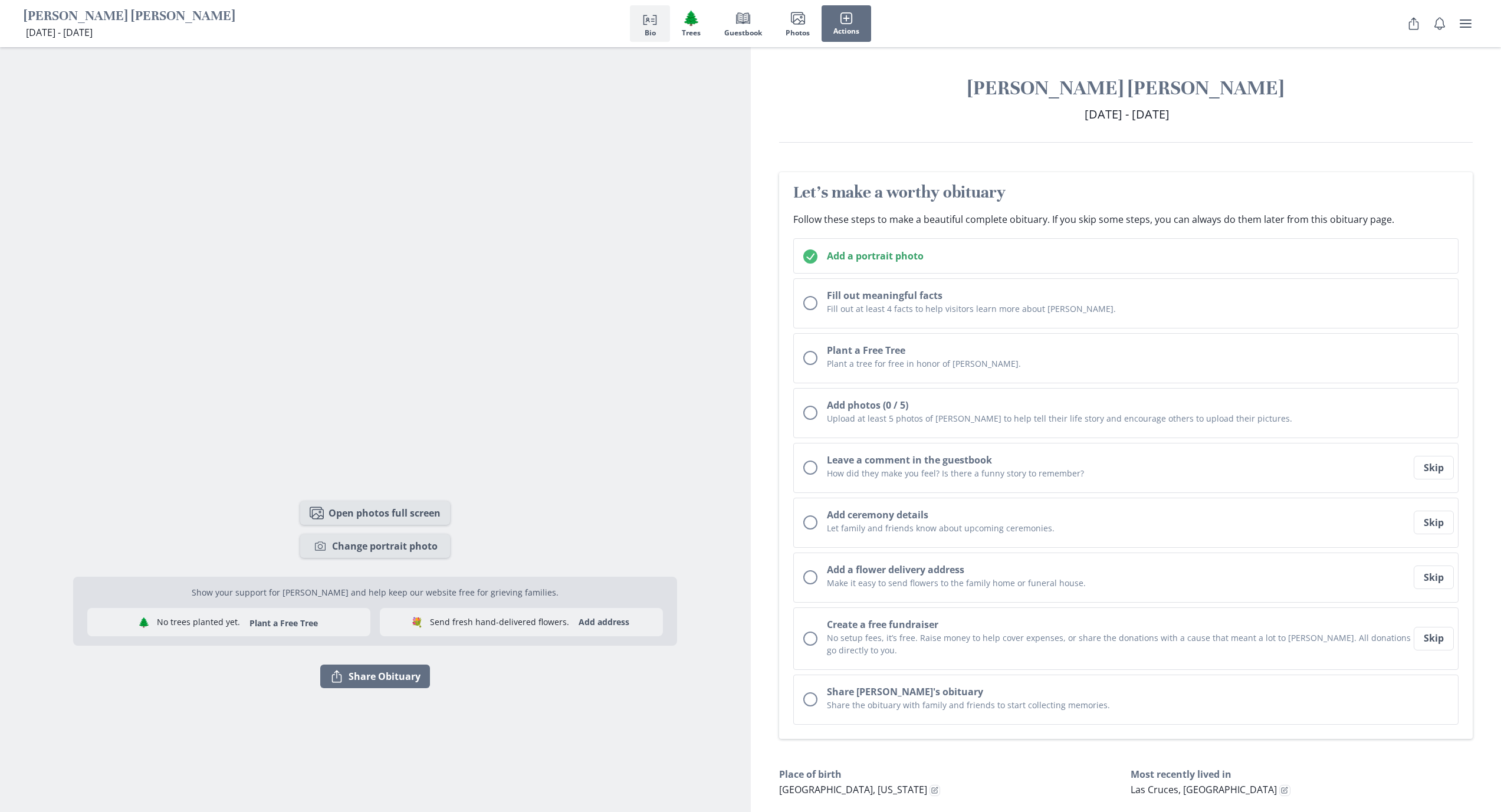
scroll to position [19, 0]
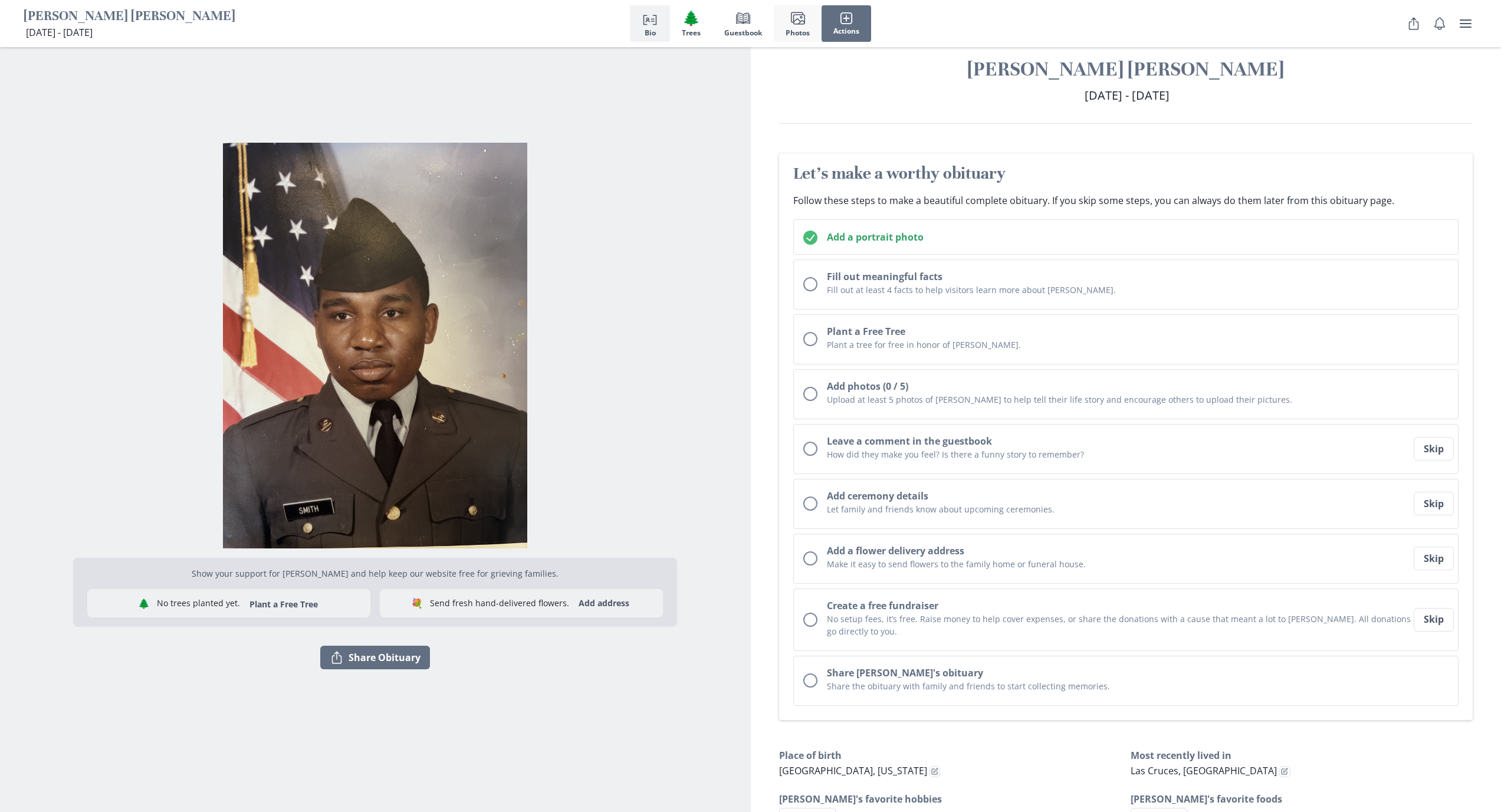
click at [781, 26] on span "Images" at bounding box center [797, 18] width 17 height 17
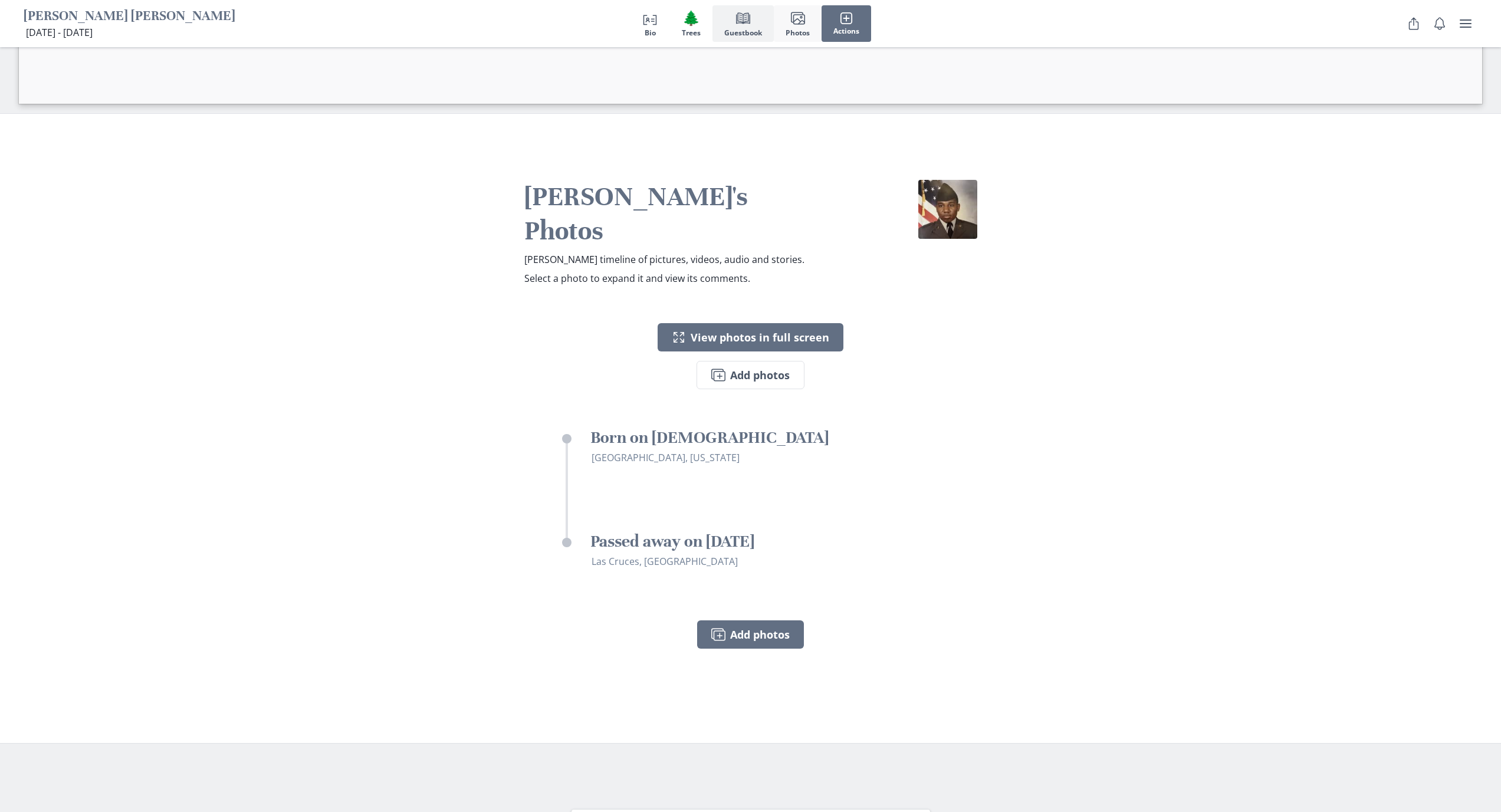
scroll to position [2268, 0]
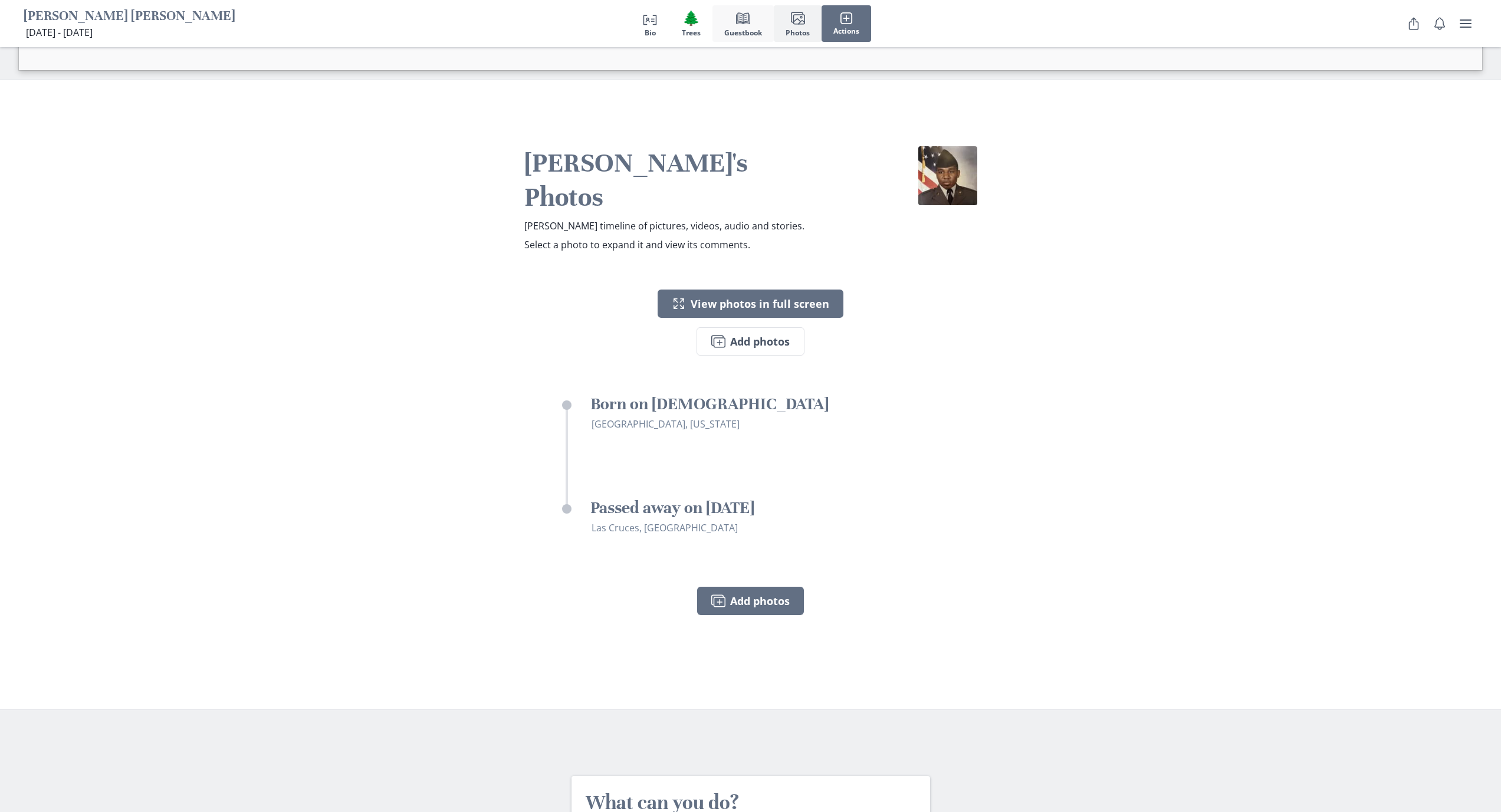
click at [746, 36] on span "Guestbook" at bounding box center [743, 33] width 38 height 8
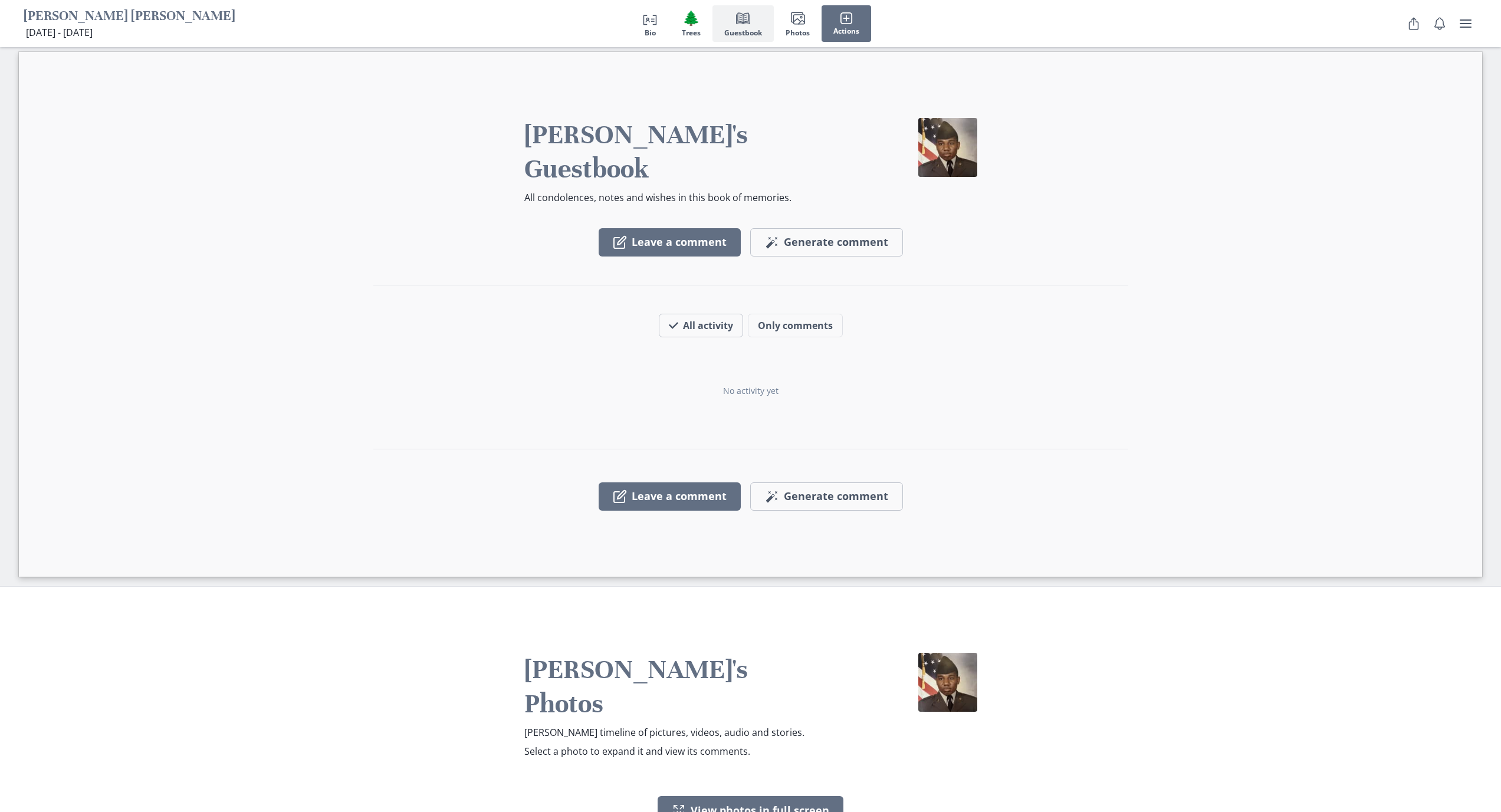
scroll to position [1751, 0]
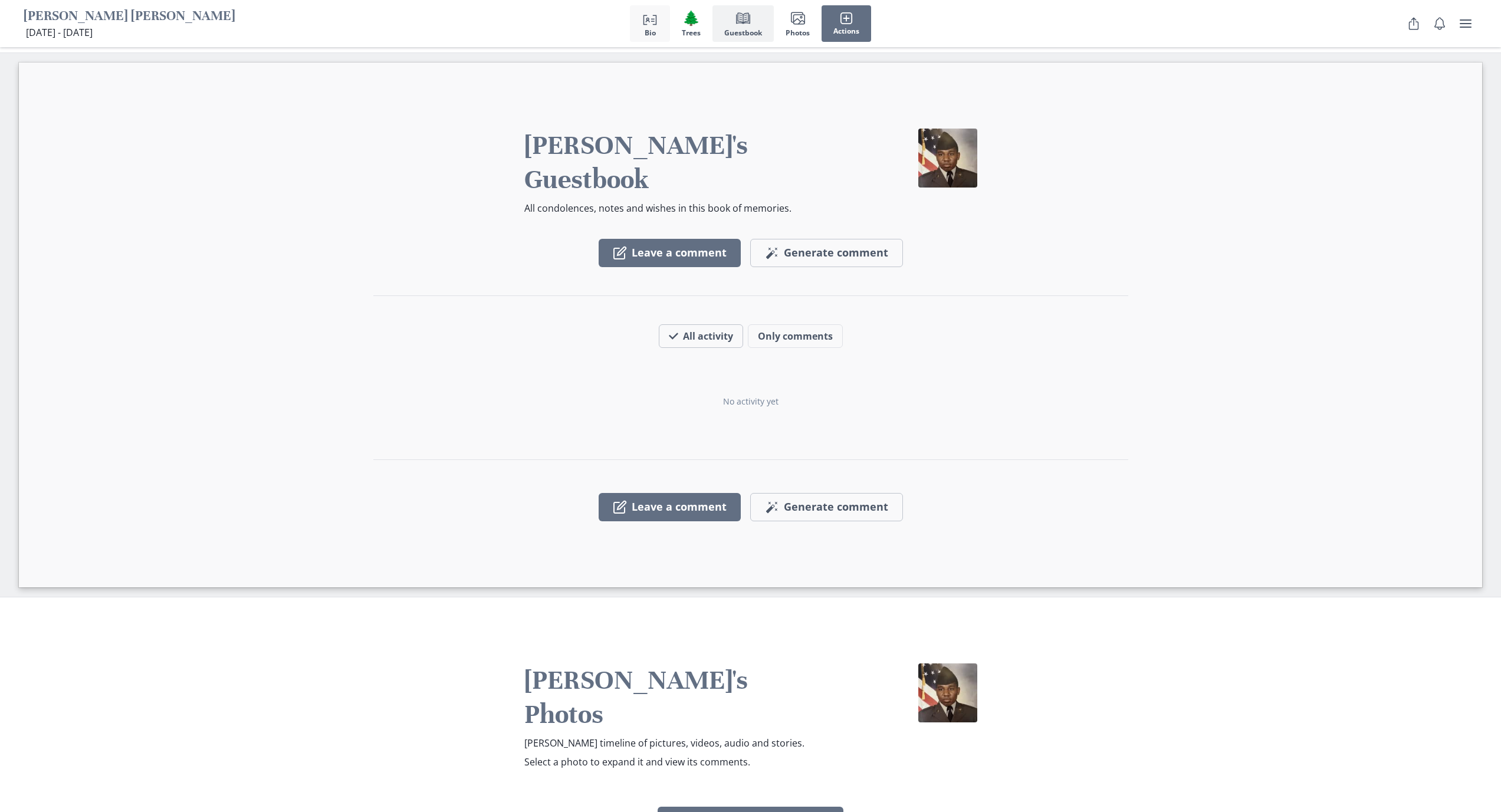
click at [654, 23] on icon "Person profile" at bounding box center [650, 19] width 14 height 14
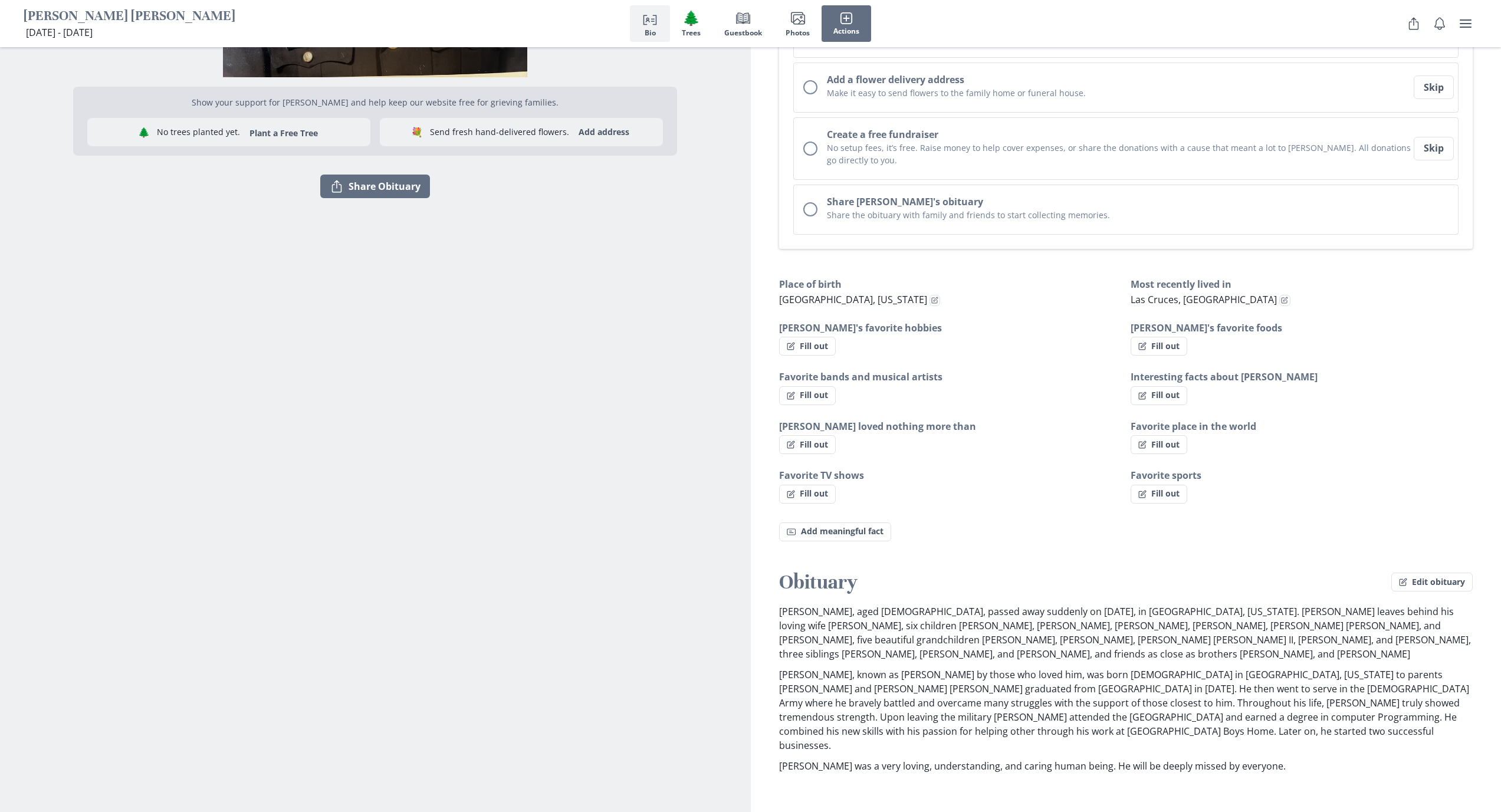
scroll to position [716, 0]
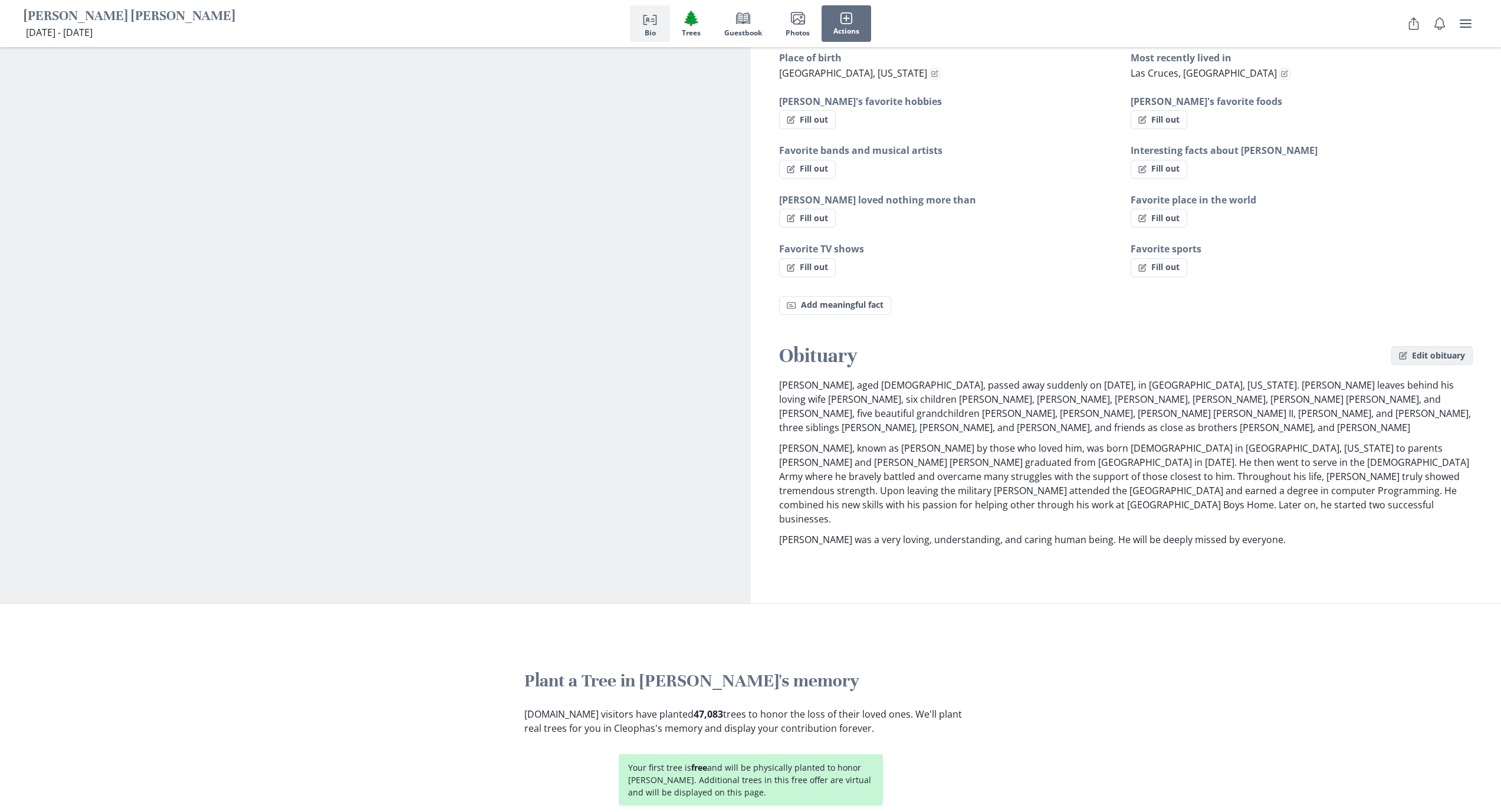
click at [781, 363] on button "Edit obituary" at bounding box center [1432, 355] width 81 height 19
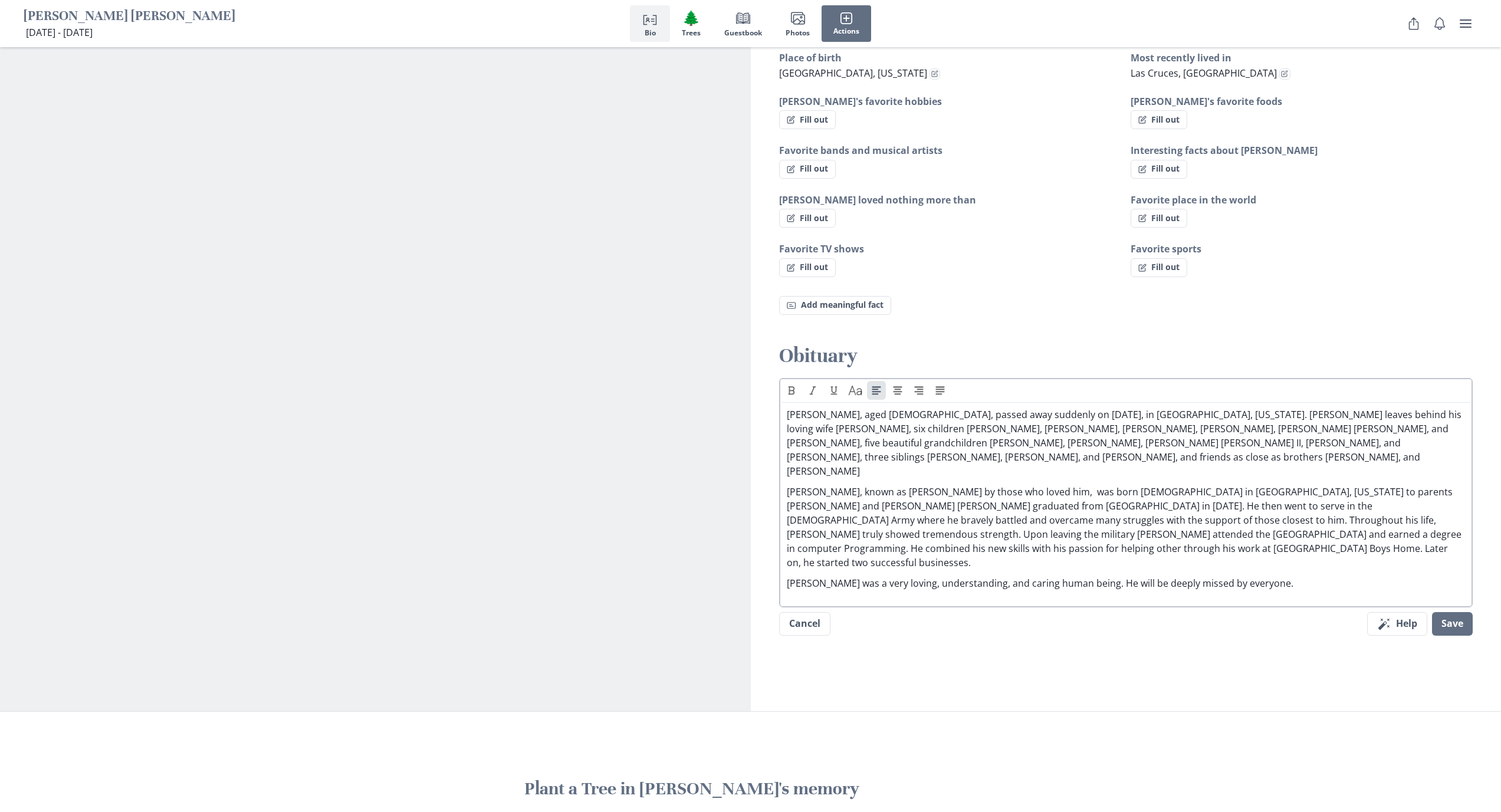
click at [781, 538] on p "[PERSON_NAME], known as [PERSON_NAME] by those who loved him, was born [DEMOGRA…" at bounding box center [1126, 527] width 679 height 85
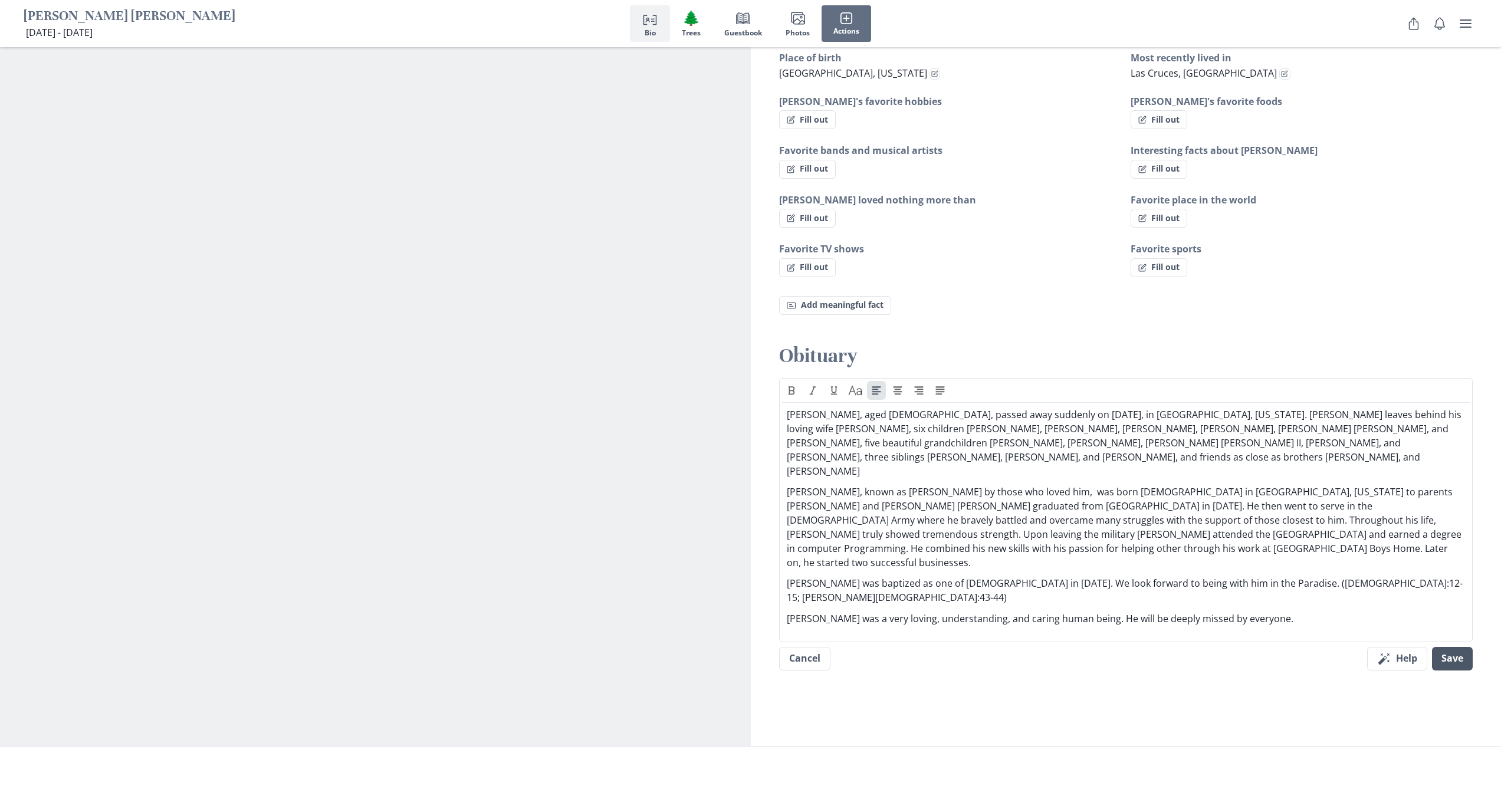
click at [781, 647] on button "Save" at bounding box center [1452, 658] width 41 height 24
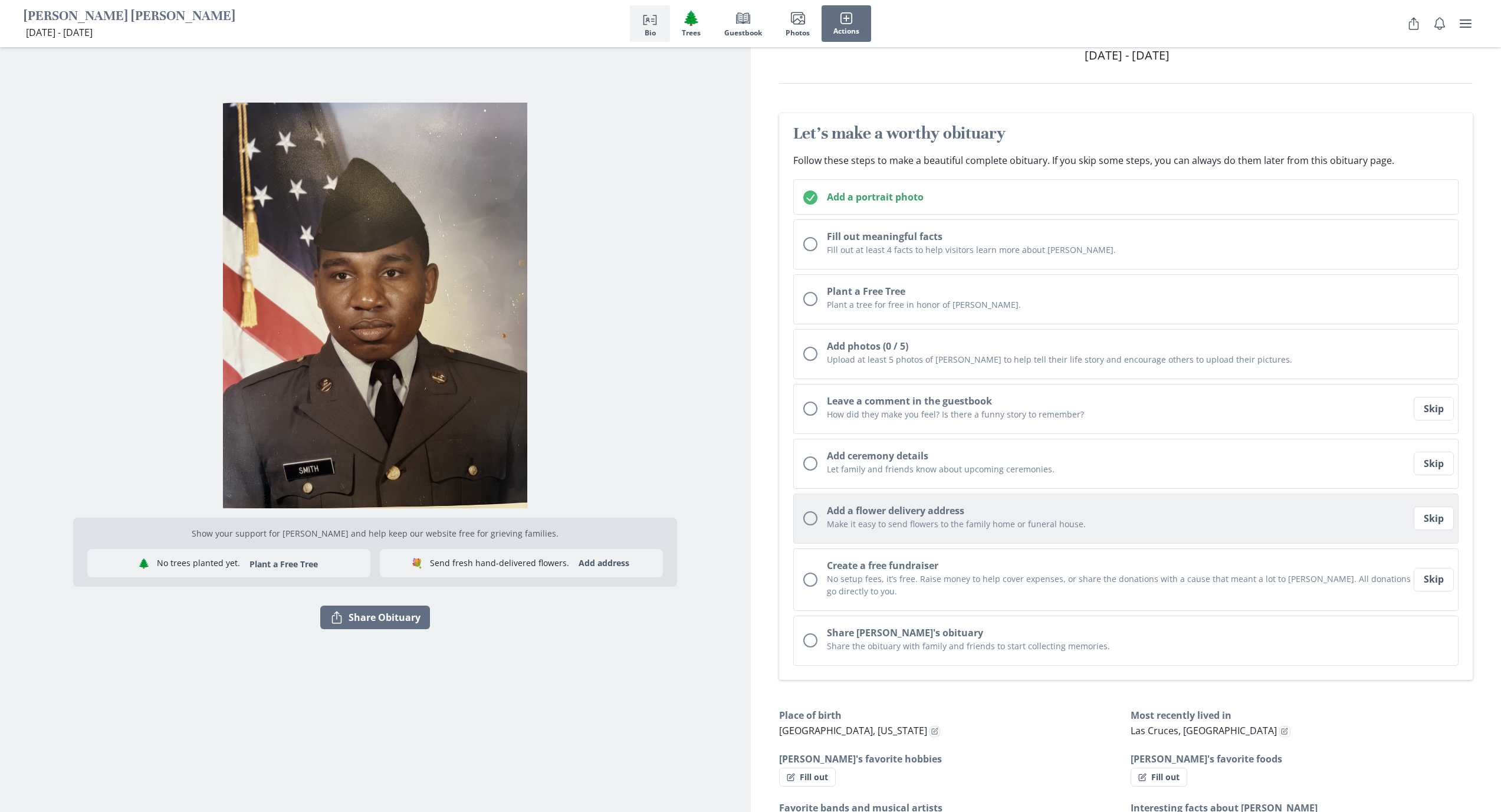
scroll to position [34, 0]
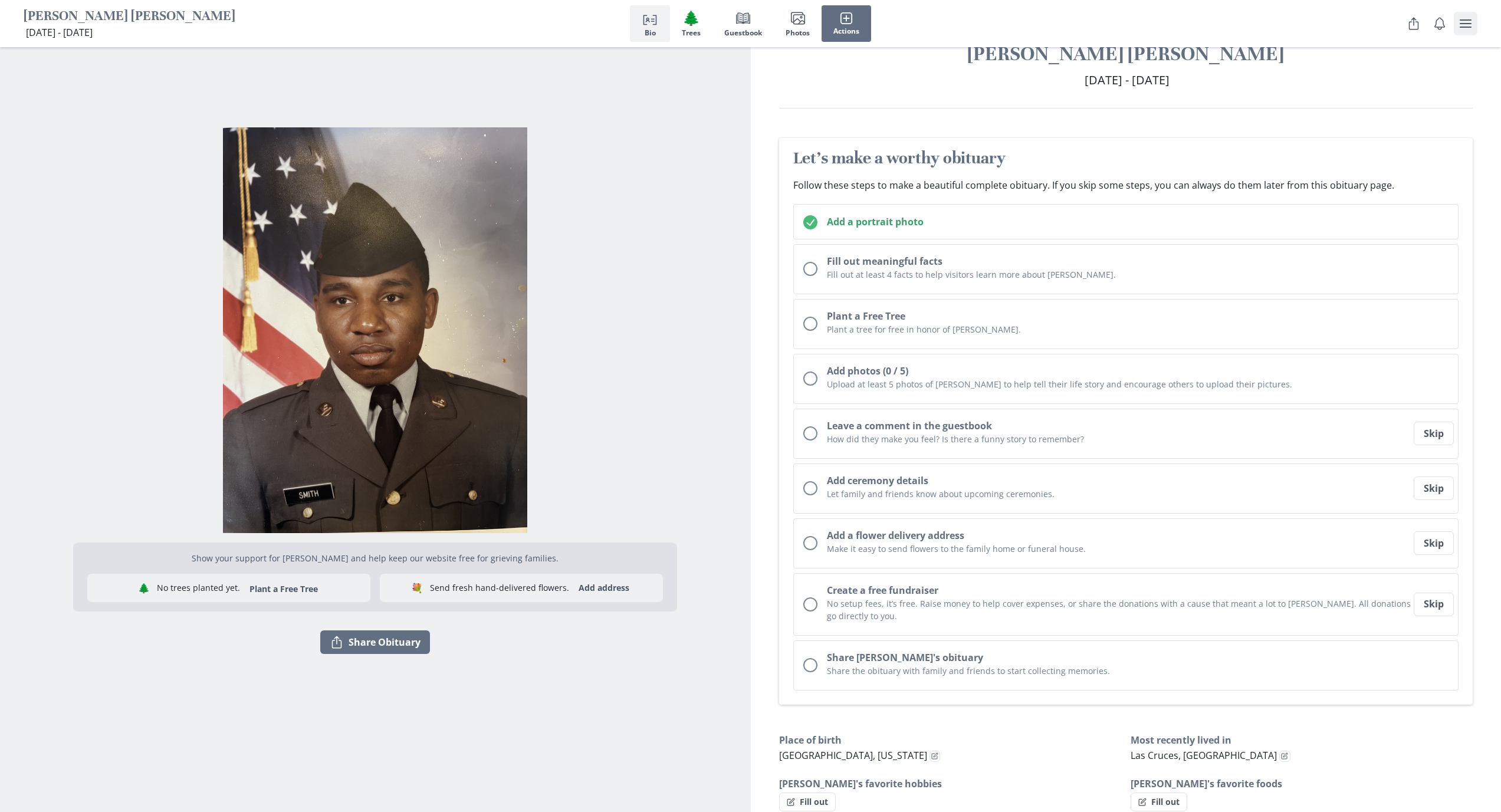
click at [781, 19] on icon "user menu" at bounding box center [1466, 24] width 14 height 14
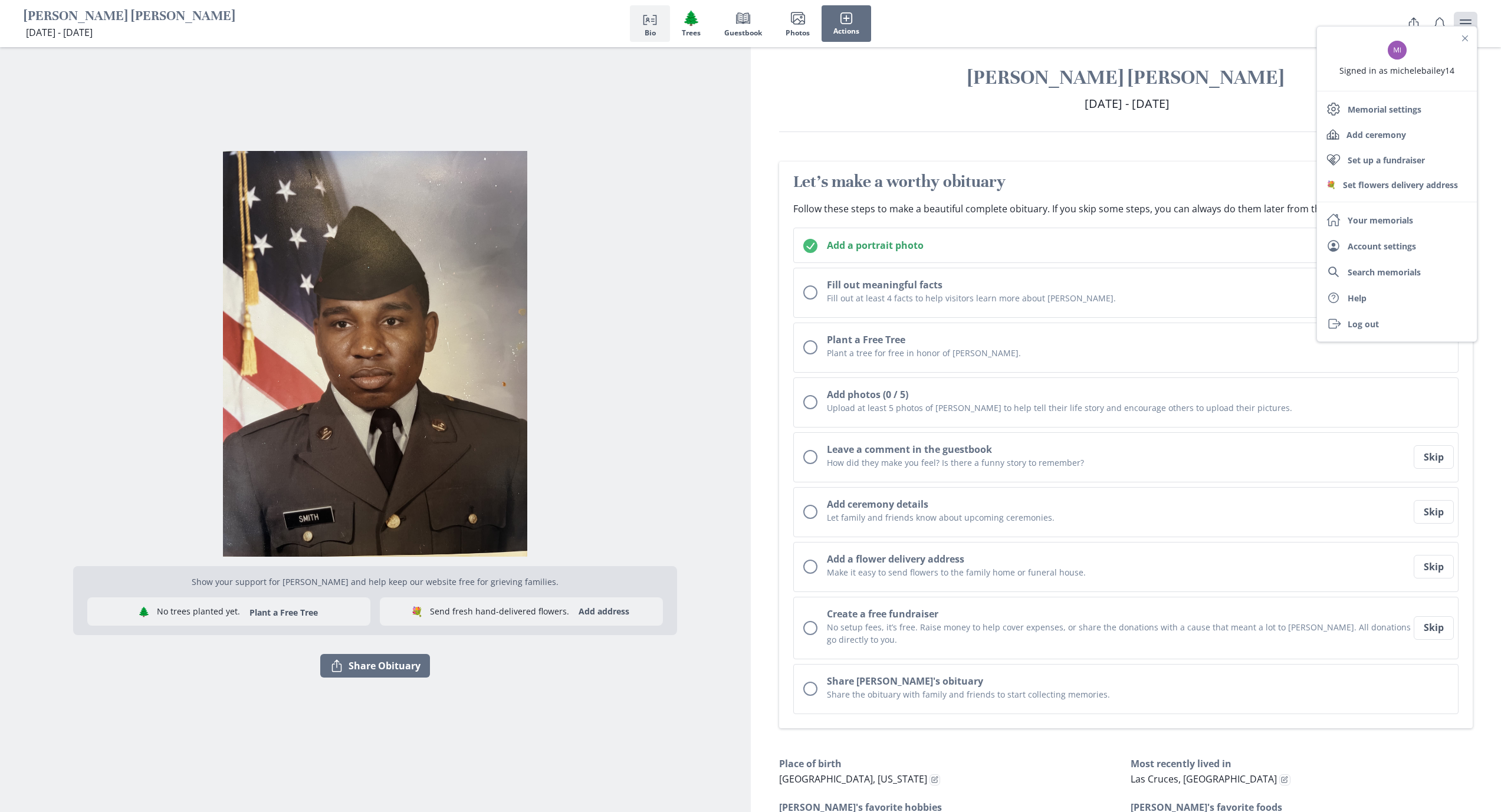
scroll to position [0, 0]
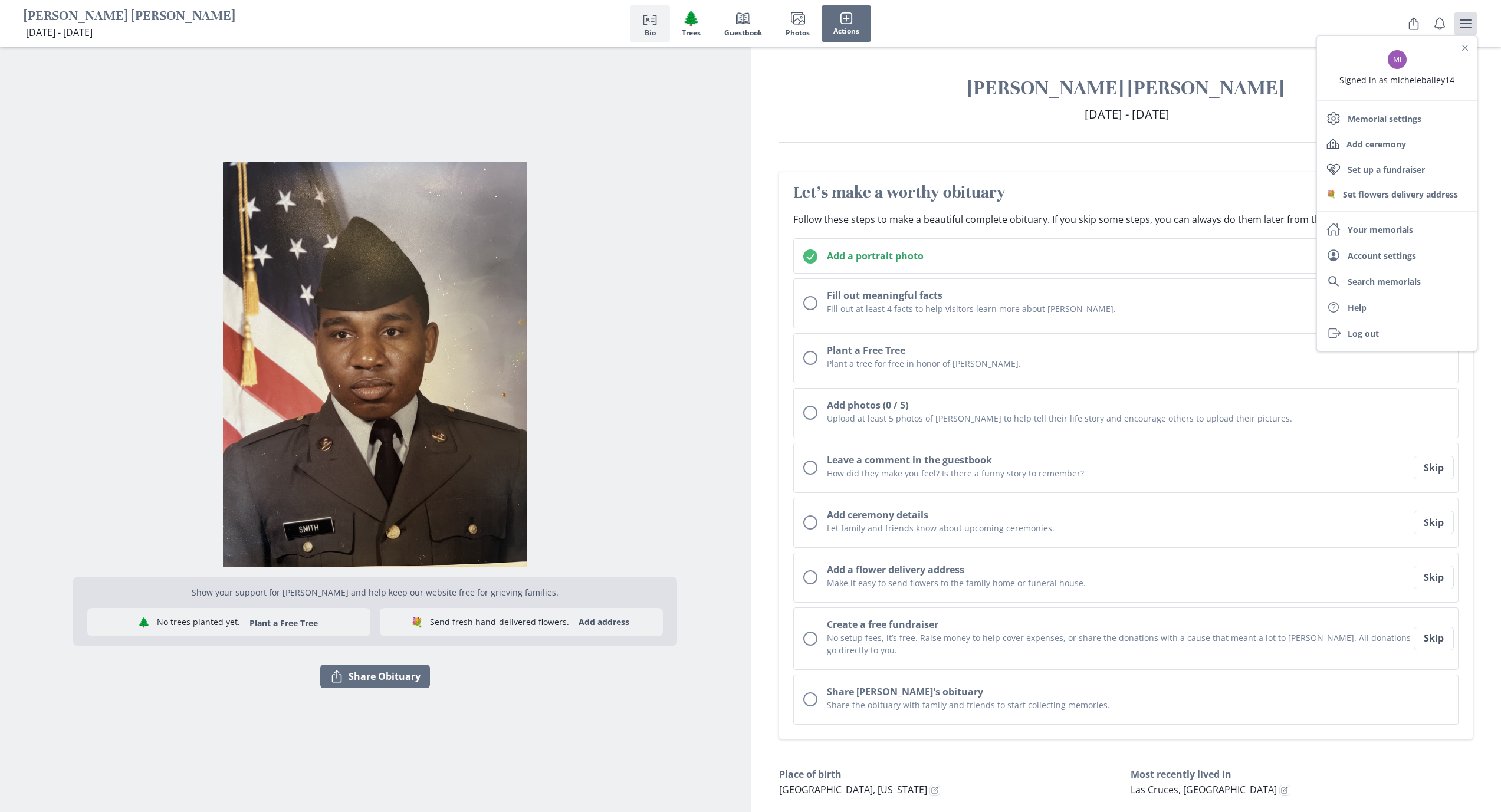
click at [742, 100] on section "Show your support for [PERSON_NAME] and help keep our website free for grieving…" at bounding box center [375, 701] width 750 height 1307
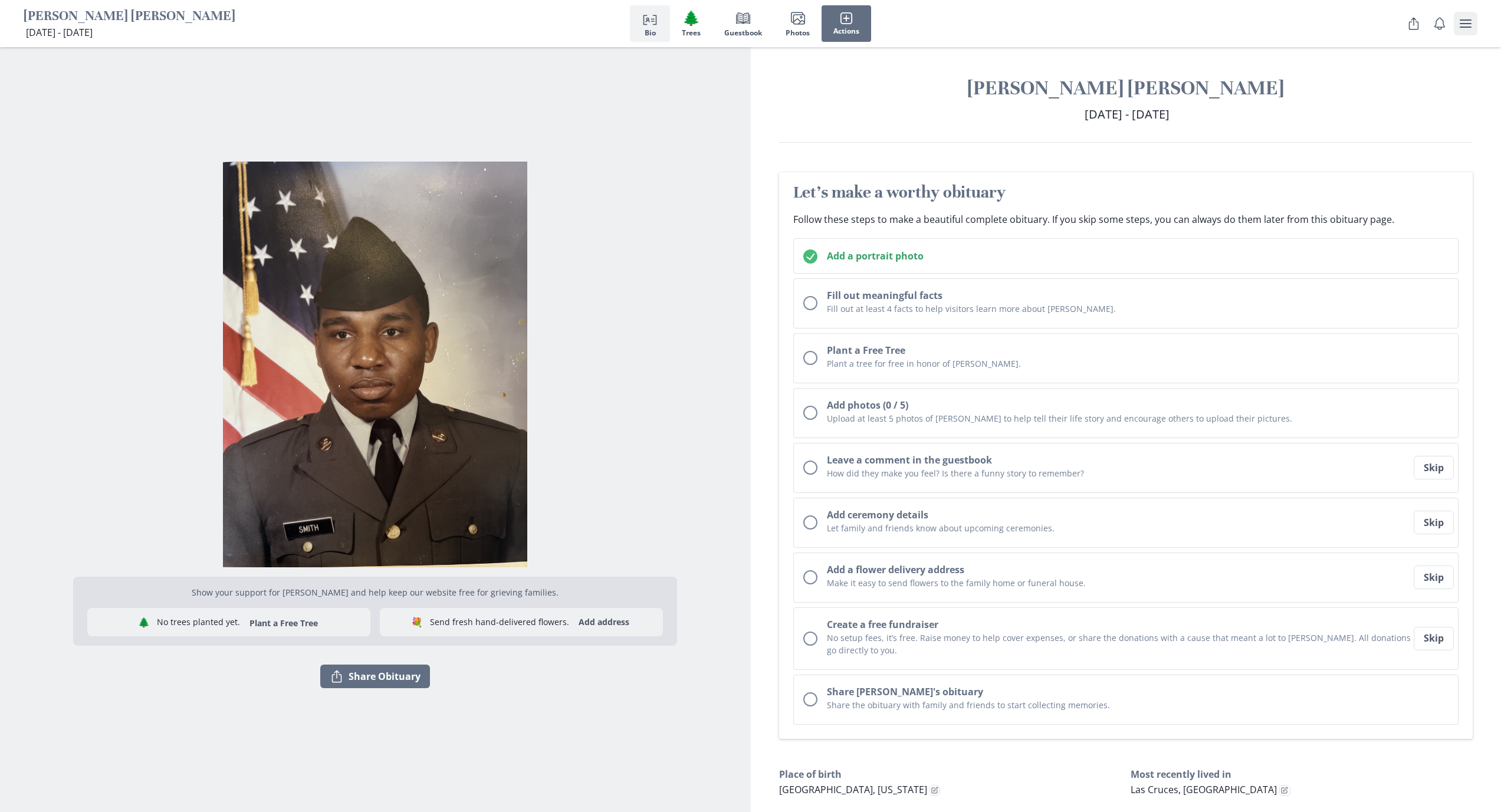
click at [781, 27] on icon "user menu" at bounding box center [1465, 23] width 12 height 8
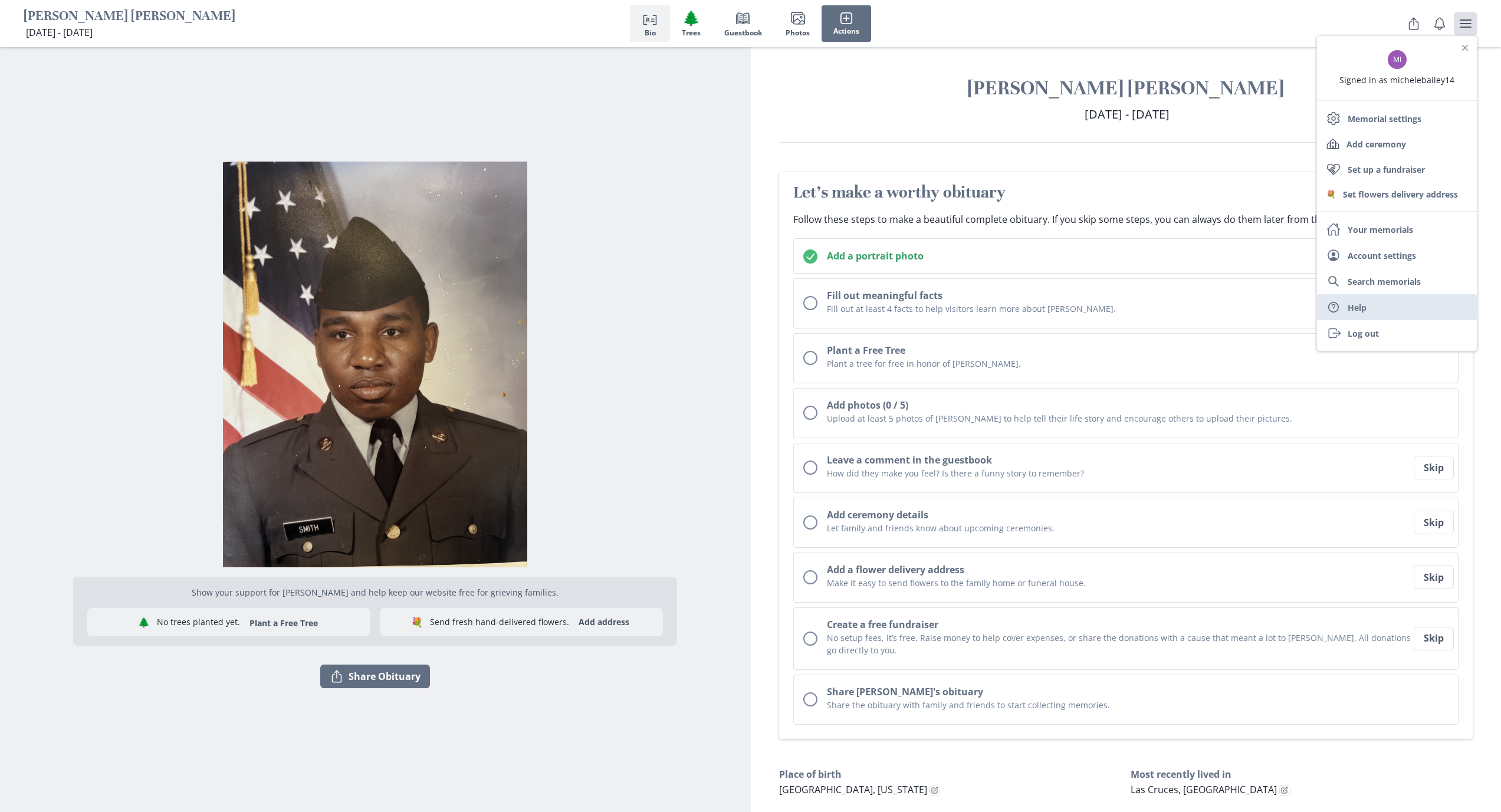
click at [781, 297] on link "Help Help" at bounding box center [1397, 306] width 160 height 26
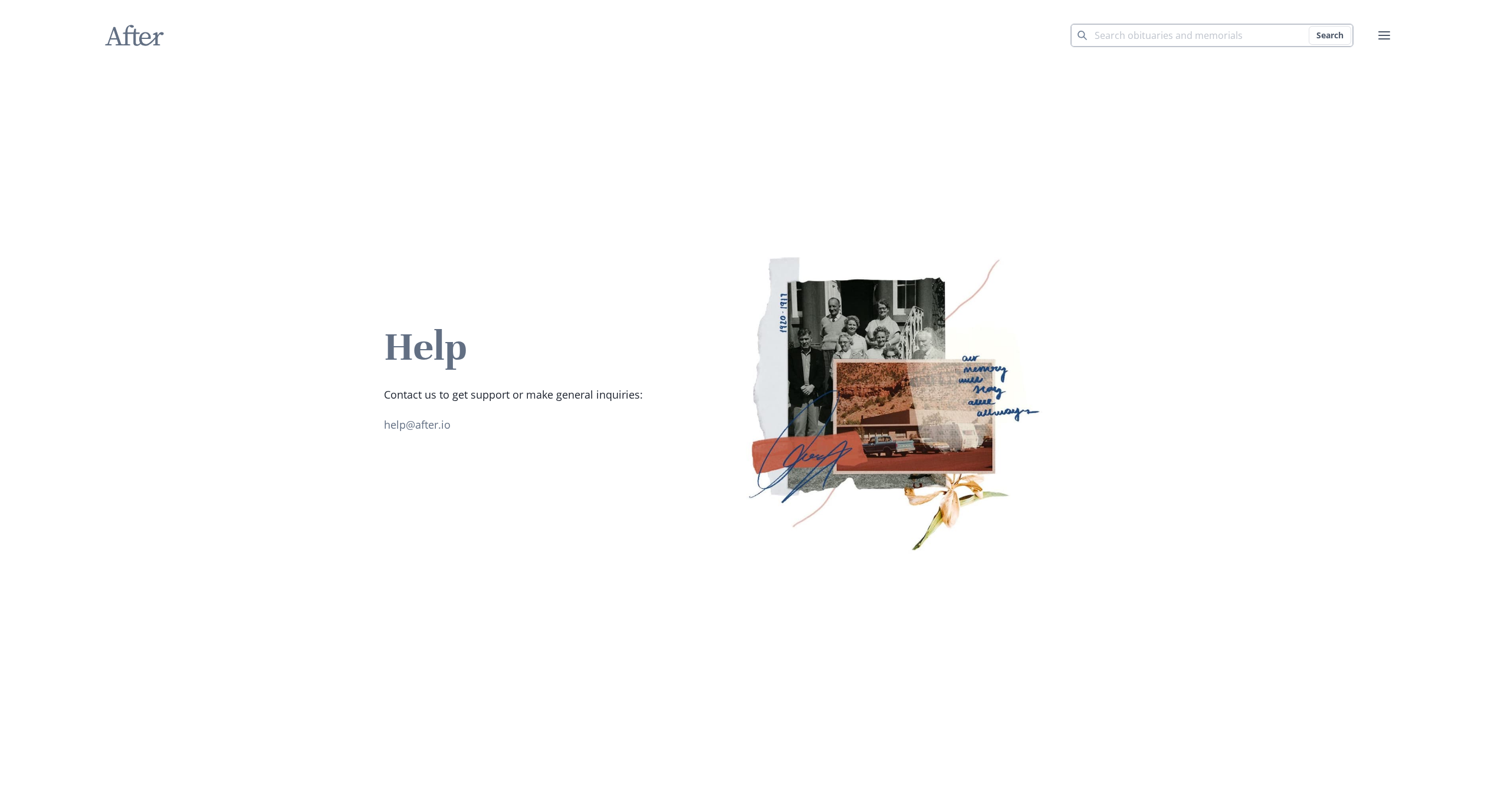
click at [781, 32] on input "Search term" at bounding box center [1212, 35] width 283 height 24
type input "how to print obituary"
click at [781, 35] on button "Search" at bounding box center [1330, 34] width 42 height 19
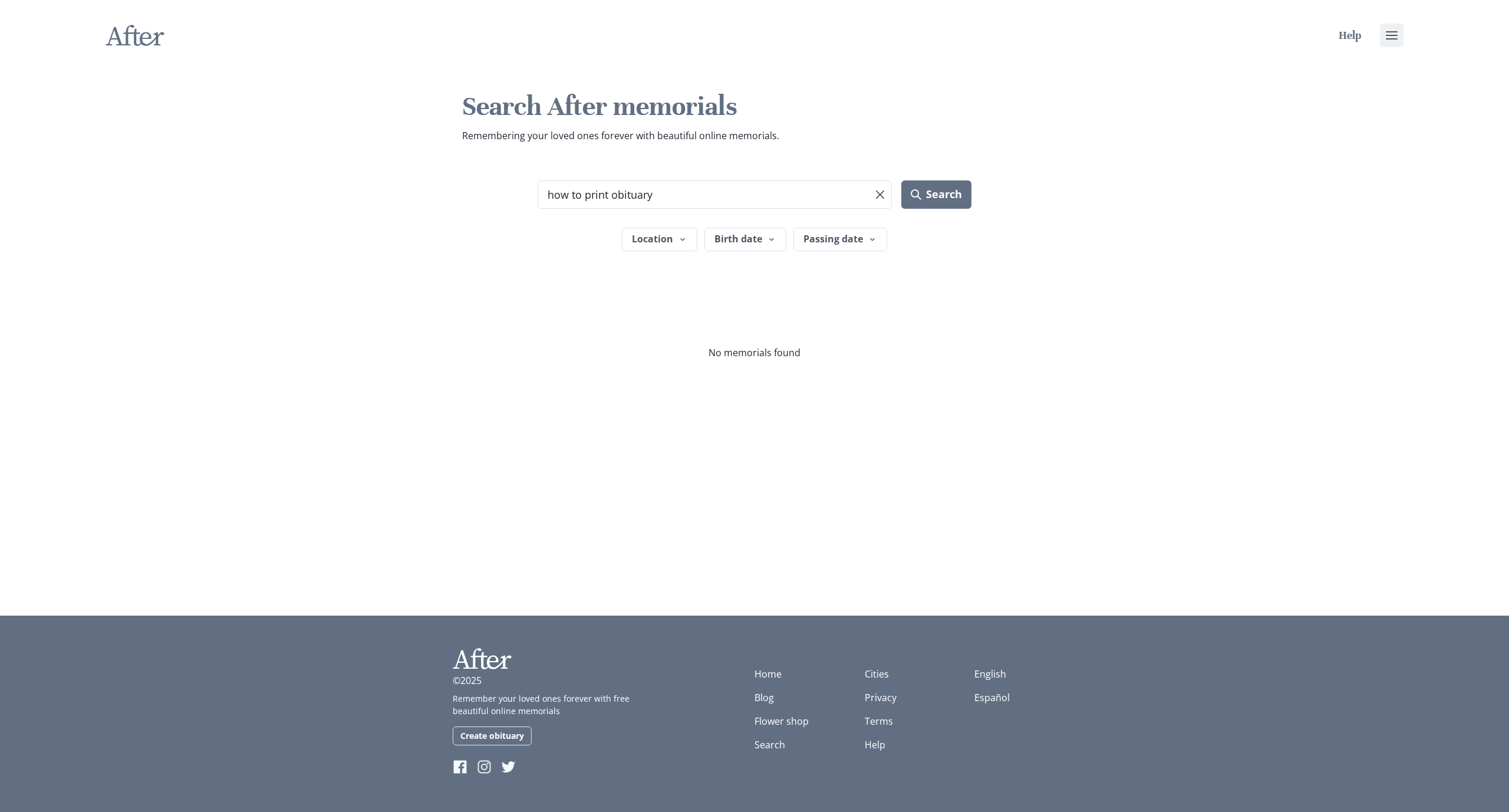
click at [780, 40] on icon "user menu" at bounding box center [1391, 35] width 14 height 14
click at [780, 180] on link "Search memorials" at bounding box center [1336, 181] width 134 height 26
click at [141, 35] on icon at bounding box center [135, 34] width 58 height 20
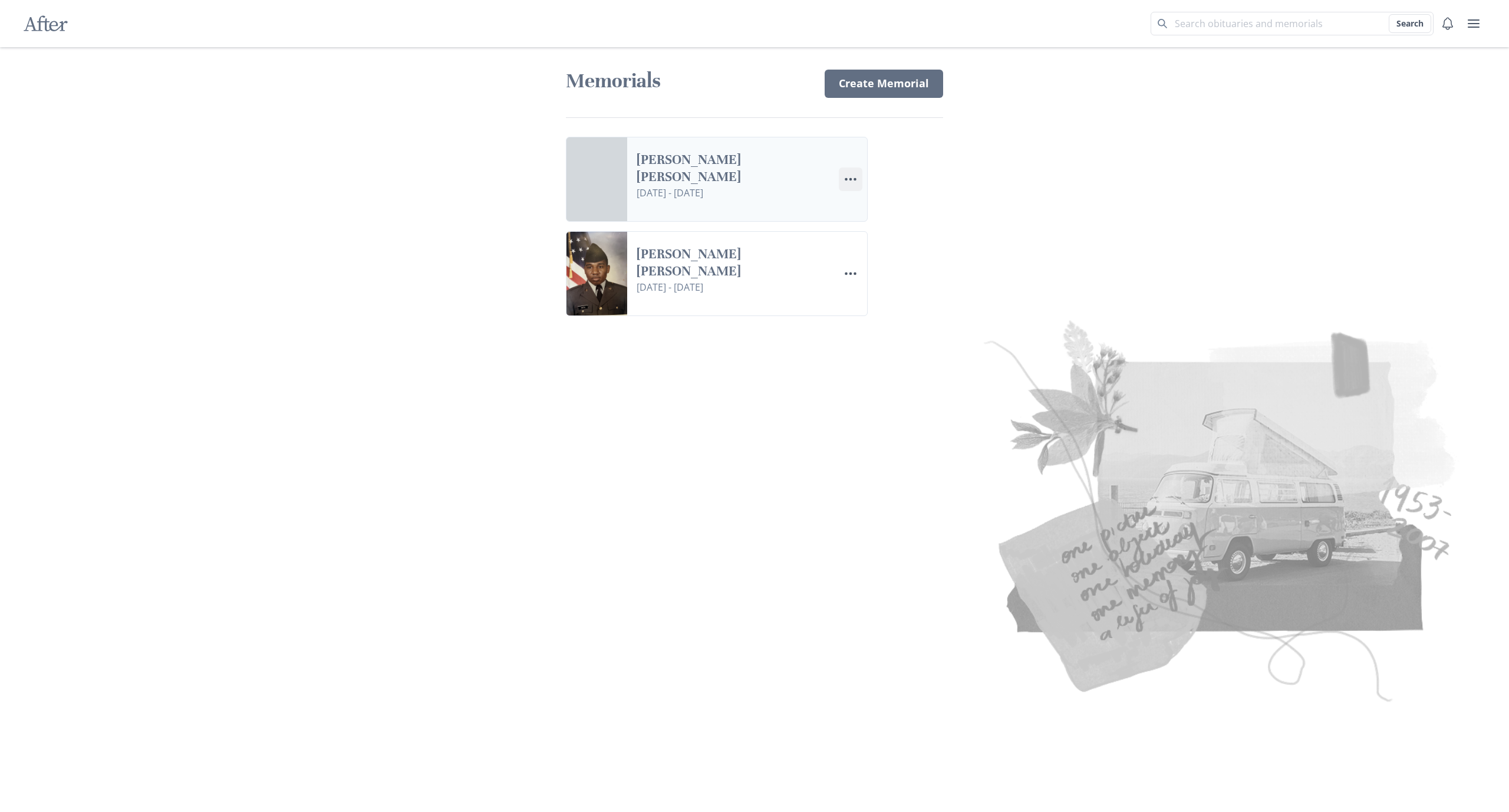
click at [780, 176] on icon "Menu" at bounding box center [850, 180] width 14 height 14
click at [780, 273] on icon "Menu" at bounding box center [850, 273] width 14 height 14
click at [780, 306] on button "Share Share Memorial" at bounding box center [905, 306] width 131 height 21
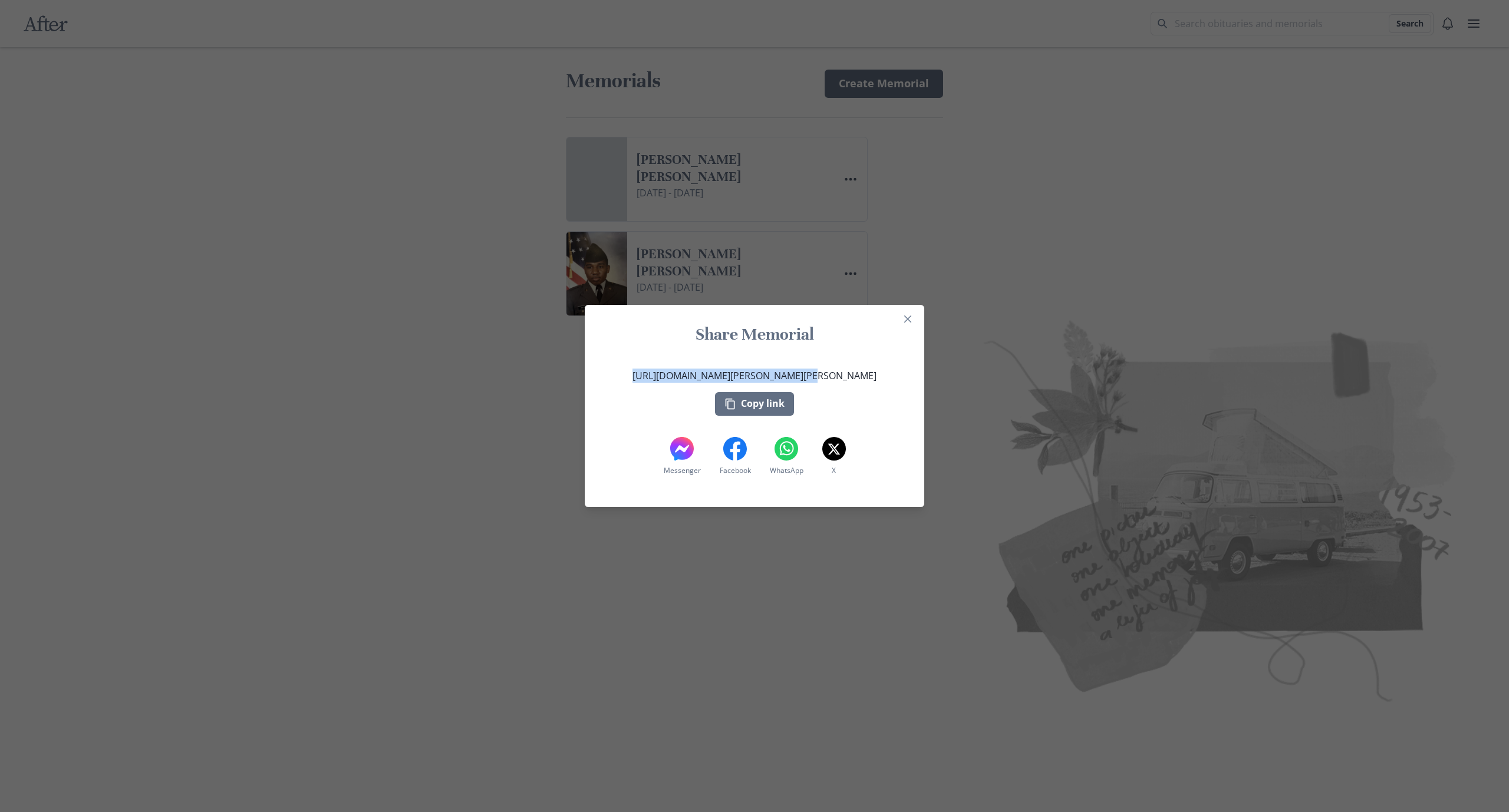
drag, startPoint x: 837, startPoint y: 400, endPoint x: 646, endPoint y: 367, distance: 193.8
click at [646, 367] on section "Share Memorial [URL][DOMAIN_NAME][PERSON_NAME][PERSON_NAME] Copy link Messenger…" at bounding box center [754, 405] width 340 height 203
click at [755, 416] on button "Copy link" at bounding box center [754, 403] width 79 height 24
click at [780, 328] on button "Close" at bounding box center [907, 318] width 19 height 19
